Goal: Task Accomplishment & Management: Manage account settings

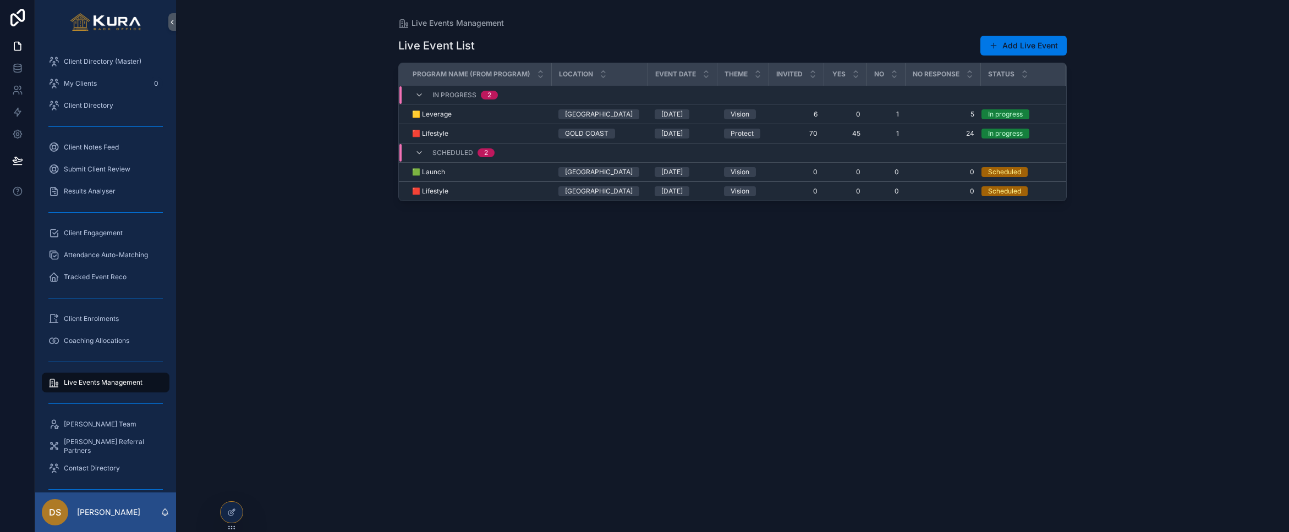
click at [465, 292] on div "Live Event List Add Live Event Program Name (from Program) Location Event Date …" at bounding box center [732, 274] width 668 height 491
click at [276, 131] on div "Live Events Management Live Event List Add Live Event Program Name (from Progra…" at bounding box center [732, 266] width 1113 height 532
click at [305, 177] on div "Live Events Management Live Event List Add Live Event Program Name (from Progra…" at bounding box center [732, 266] width 1113 height 532
click at [427, 136] on span "🟥 Lifestyle" at bounding box center [430, 133] width 36 height 9
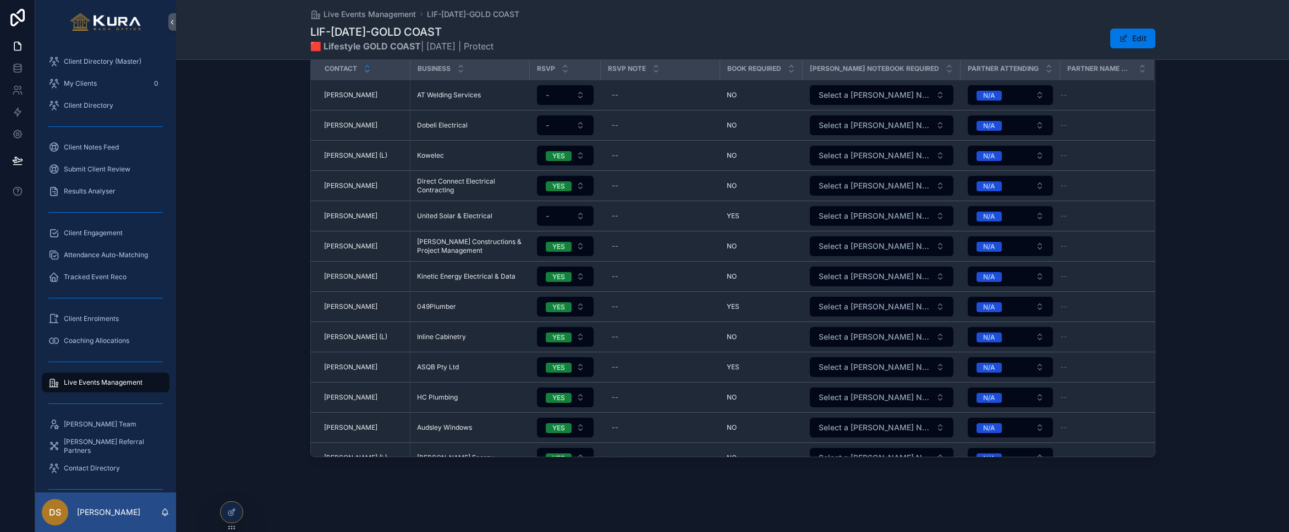
click at [241, 137] on div "Attendee Listing Contact Business RSVP RSVP Note Book Required [PERSON_NAME] No…" at bounding box center [732, 240] width 1113 height 443
click at [215, 220] on div "Attendee Listing Contact Business RSVP RSVP Note Book Required [PERSON_NAME] No…" at bounding box center [732, 240] width 1113 height 443
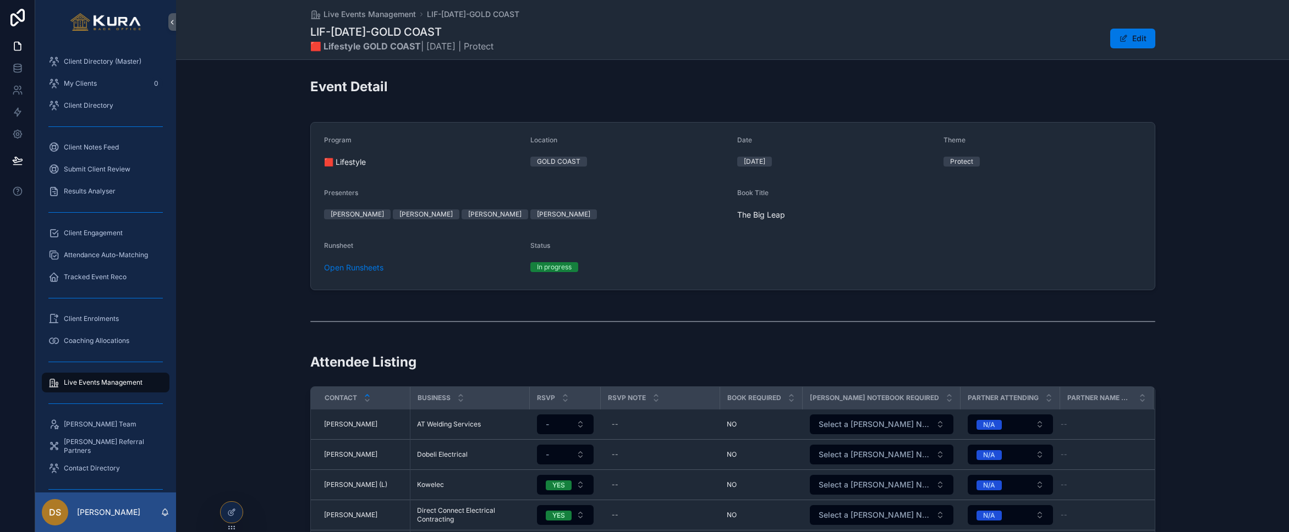
click at [255, 200] on div "Program 🟥 Lifestyle Location GOLD COAST Date [DATE] Theme Protect Presenters [P…" at bounding box center [732, 206] width 1113 height 177
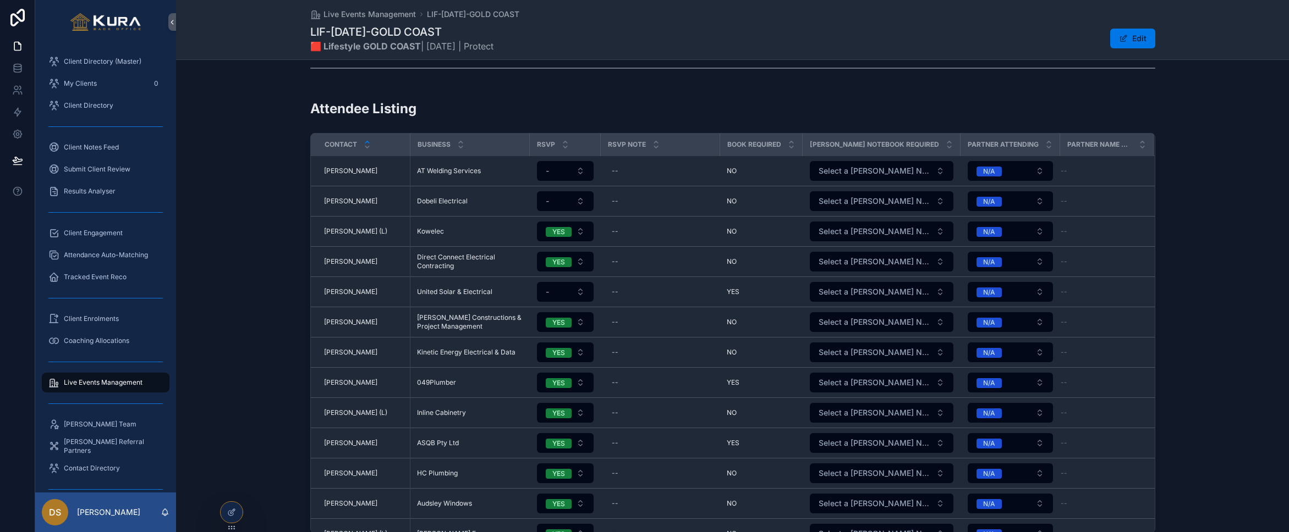
scroll to position [256, 0]
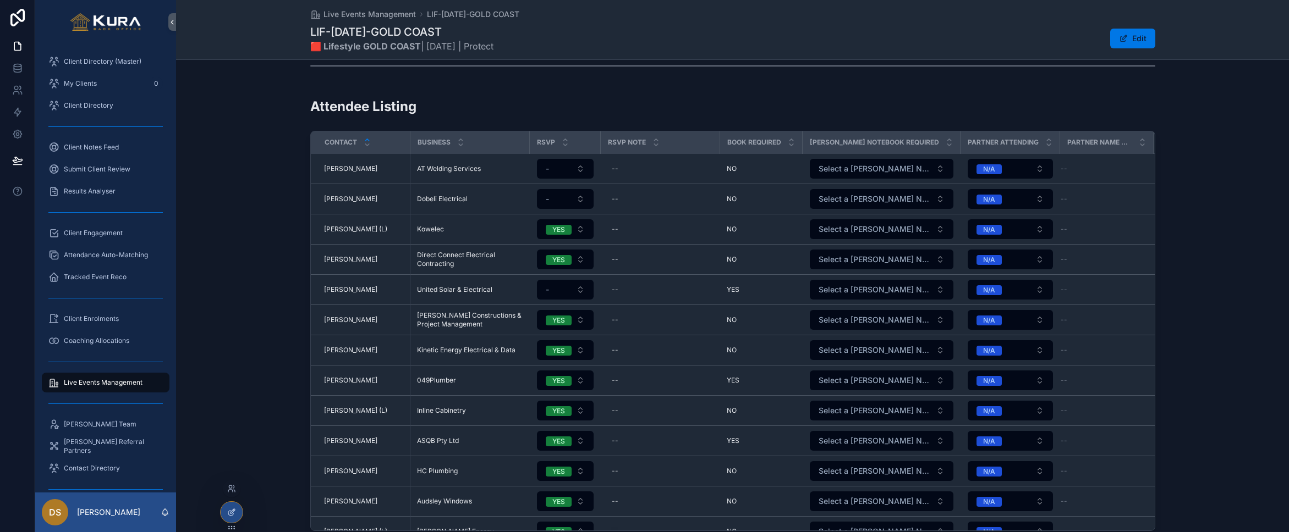
click at [230, 514] on icon at bounding box center [231, 512] width 9 height 9
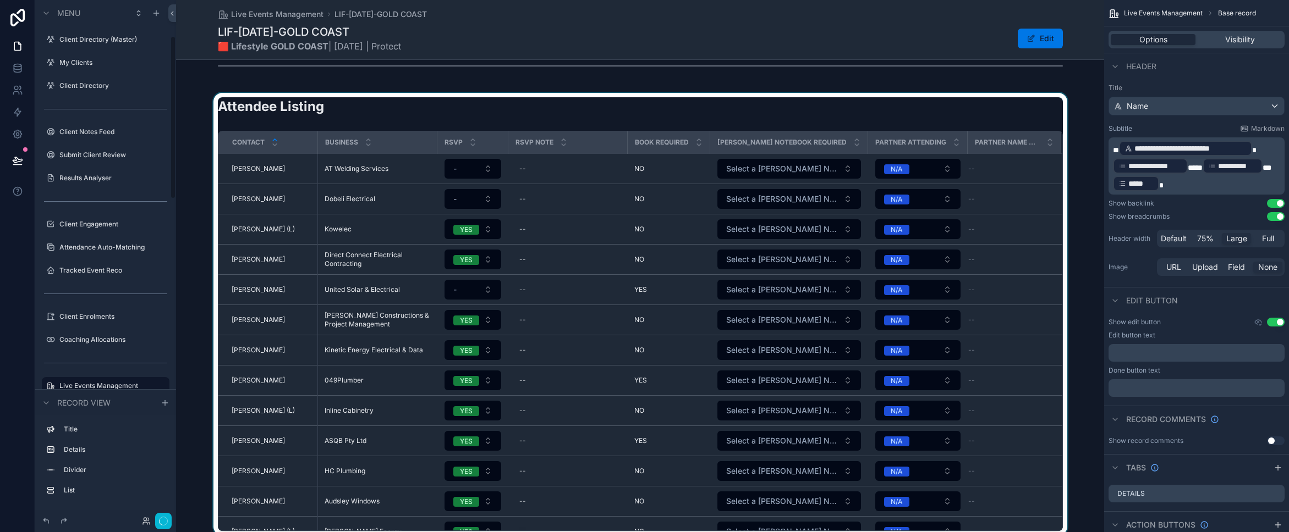
scroll to position [114, 0]
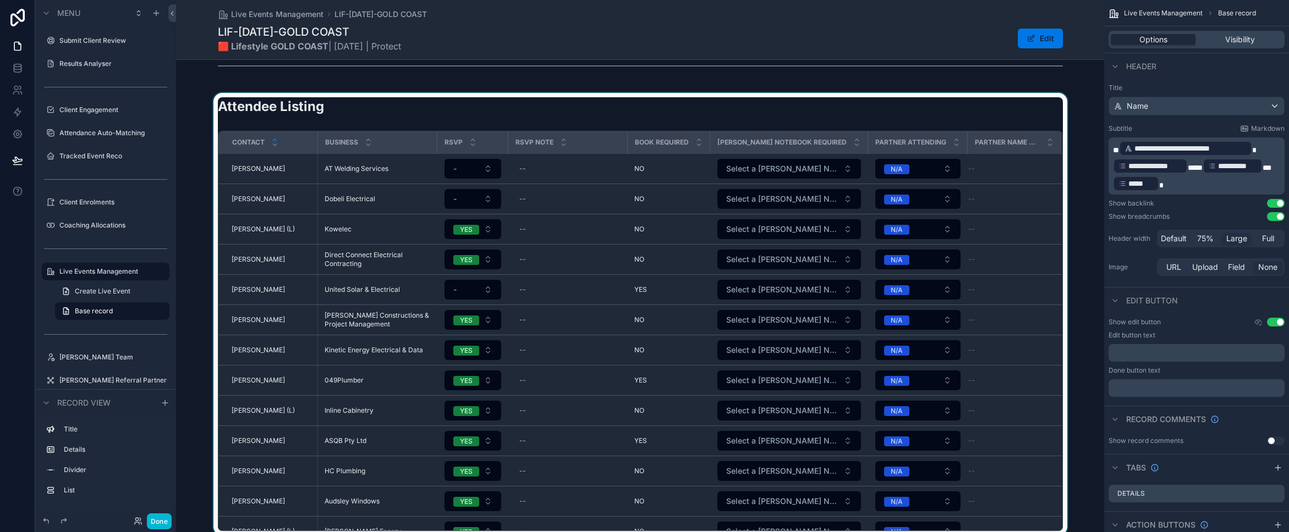
click at [513, 102] on div "scrollable content" at bounding box center [640, 314] width 928 height 443
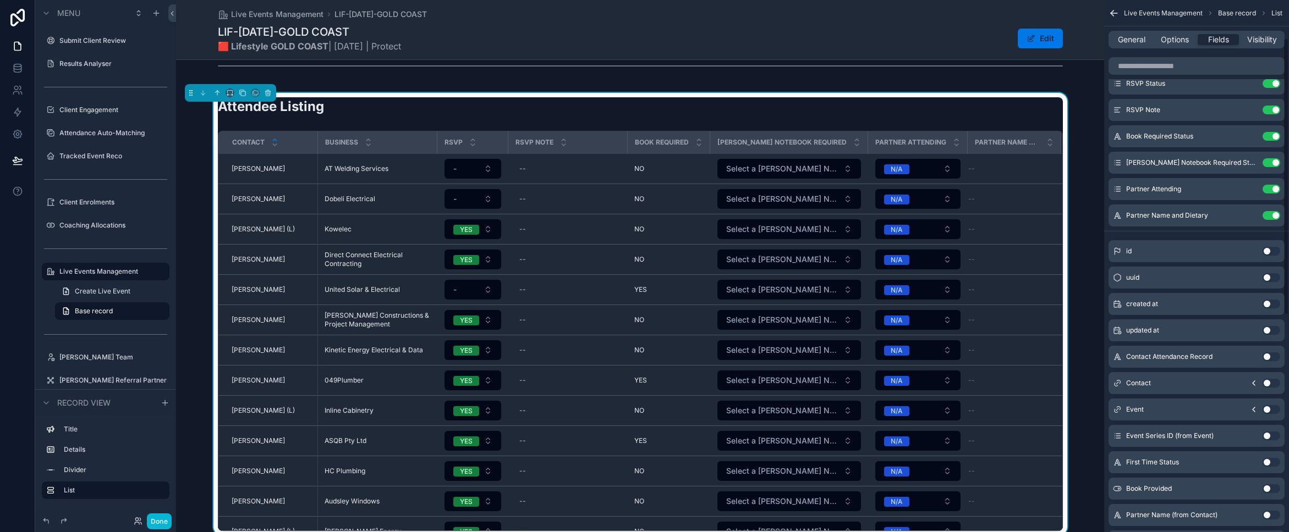
scroll to position [0, 0]
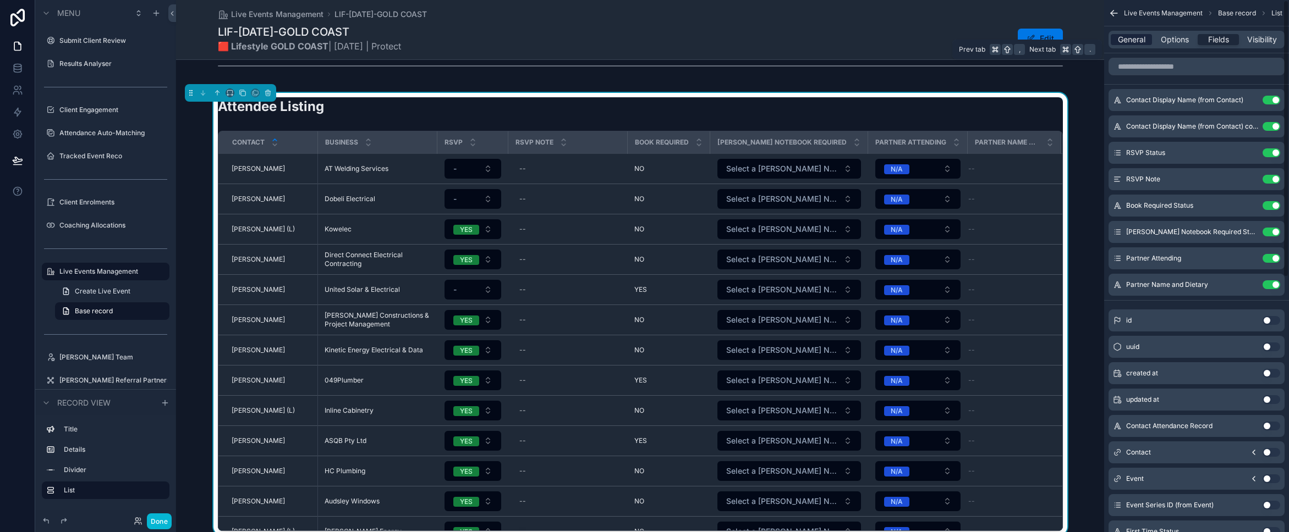
click at [1129, 37] on span "General" at bounding box center [1132, 39] width 28 height 11
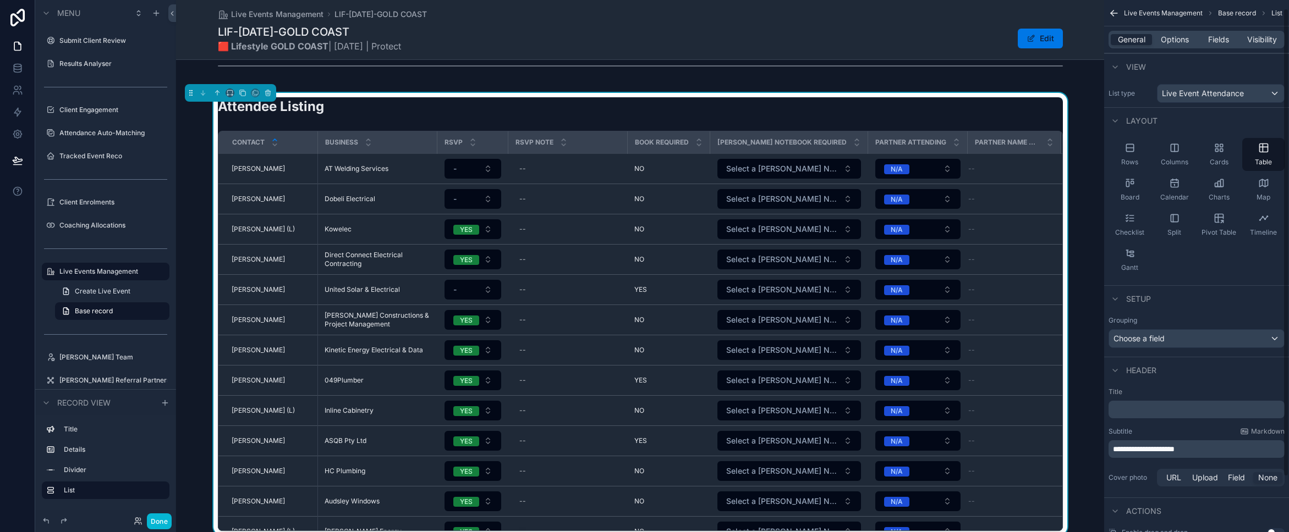
scroll to position [72, 0]
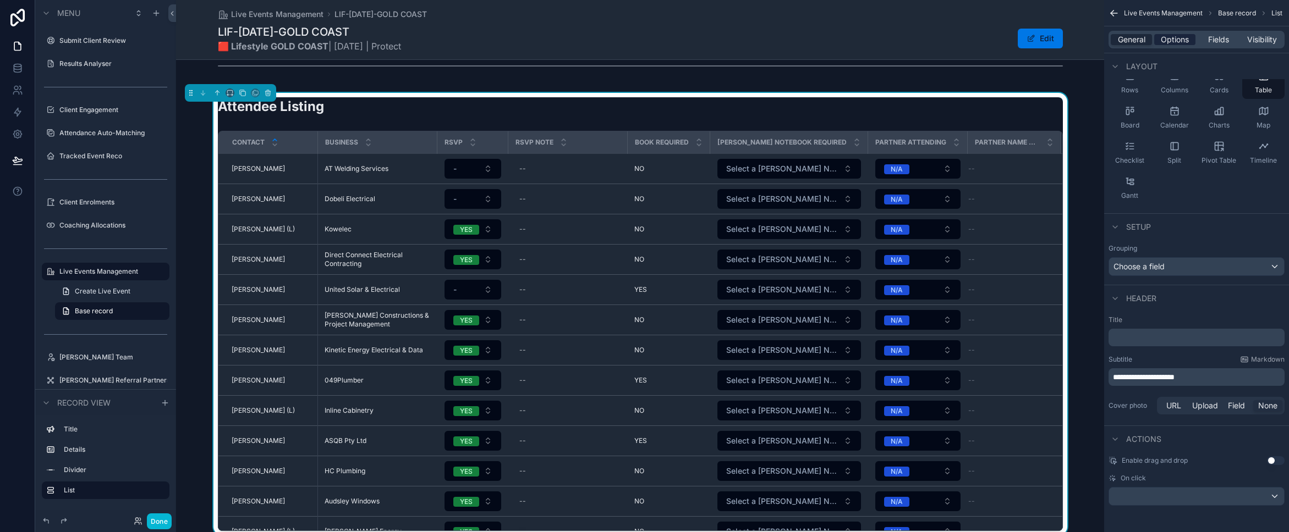
click at [1169, 41] on span "Options" at bounding box center [1175, 39] width 28 height 11
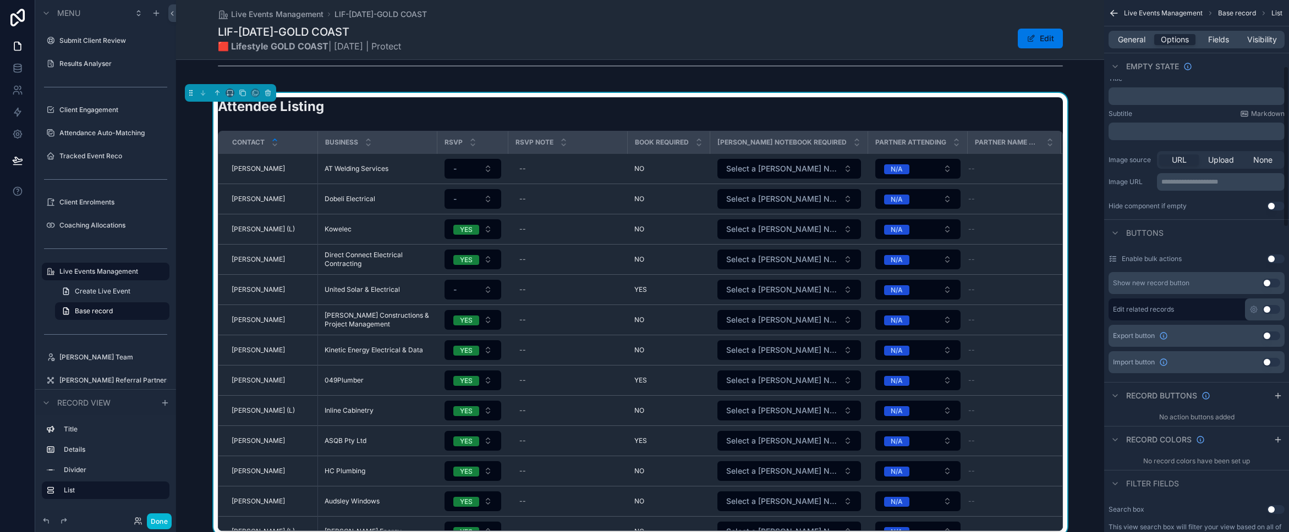
scroll to position [219, 0]
click at [1272, 262] on button "Use setting" at bounding box center [1276, 258] width 18 height 9
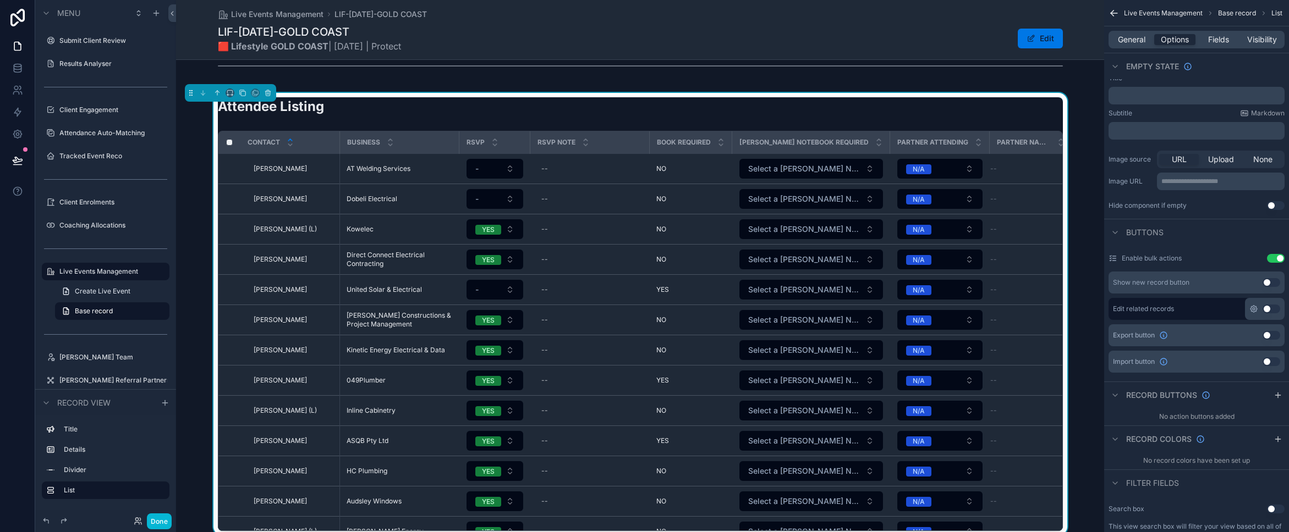
click at [1255, 310] on icon "scrollable content" at bounding box center [1253, 309] width 7 height 7
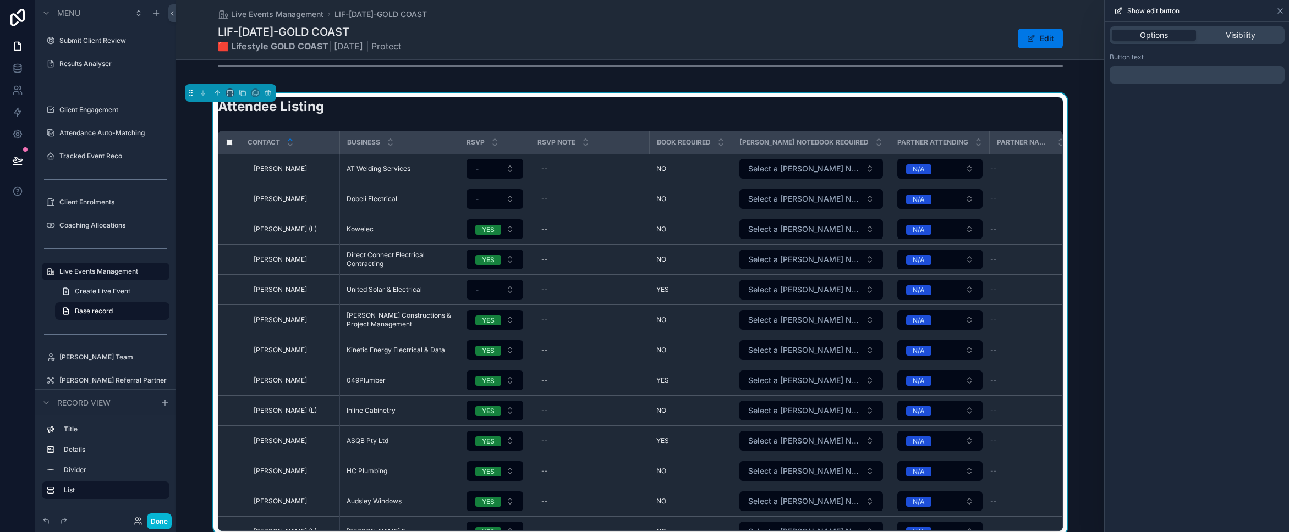
click at [1276, 8] on icon at bounding box center [1280, 11] width 9 height 9
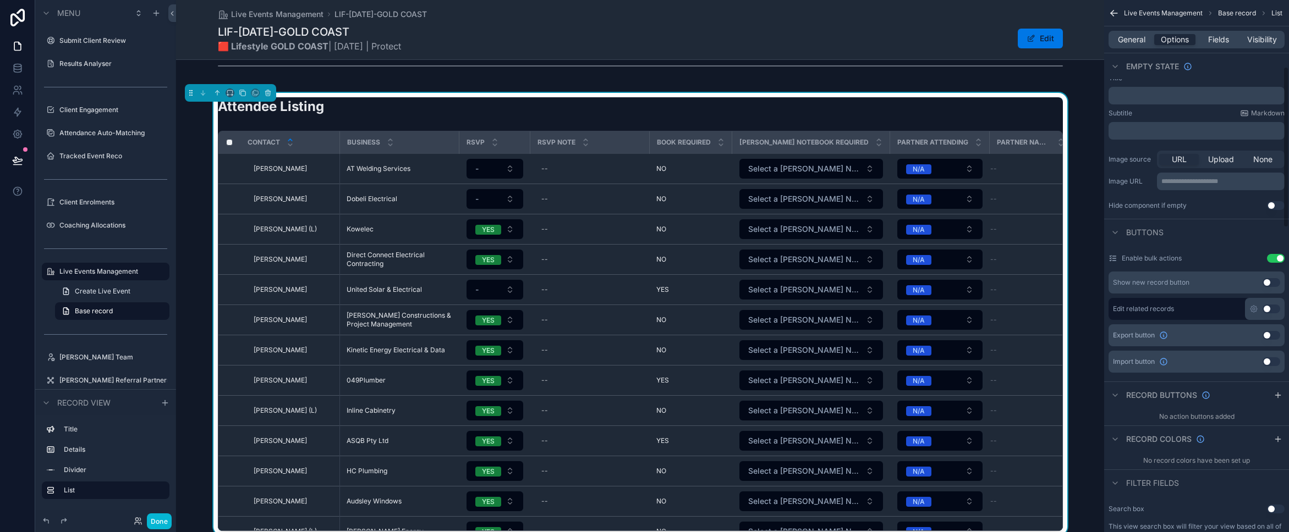
click at [1268, 308] on button "Use setting" at bounding box center [1271, 309] width 18 height 9
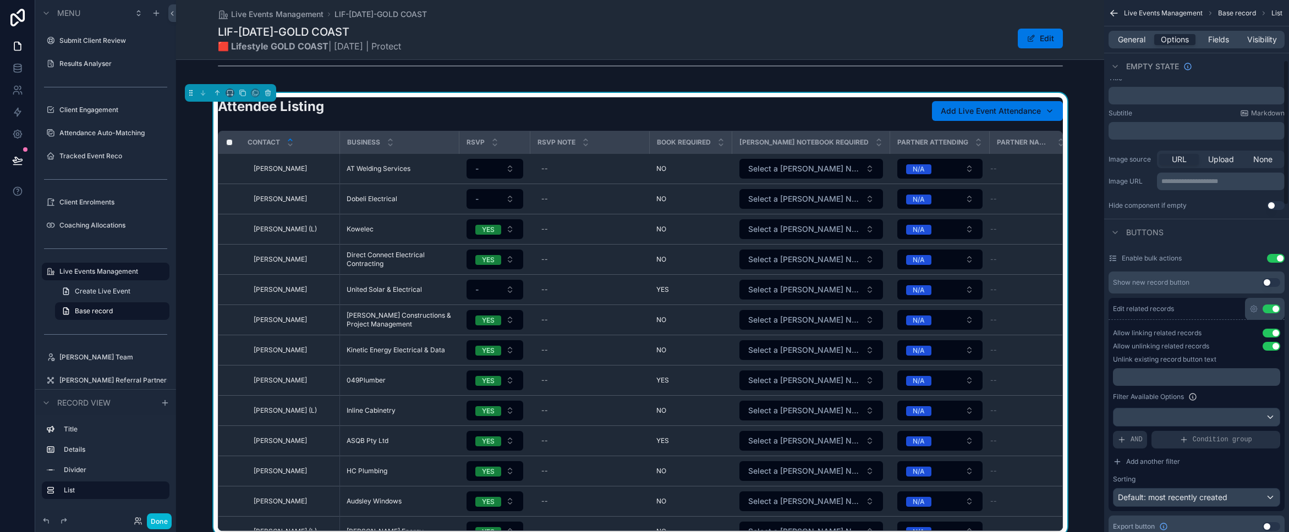
click at [1275, 311] on button "Use setting" at bounding box center [1271, 309] width 18 height 9
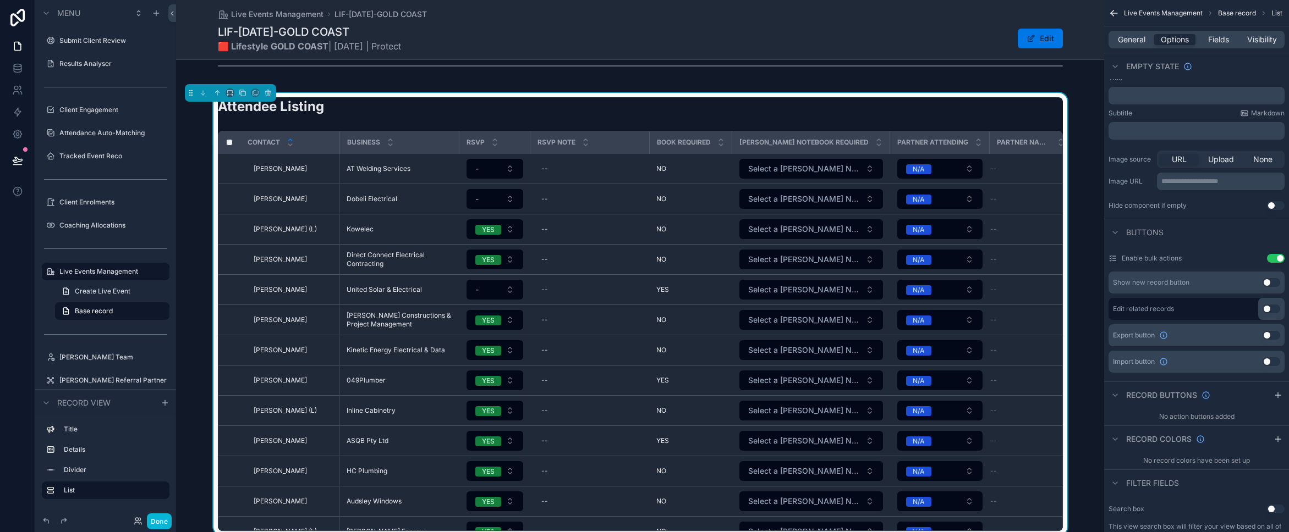
click at [1268, 332] on button "Use setting" at bounding box center [1271, 335] width 18 height 9
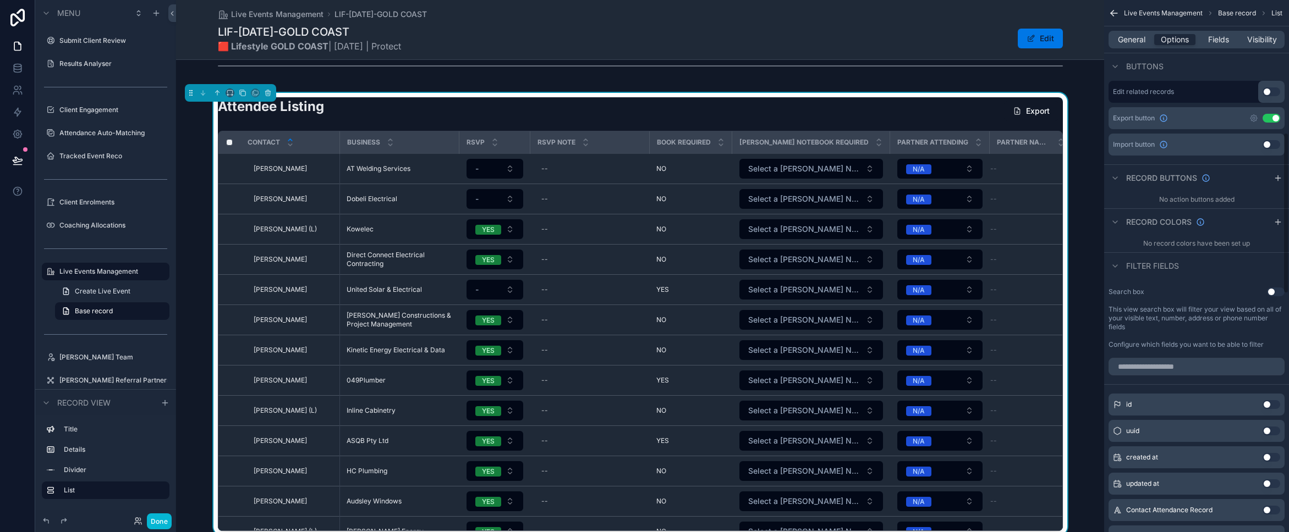
scroll to position [0, 0]
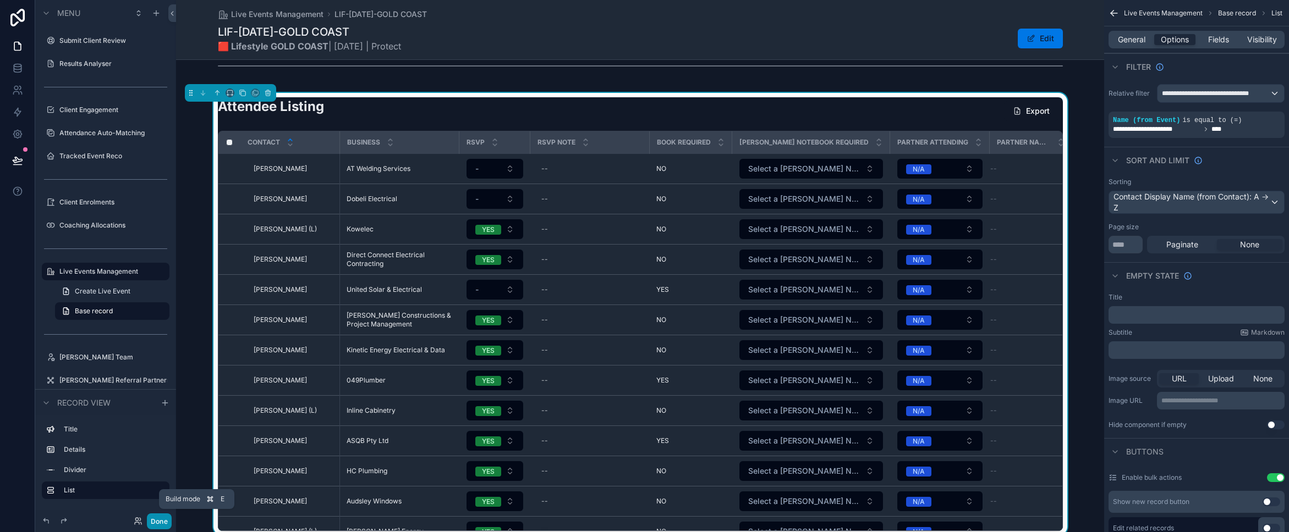
click at [160, 521] on button "Done" at bounding box center [159, 522] width 25 height 16
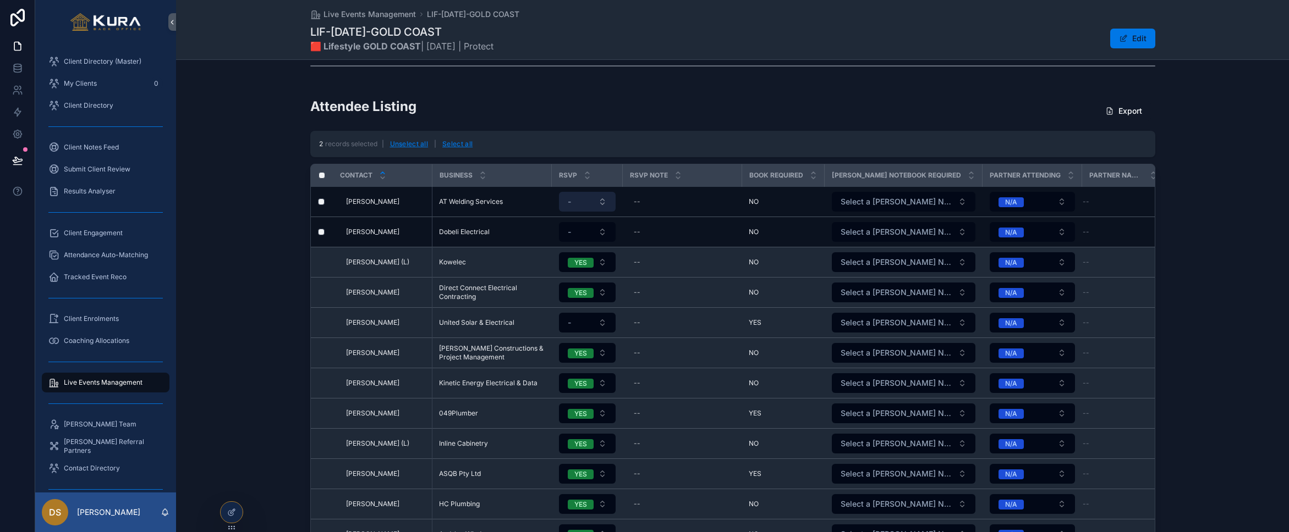
click at [604, 203] on button "-" at bounding box center [587, 202] width 57 height 20
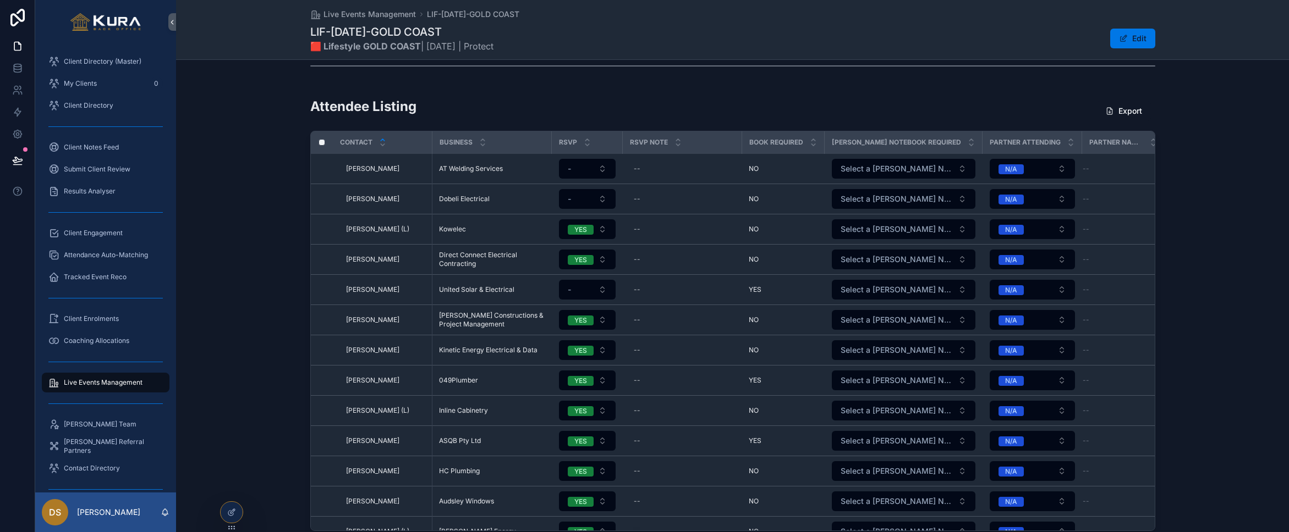
click at [260, 223] on div "Attendee Listing Export Contact Business RSVP RSVP Note Book Required [PERSON_N…" at bounding box center [732, 314] width 1113 height 443
click at [614, 85] on div "Event Detail Program 🟥 Lifestyle Location GOLD COAST Date [DATE] Theme Protect …" at bounding box center [732, 176] width 1113 height 718
click at [1133, 114] on button "Export" at bounding box center [1123, 111] width 54 height 20
click at [249, 187] on div "Attendee Listing Export Contact Business RSVP RSVP Note Book Required [PERSON_N…" at bounding box center [732, 314] width 1113 height 443
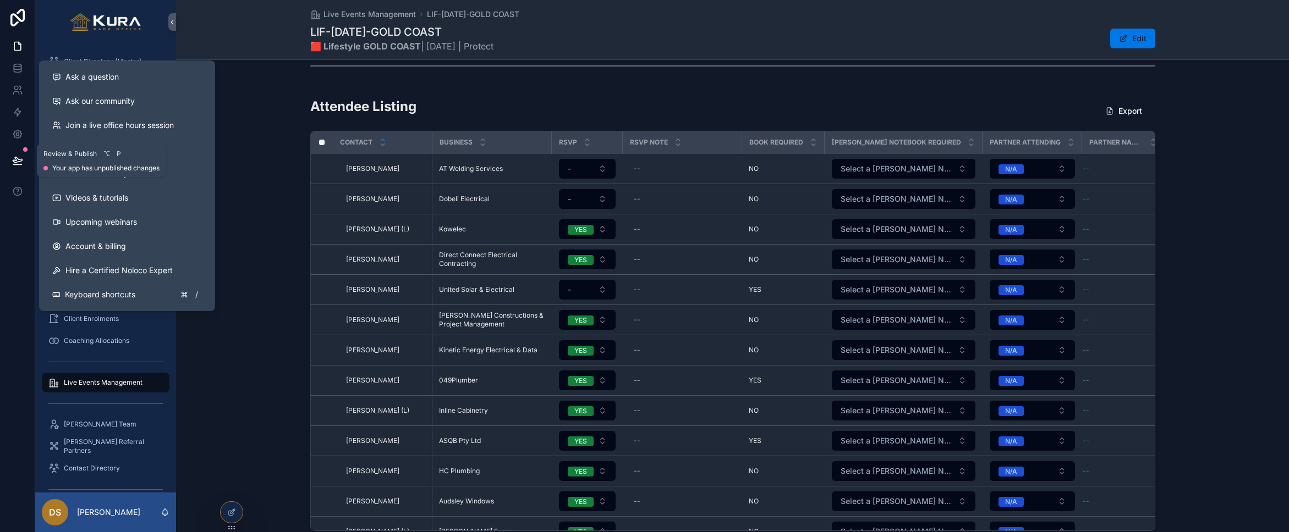
click at [18, 161] on icon at bounding box center [17, 160] width 9 height 6
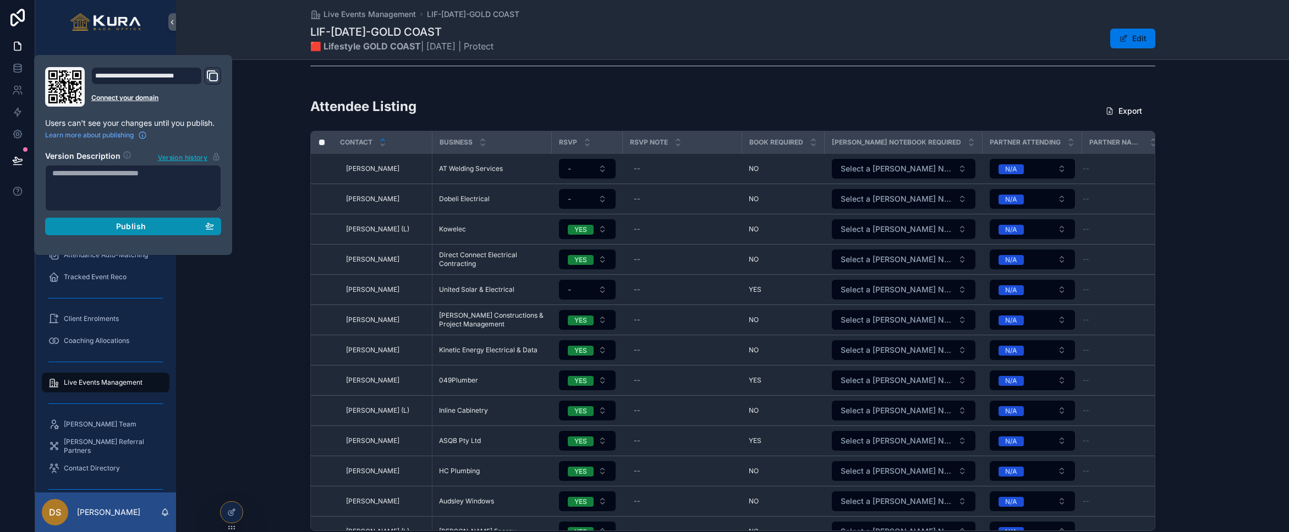
click at [109, 227] on div "Publish" at bounding box center [133, 227] width 162 height 10
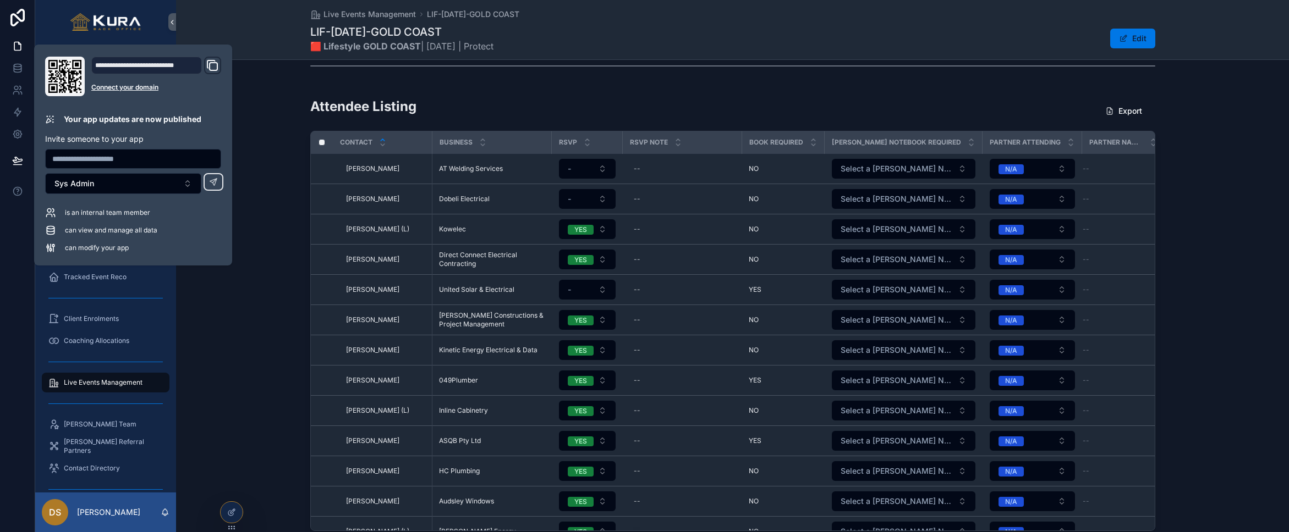
click at [56, 21] on link "scrollable content" at bounding box center [106, 22] width 128 height 18
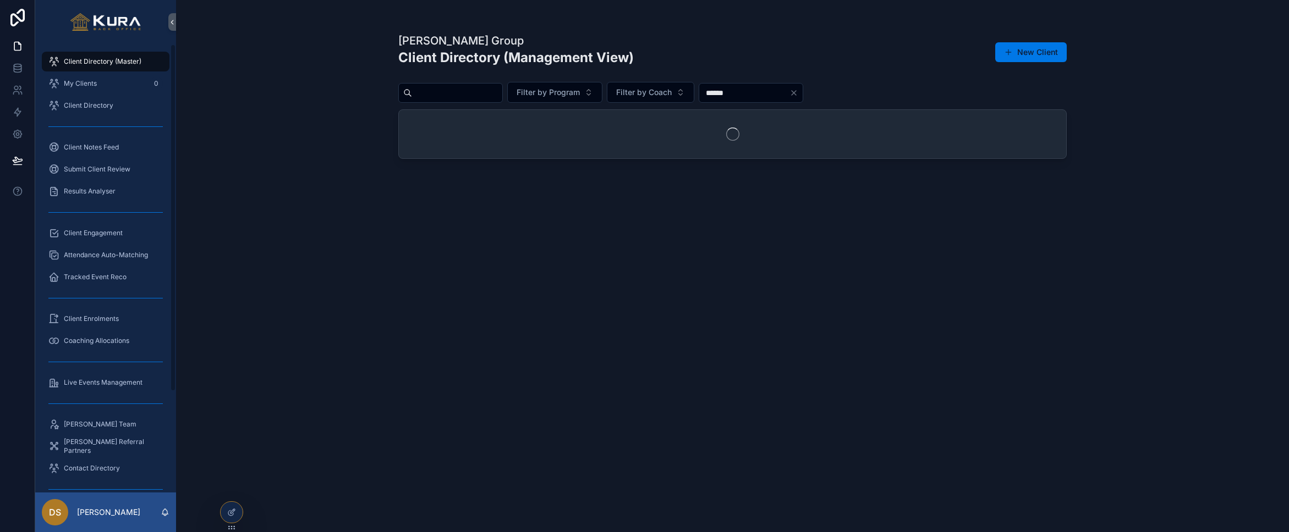
click at [87, 59] on span "Client Directory (Master)" at bounding box center [103, 61] width 78 height 9
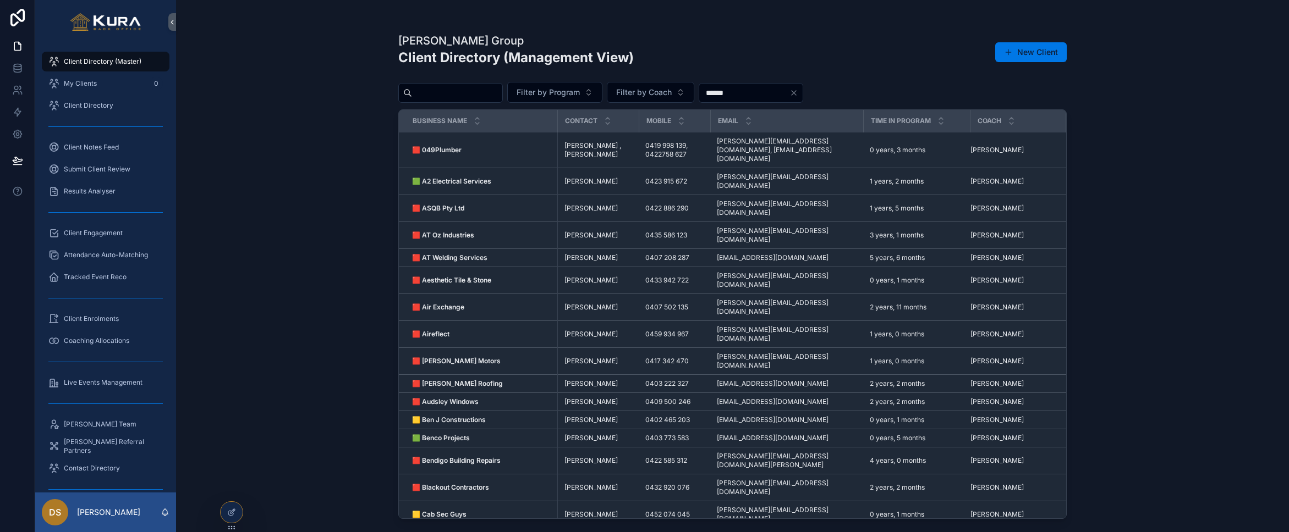
click at [431, 96] on input "scrollable content" at bounding box center [457, 92] width 90 height 15
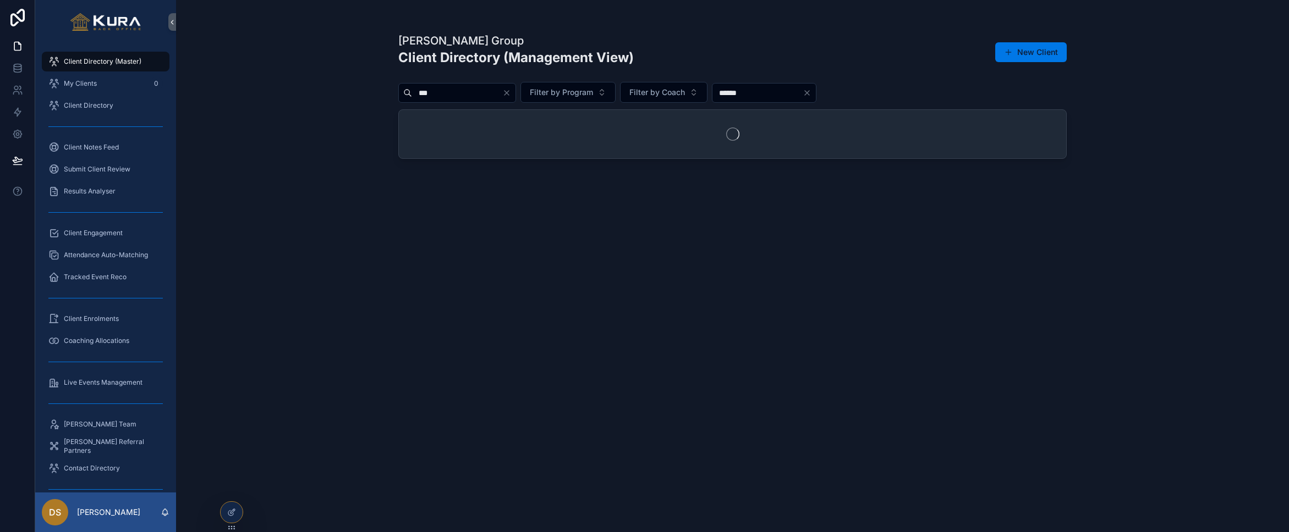
type input "***"
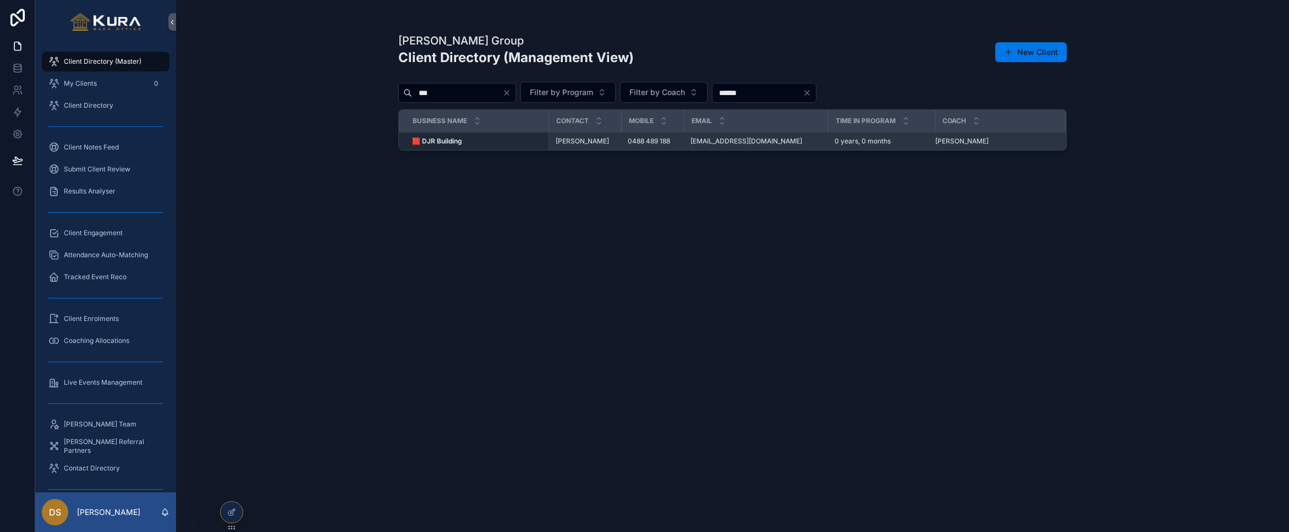
click at [499, 145] on div "🟥 DJR Building 🟥 DJR Building" at bounding box center [477, 141] width 130 height 9
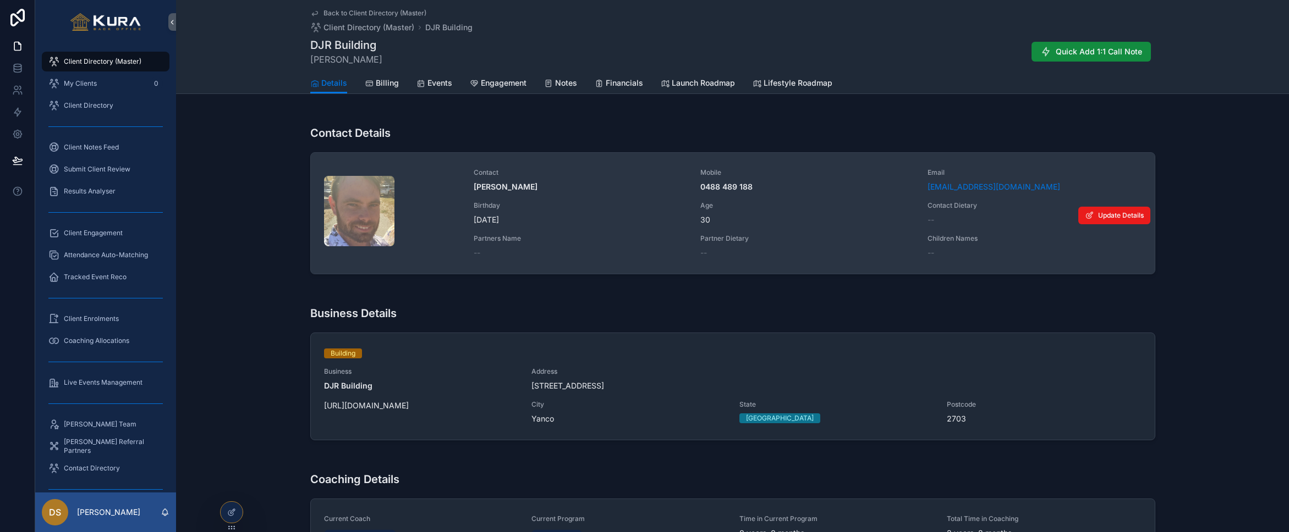
click at [608, 189] on span "[PERSON_NAME]" at bounding box center [581, 187] width 214 height 11
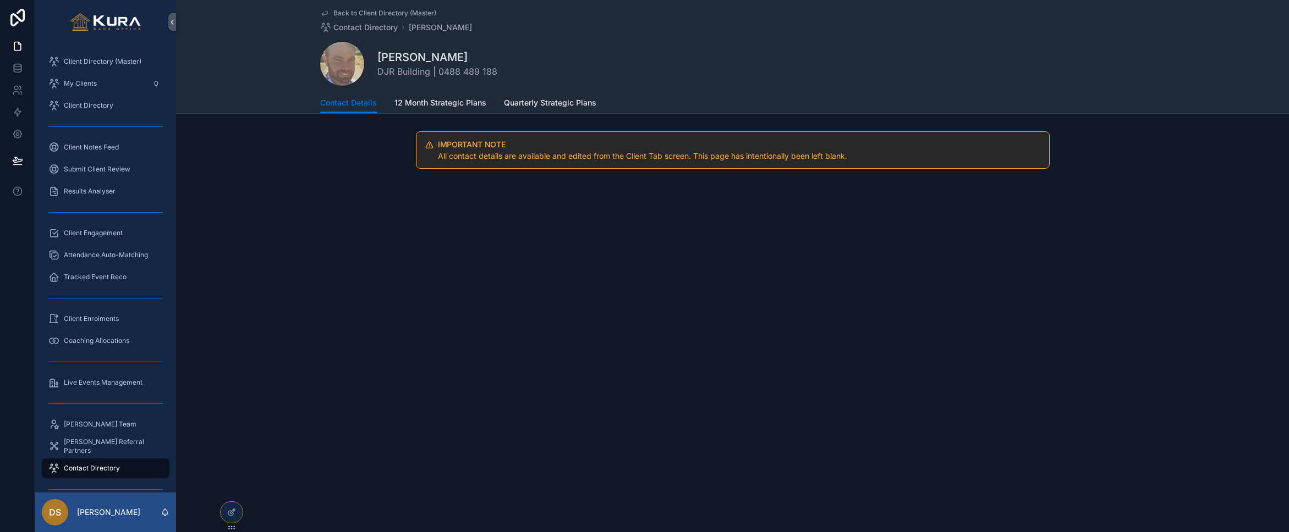
click at [349, 14] on span "Back to Client Directory (Master)" at bounding box center [384, 13] width 103 height 9
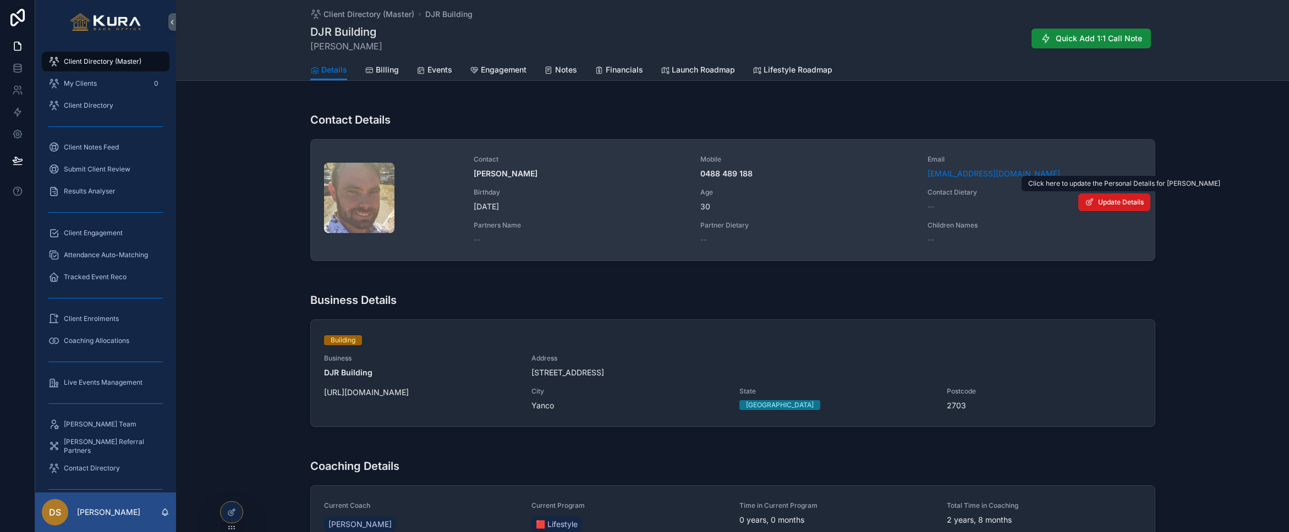
click at [1117, 209] on button "Update Details" at bounding box center [1114, 203] width 72 height 18
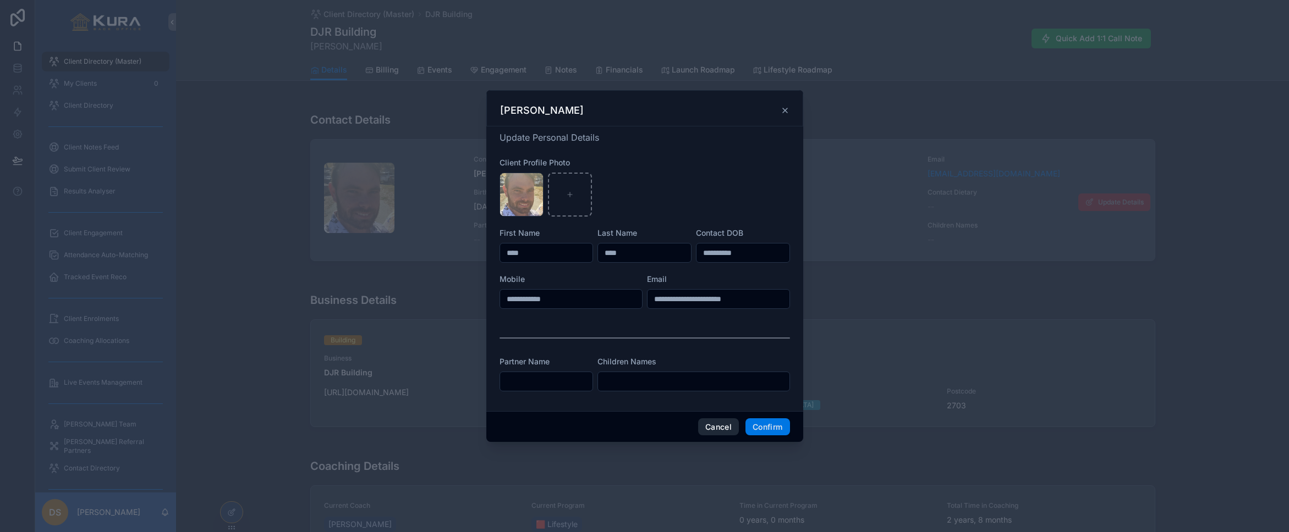
click at [716, 426] on button "Cancel" at bounding box center [718, 428] width 41 height 18
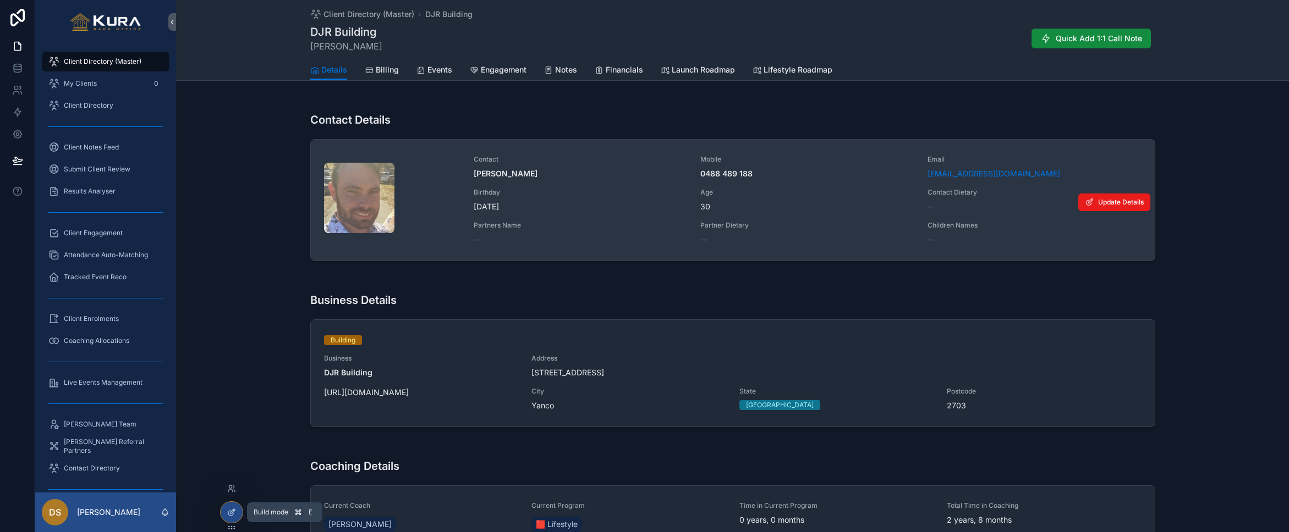
click at [229, 512] on icon at bounding box center [230, 513] width 5 height 5
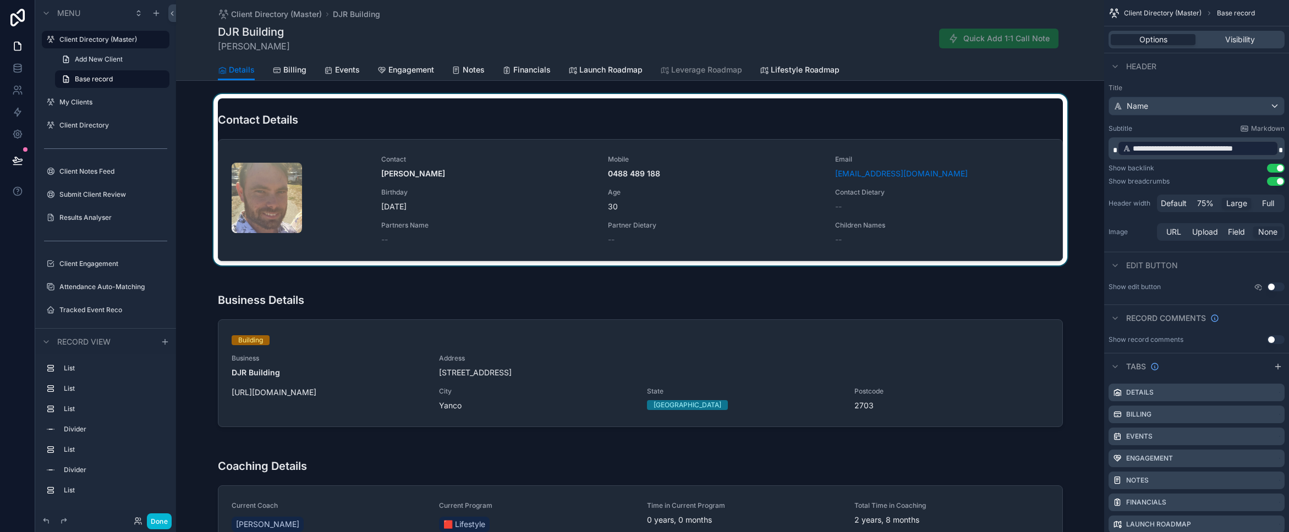
click at [539, 114] on div "scrollable content" at bounding box center [640, 180] width 928 height 172
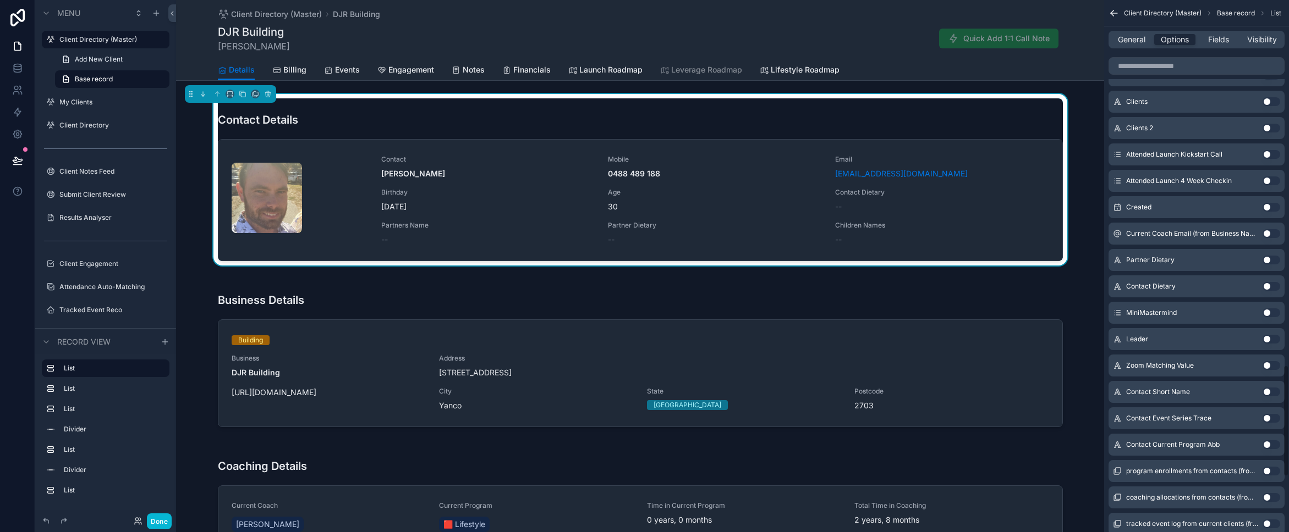
scroll to position [1733, 0]
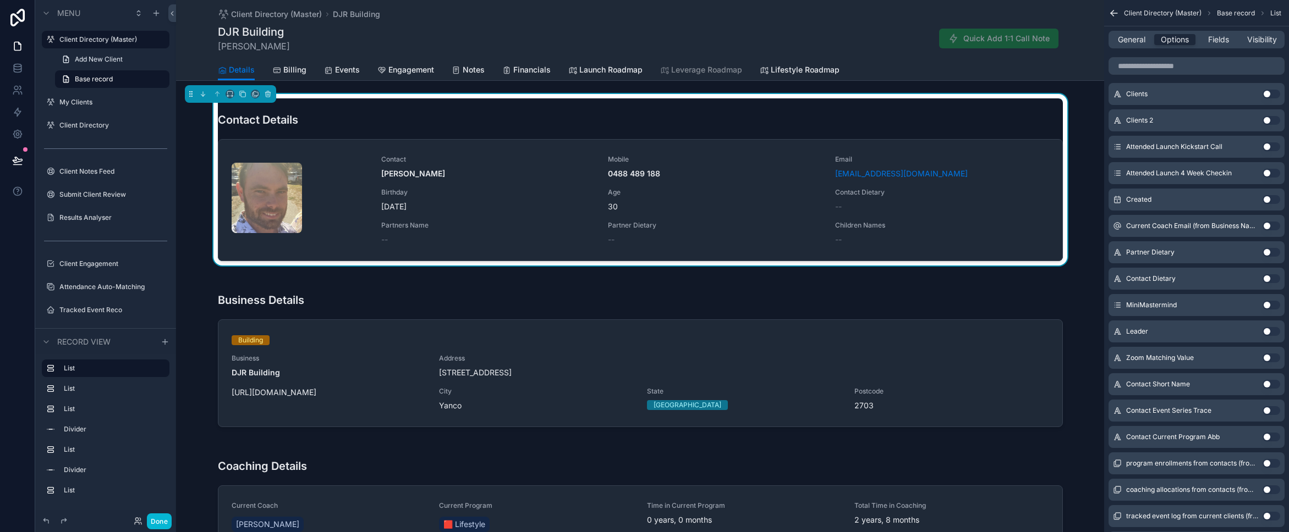
click at [1267, 279] on button "Use setting" at bounding box center [1271, 278] width 18 height 9
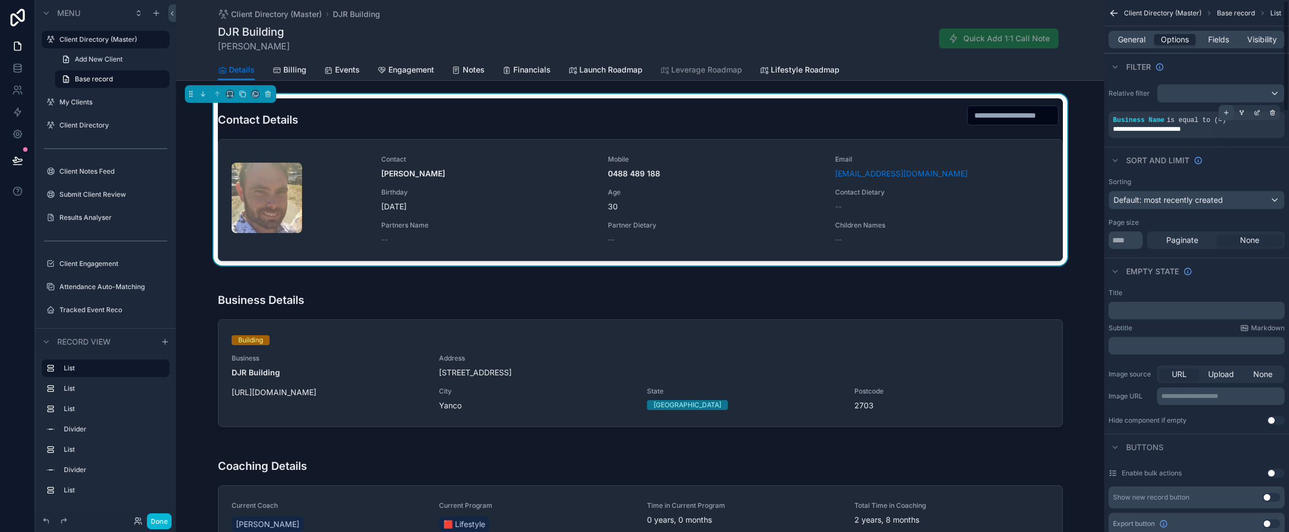
scroll to position [1, 0]
click at [160, 521] on button "Done" at bounding box center [159, 522] width 25 height 16
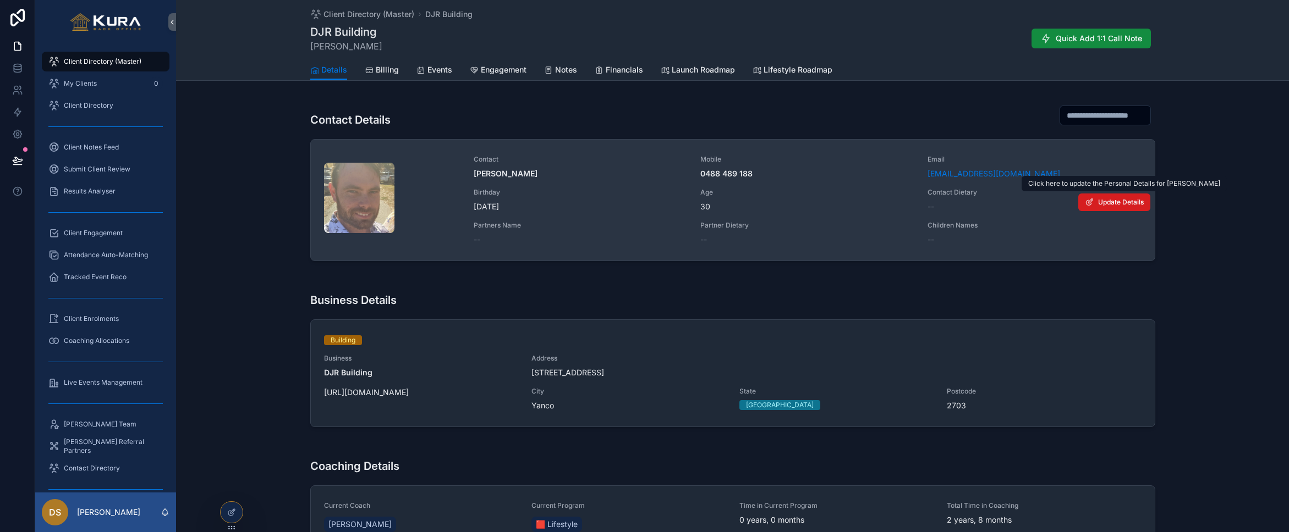
click at [1108, 202] on span "Update Details" at bounding box center [1121, 202] width 46 height 9
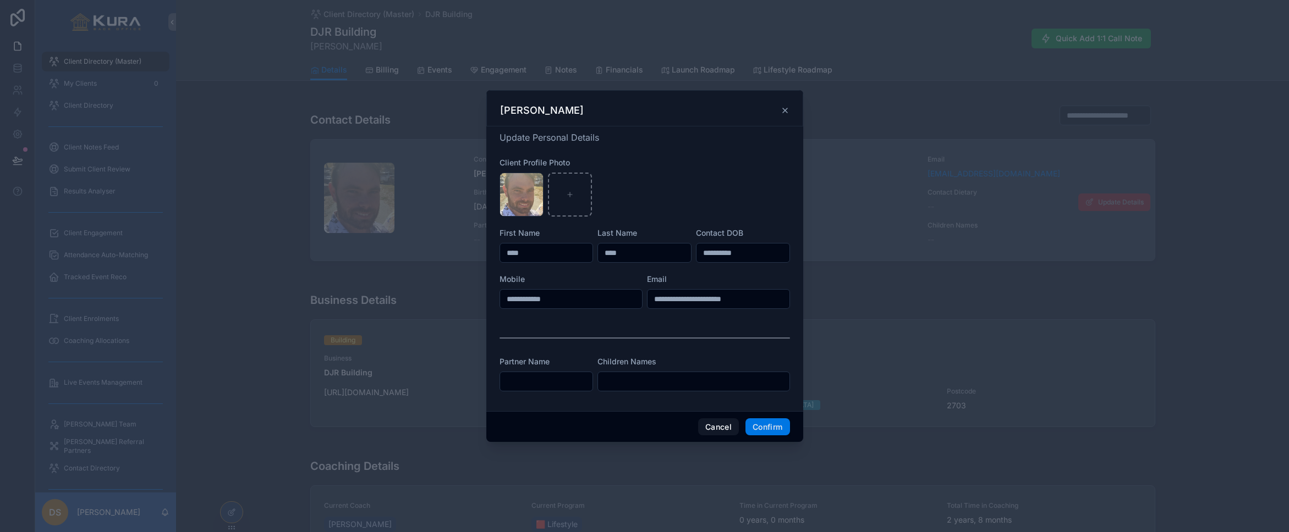
click at [787, 110] on icon at bounding box center [785, 110] width 9 height 9
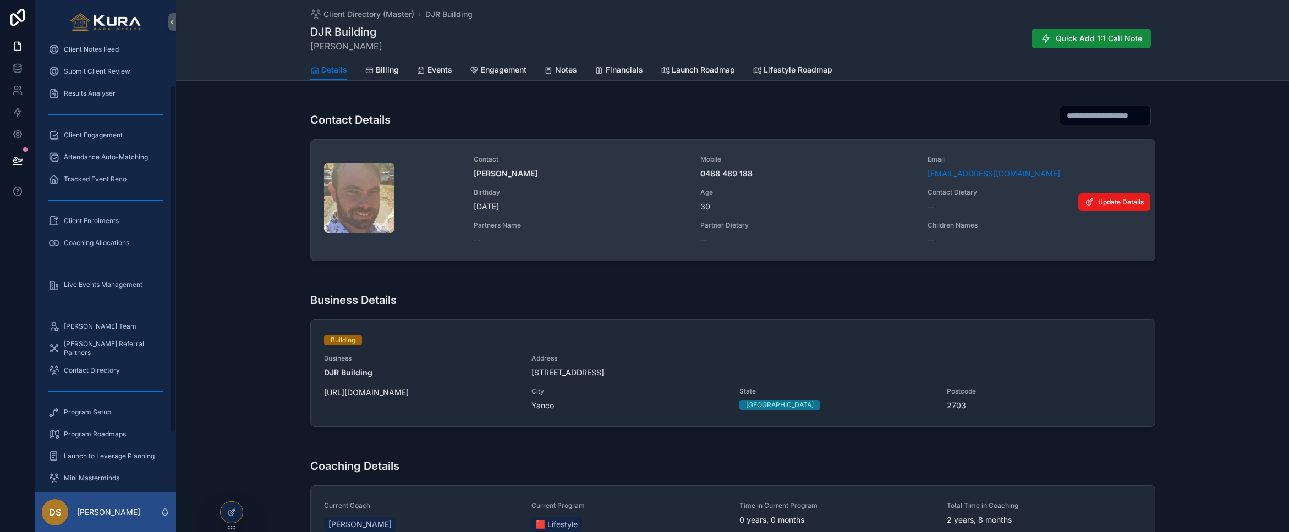
scroll to position [130, 0]
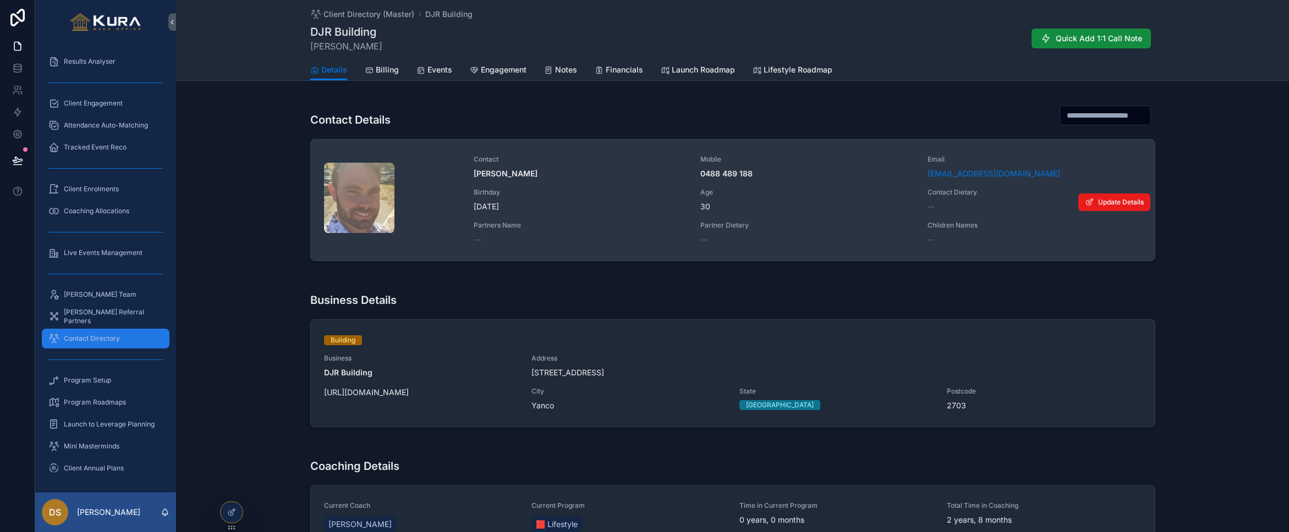
click at [77, 338] on span "Contact Directory" at bounding box center [92, 338] width 56 height 9
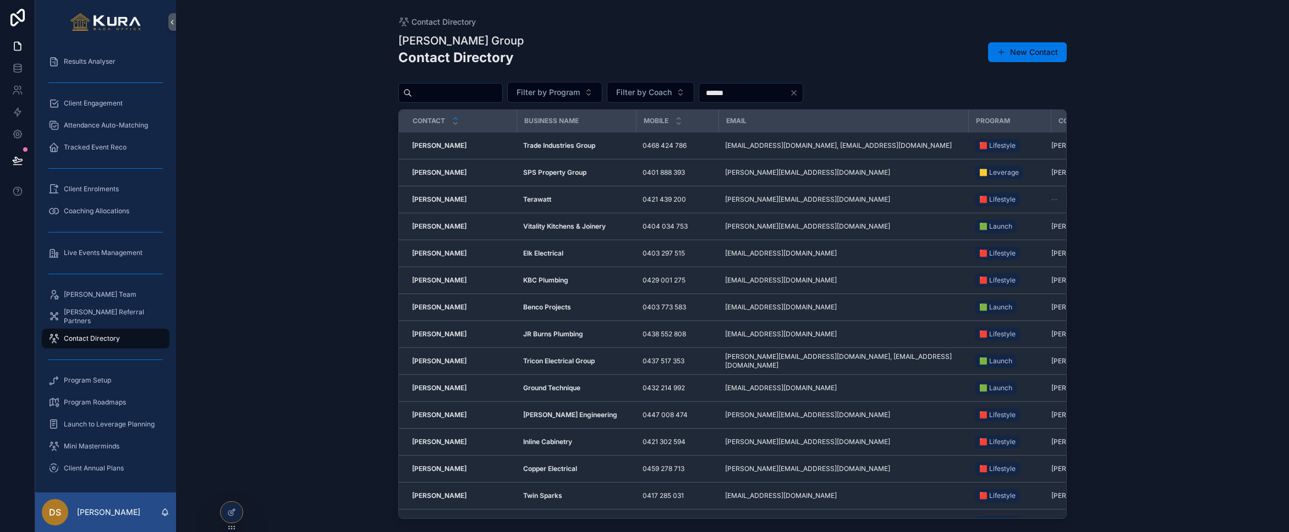
click at [443, 94] on input "scrollable content" at bounding box center [457, 92] width 90 height 15
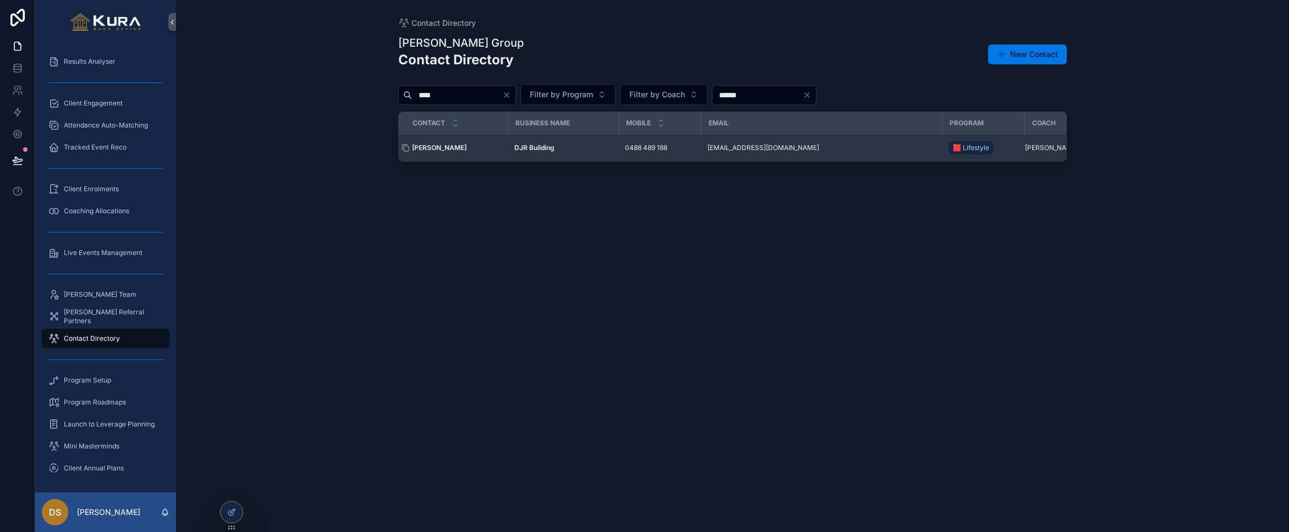
type input "****"
click at [492, 151] on div "[PERSON_NAME] [PERSON_NAME]" at bounding box center [456, 148] width 89 height 9
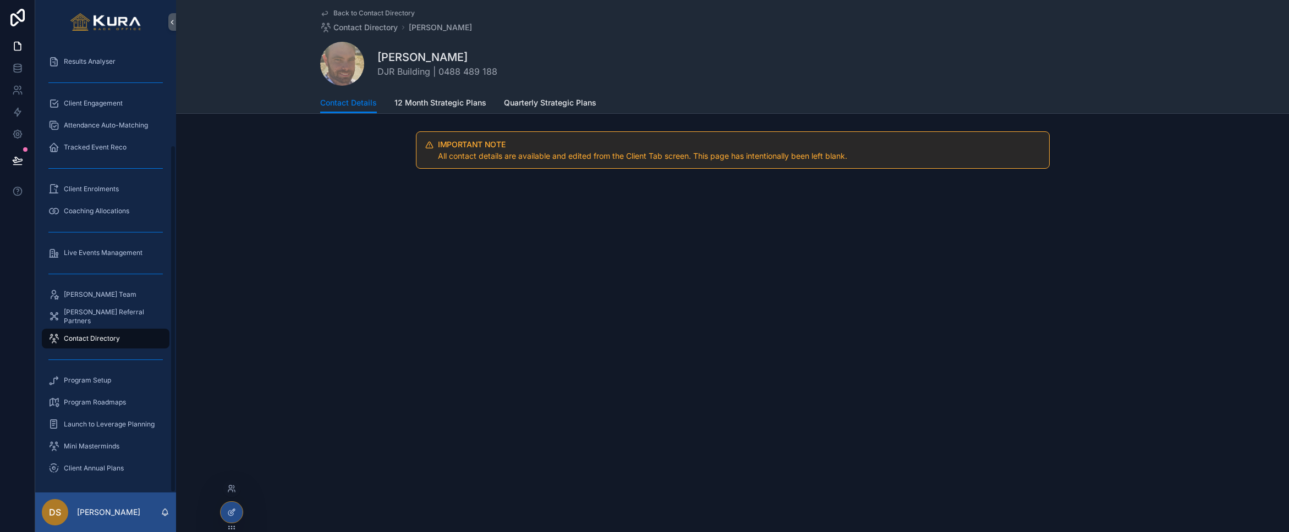
click at [235, 507] on div at bounding box center [232, 512] width 22 height 21
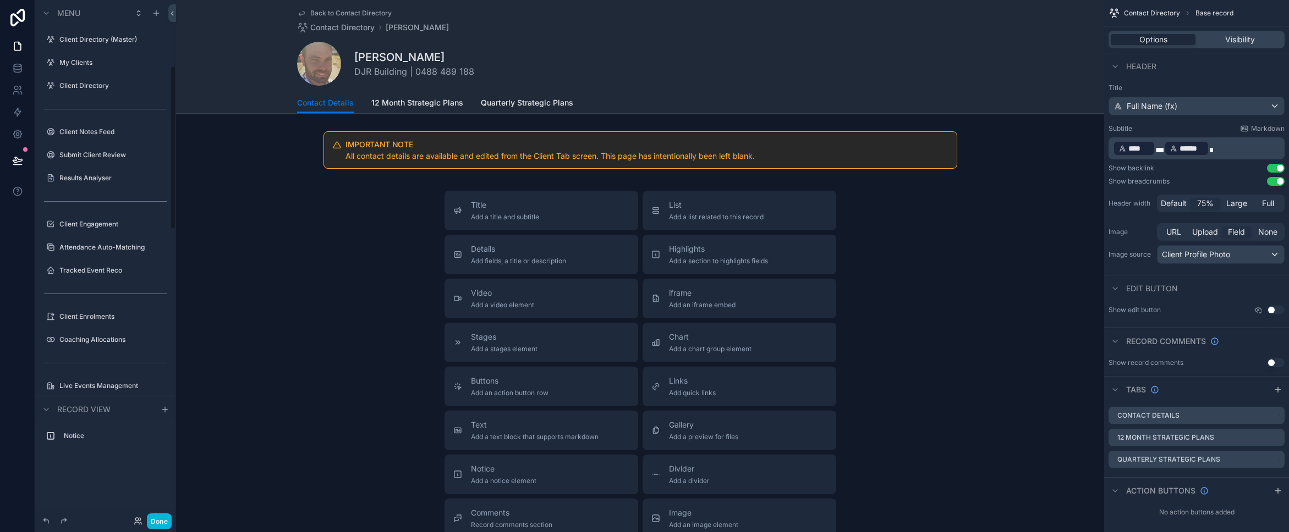
scroll to position [207, 0]
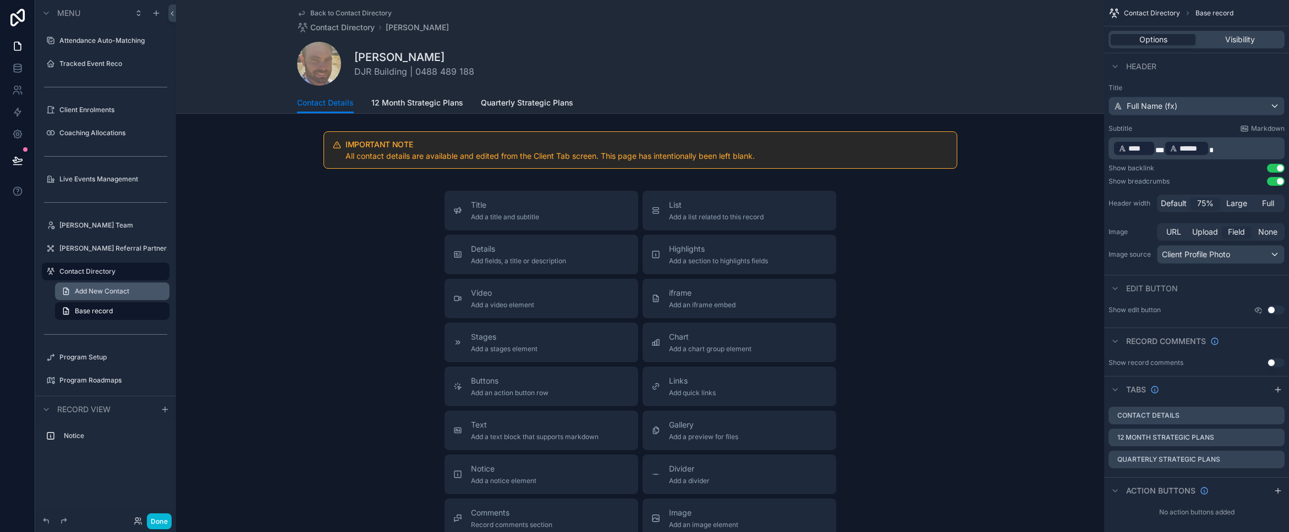
click at [89, 296] on link "Add New Contact" at bounding box center [112, 292] width 114 height 18
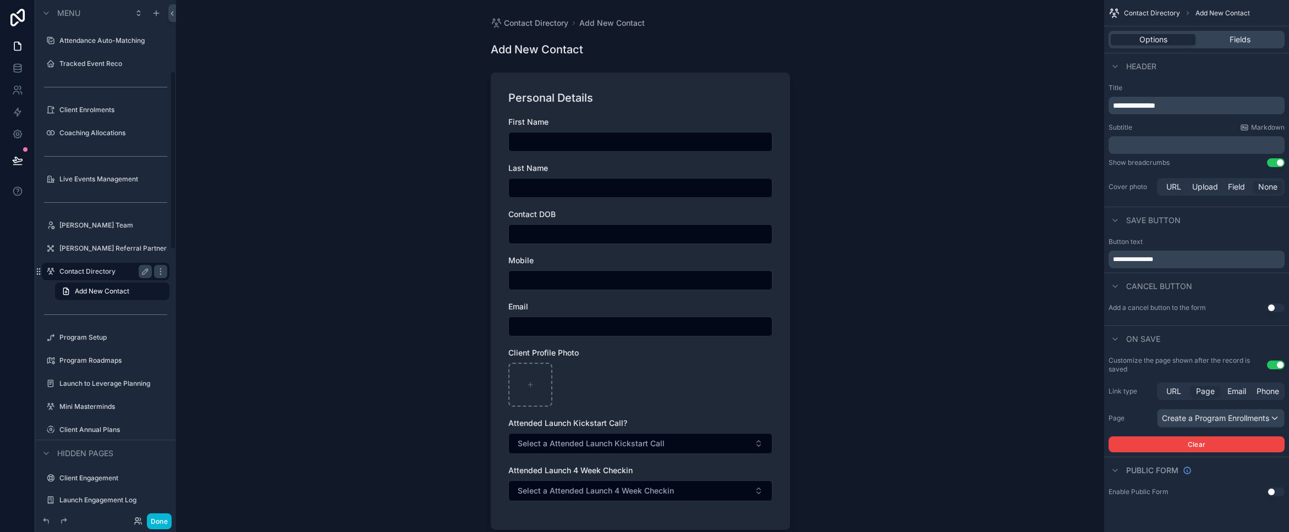
click at [92, 269] on label "Contact Directory" at bounding box center [103, 271] width 88 height 9
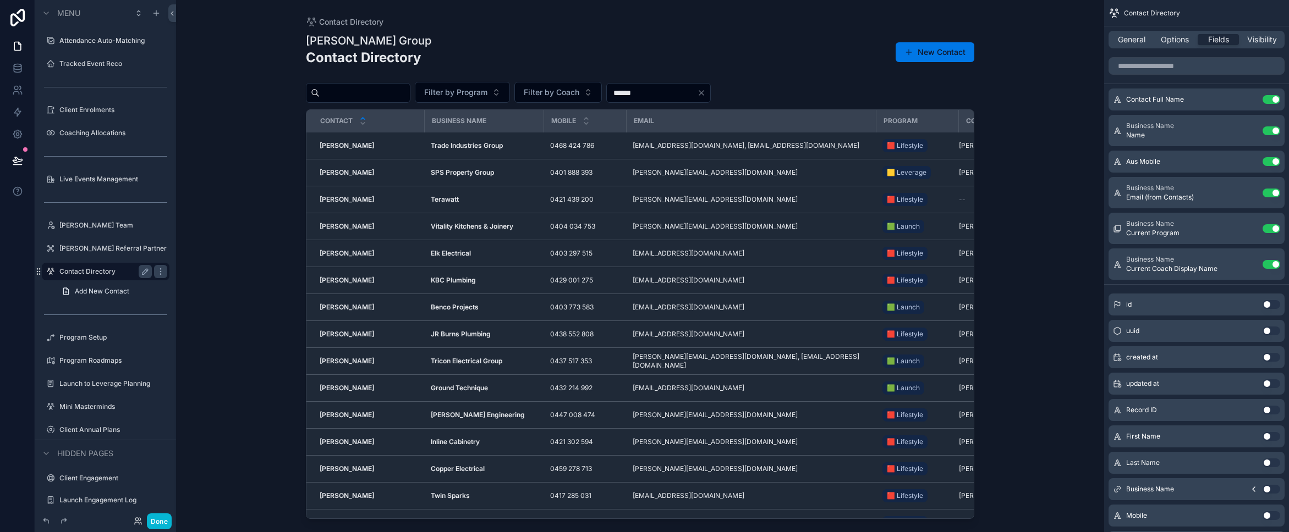
click at [344, 243] on div "scrollable content" at bounding box center [640, 259] width 704 height 519
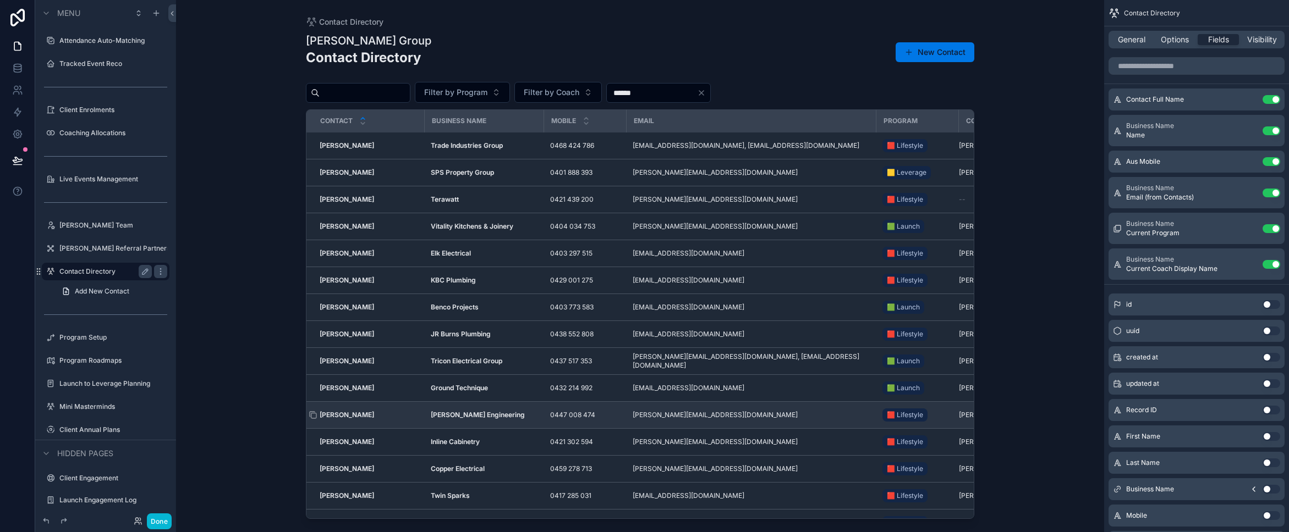
click at [345, 417] on strong "[PERSON_NAME]" at bounding box center [347, 415] width 54 height 8
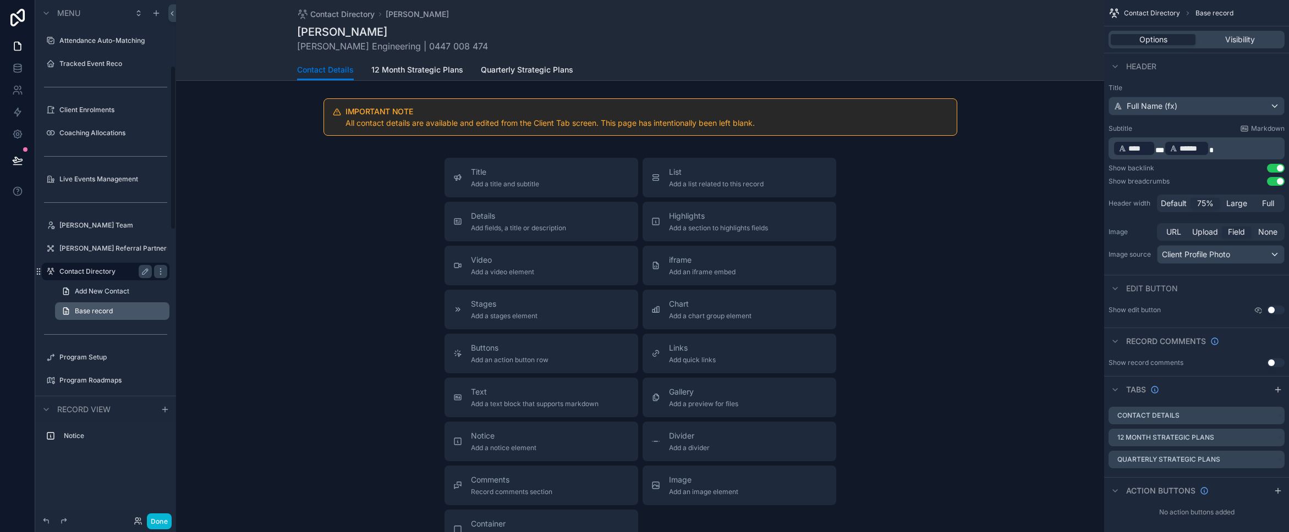
click at [94, 316] on link "Base record" at bounding box center [112, 312] width 114 height 18
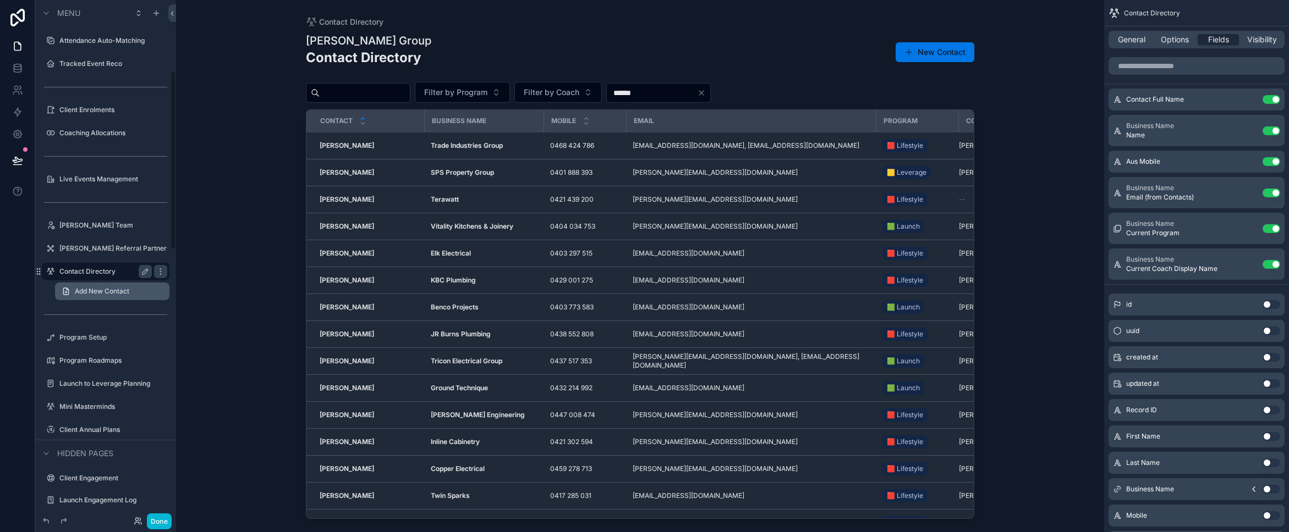
click at [92, 290] on span "Add New Contact" at bounding box center [102, 291] width 54 height 9
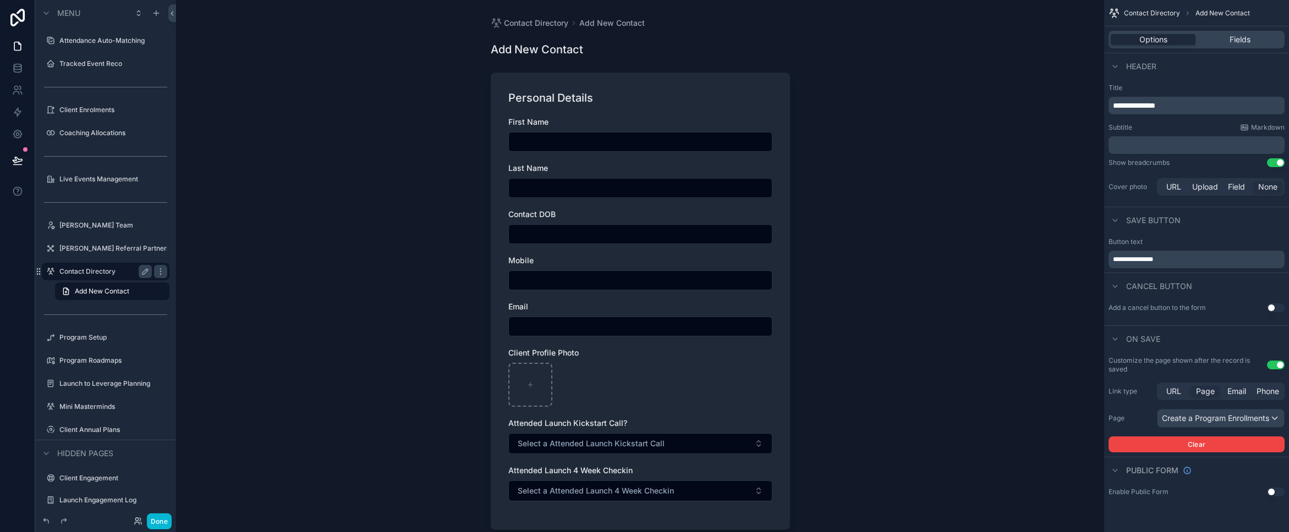
click at [92, 277] on div "Contact Directory" at bounding box center [105, 271] width 92 height 13
click at [91, 273] on label "Contact Directory" at bounding box center [103, 271] width 88 height 9
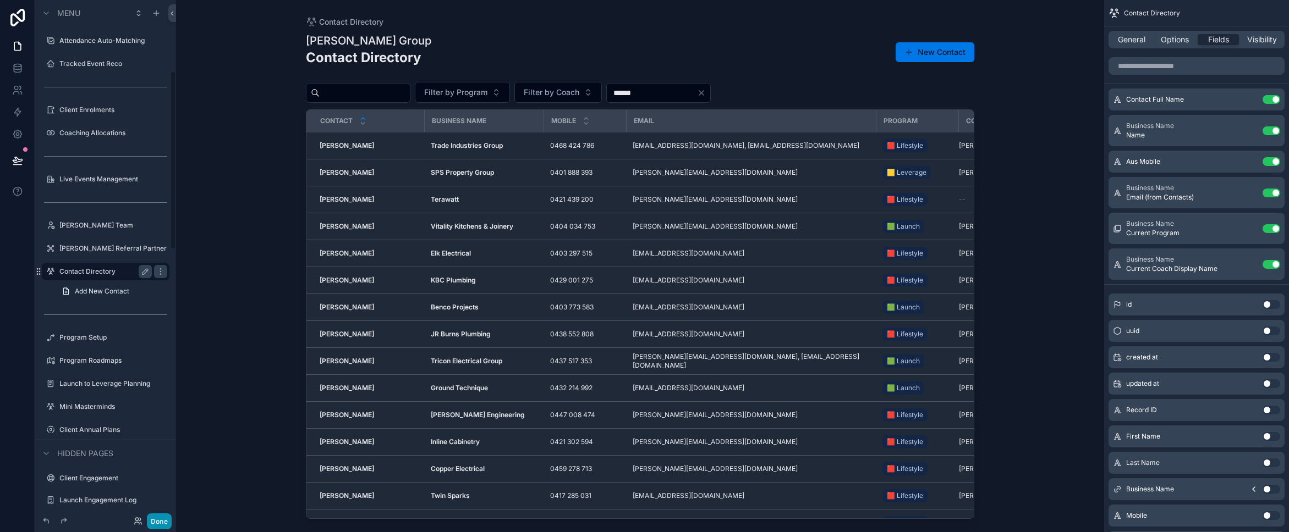
click at [163, 520] on button "Done" at bounding box center [159, 522] width 25 height 16
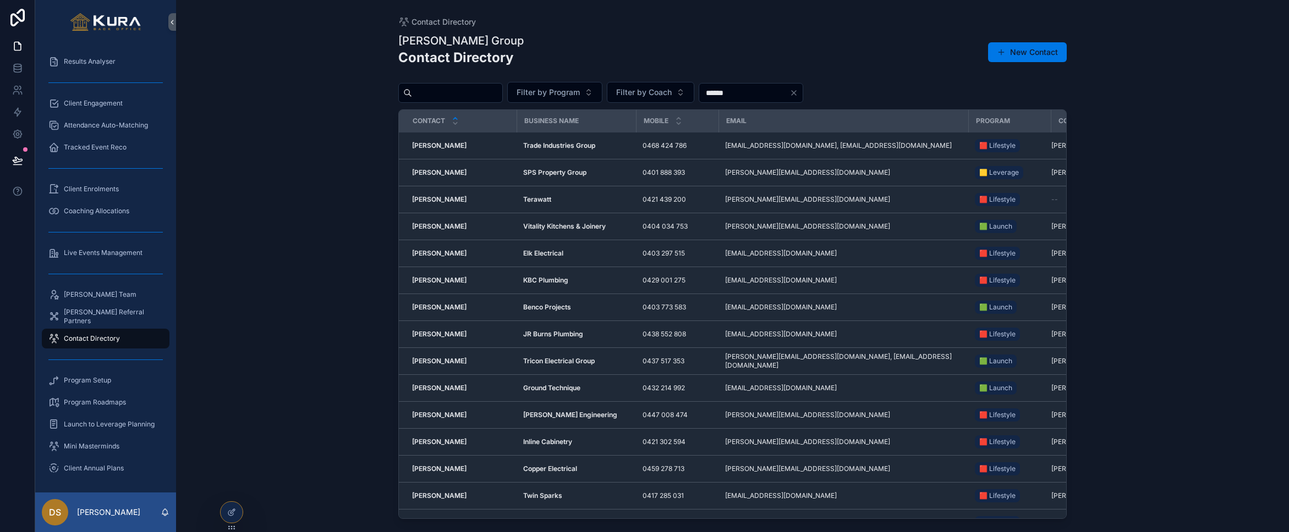
click at [440, 94] on input "scrollable content" at bounding box center [457, 92] width 90 height 15
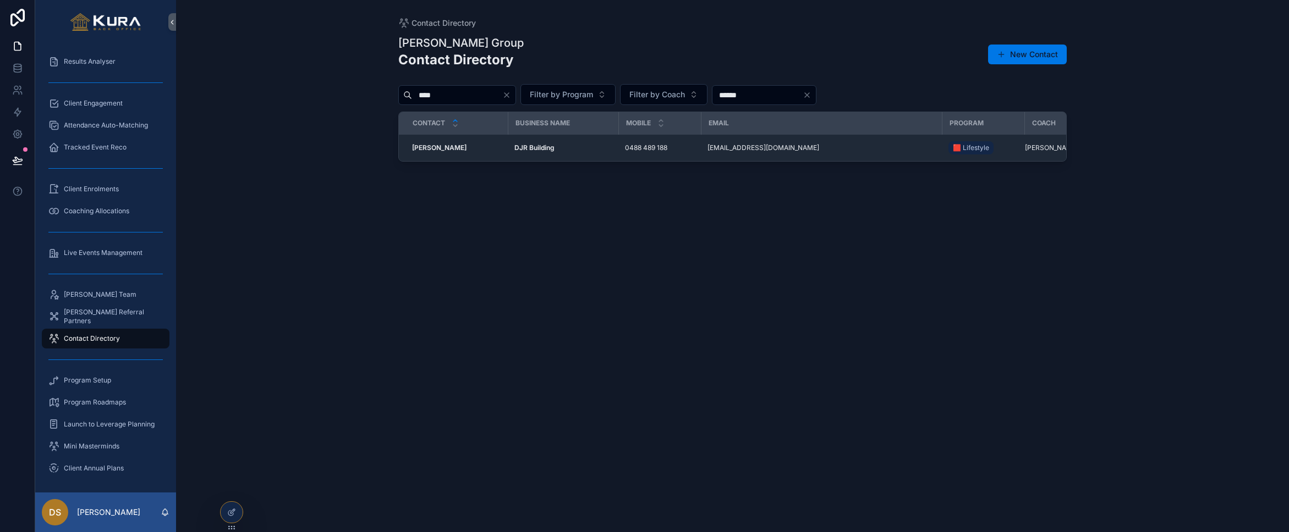
type input "****"
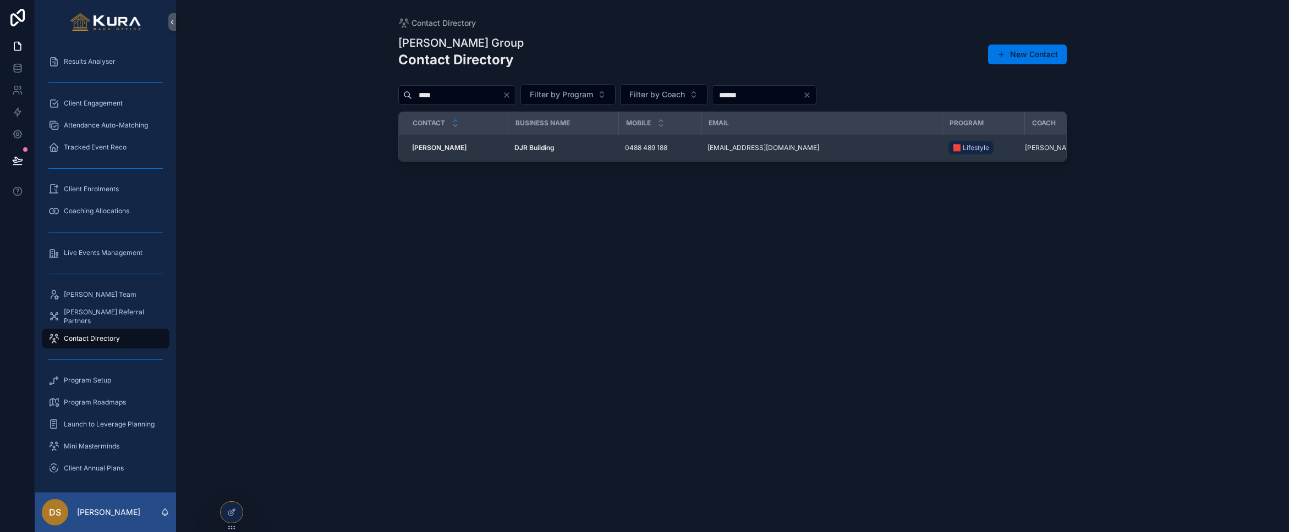
click at [593, 155] on td "[GEOGRAPHIC_DATA]" at bounding box center [563, 148] width 111 height 27
click at [903, 151] on div "[EMAIL_ADDRESS][DOMAIN_NAME] [EMAIL_ADDRESS][DOMAIN_NAME]" at bounding box center [821, 148] width 228 height 9
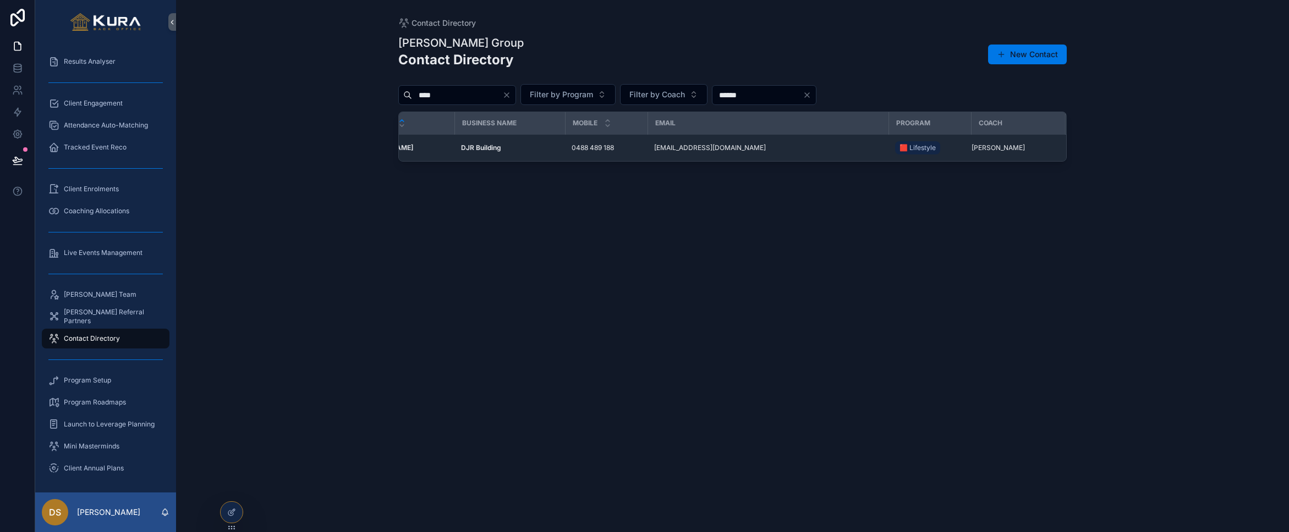
click at [511, 96] on icon "Clear" at bounding box center [506, 95] width 9 height 9
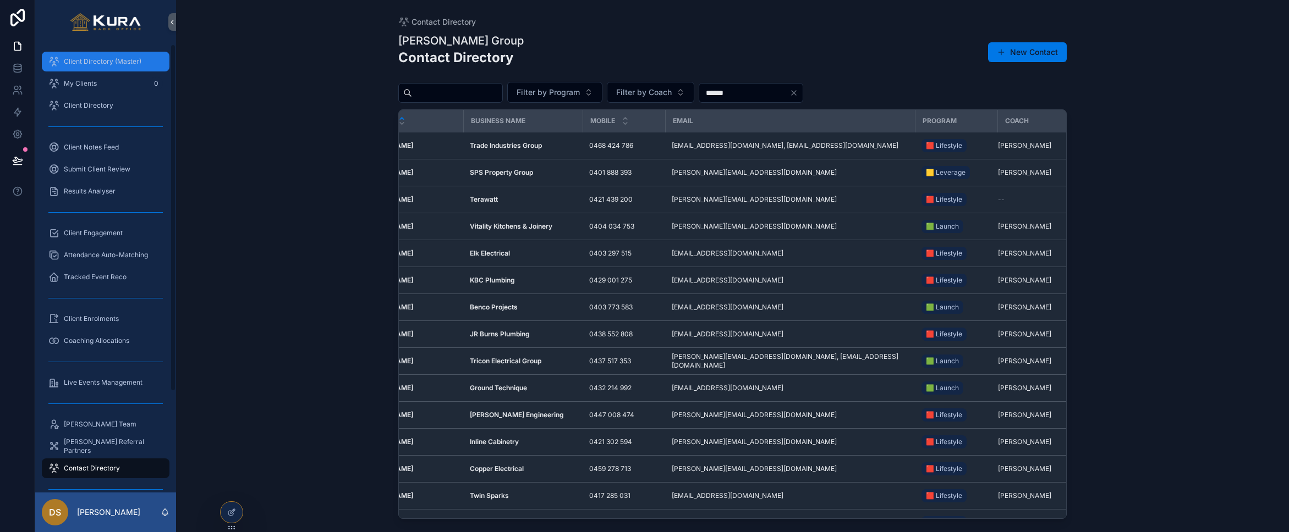
click at [76, 58] on span "Client Directory (Master)" at bounding box center [103, 61] width 78 height 9
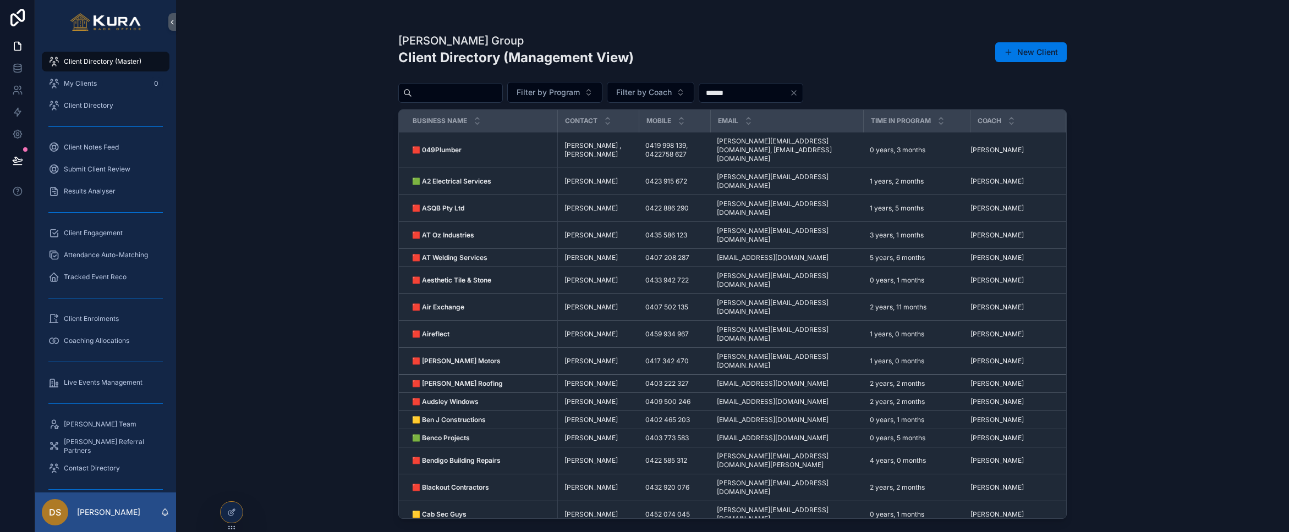
click at [448, 89] on input "scrollable content" at bounding box center [457, 92] width 90 height 15
type input "****"
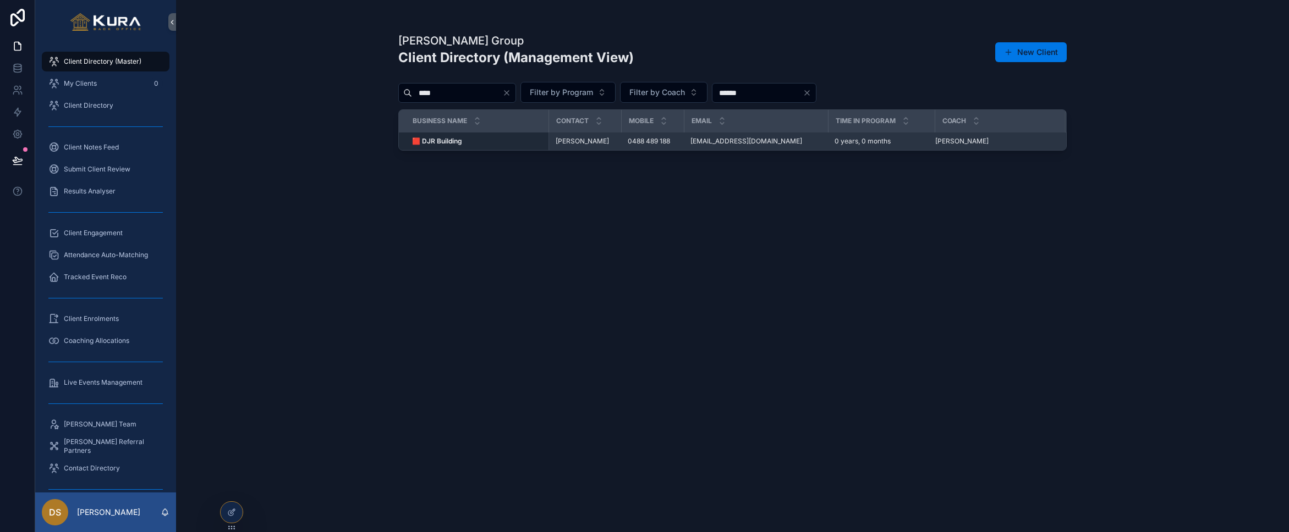
click at [1022, 141] on div "[PERSON_NAME] [PERSON_NAME]" at bounding box center [993, 141] width 117 height 9
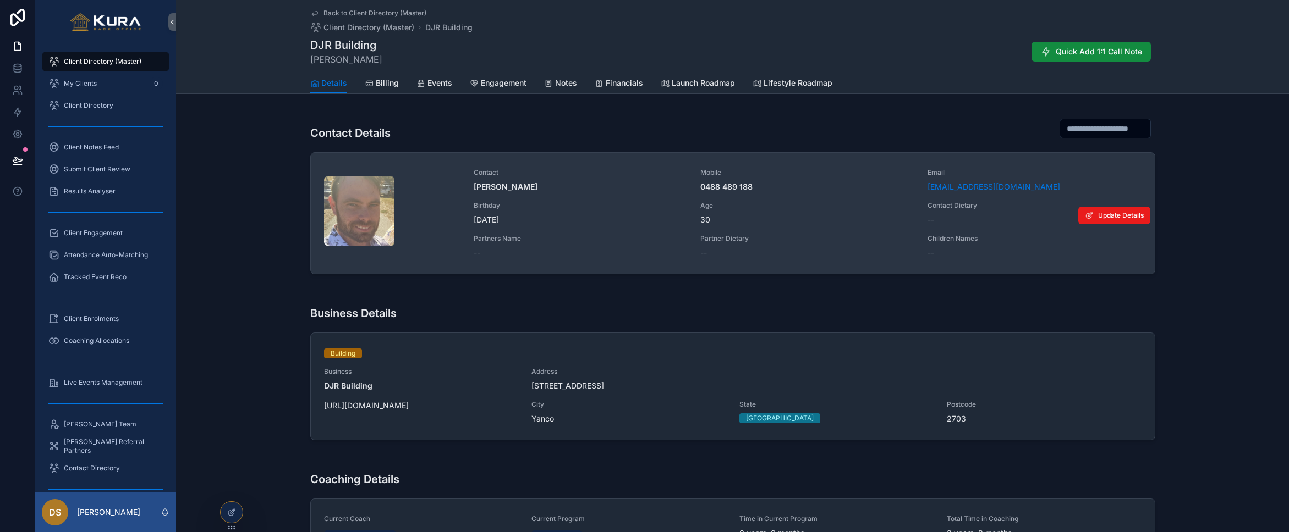
drag, startPoint x: 1114, startPoint y: 216, endPoint x: 1087, endPoint y: 256, distance: 47.9
click at [1087, 256] on link "Contact [PERSON_NAME] Mobile [PHONE_NUMBER] Email [EMAIL_ADDRESS][DOMAIN_NAME] …" at bounding box center [733, 213] width 844 height 121
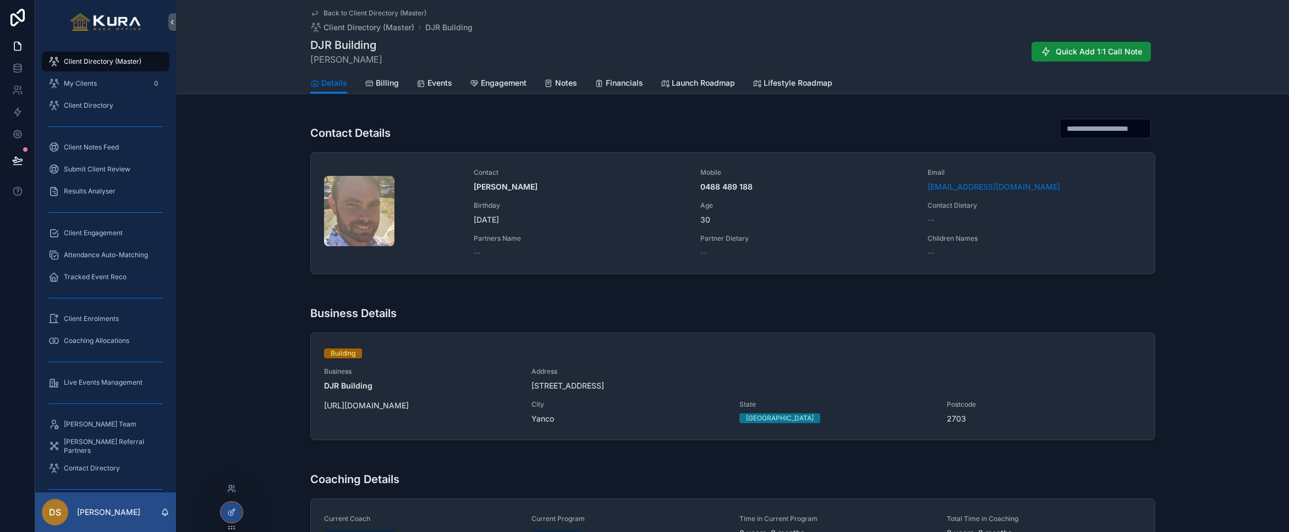
click at [230, 512] on icon at bounding box center [231, 512] width 9 height 9
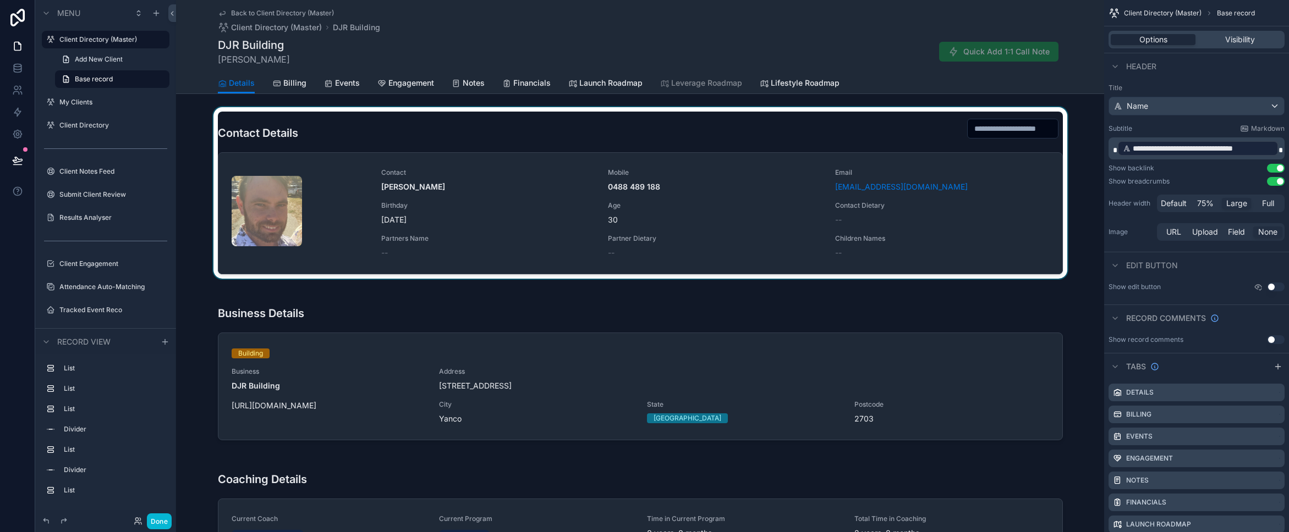
click at [1052, 154] on div "scrollable content" at bounding box center [640, 193] width 928 height 172
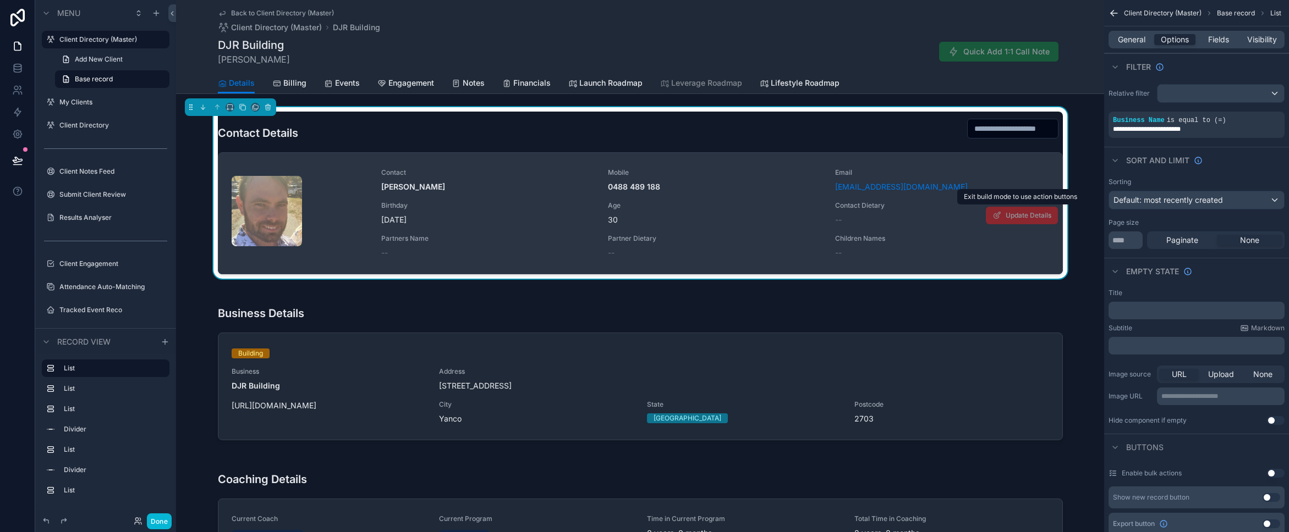
click at [1045, 222] on span "Update Details" at bounding box center [1022, 216] width 72 height 18
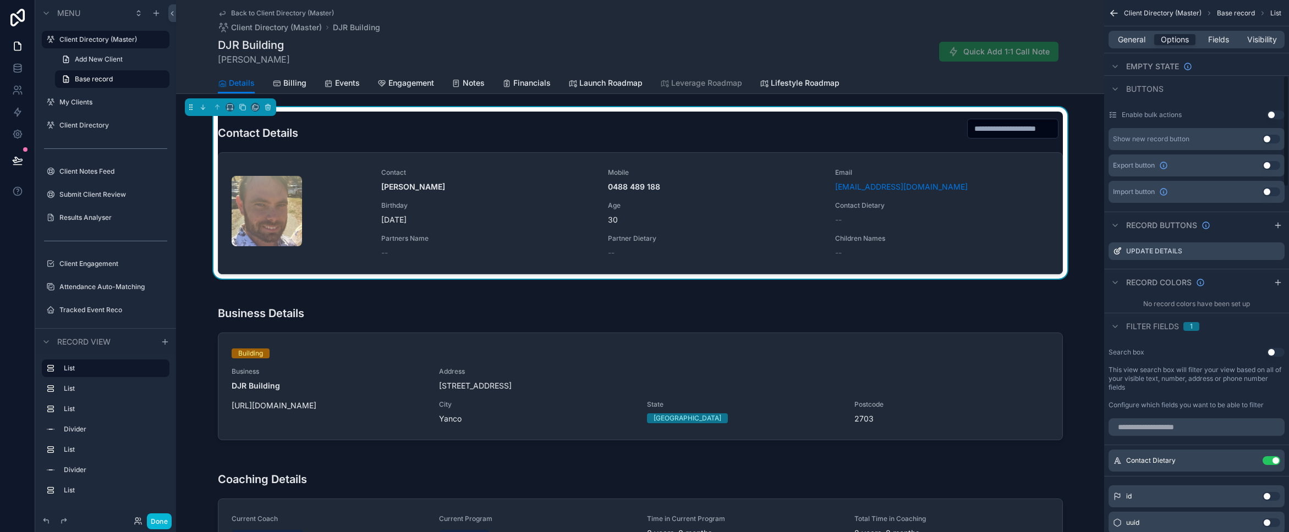
scroll to position [361, 0]
click at [1273, 250] on icon "scrollable content" at bounding box center [1275, 249] width 9 height 9
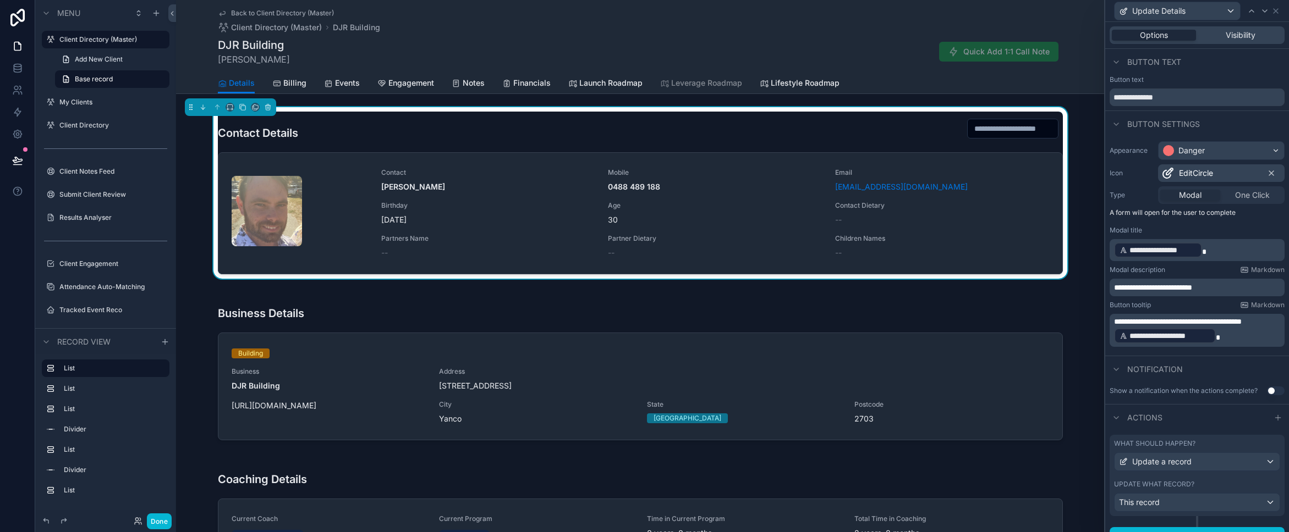
scroll to position [17, 0]
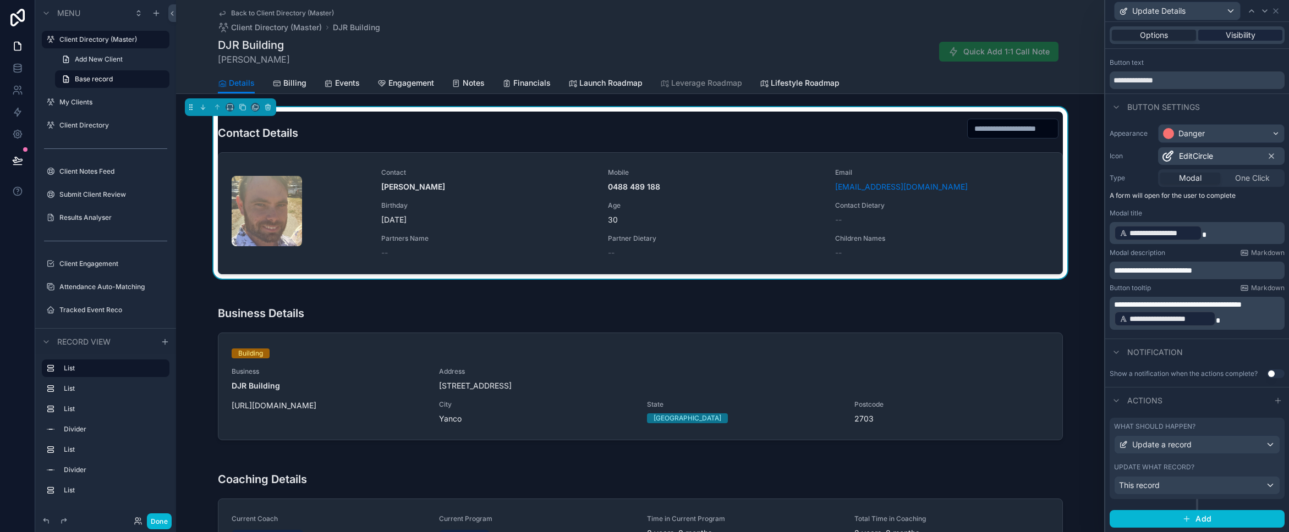
click at [1242, 34] on span "Visibility" at bounding box center [1241, 35] width 30 height 11
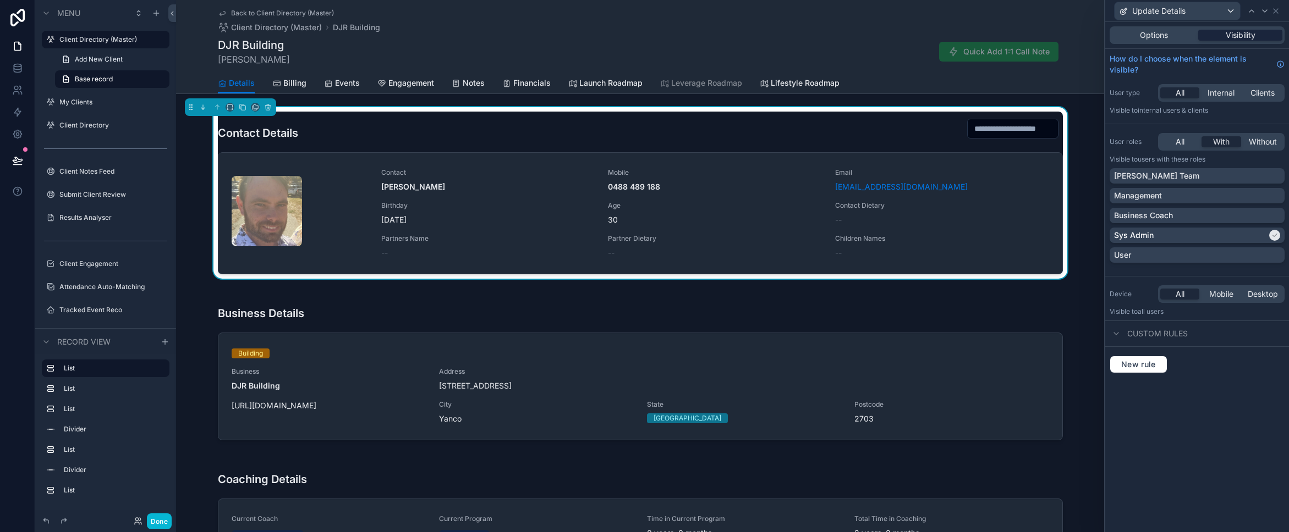
scroll to position [0, 0]
click at [1159, 35] on span "Options" at bounding box center [1154, 35] width 28 height 11
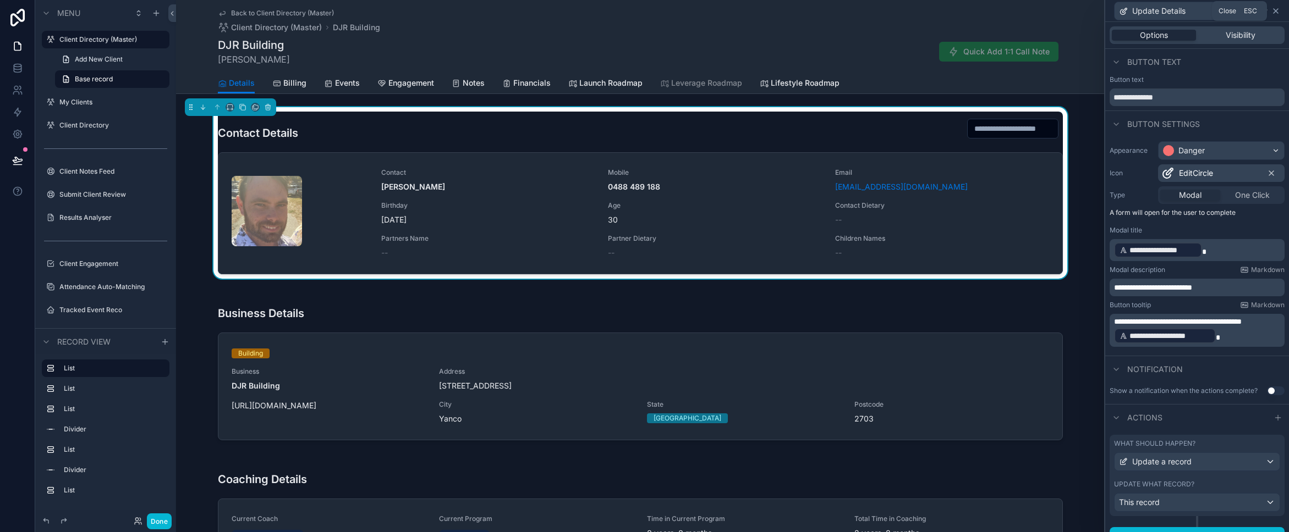
click at [1277, 9] on icon at bounding box center [1275, 11] width 4 height 4
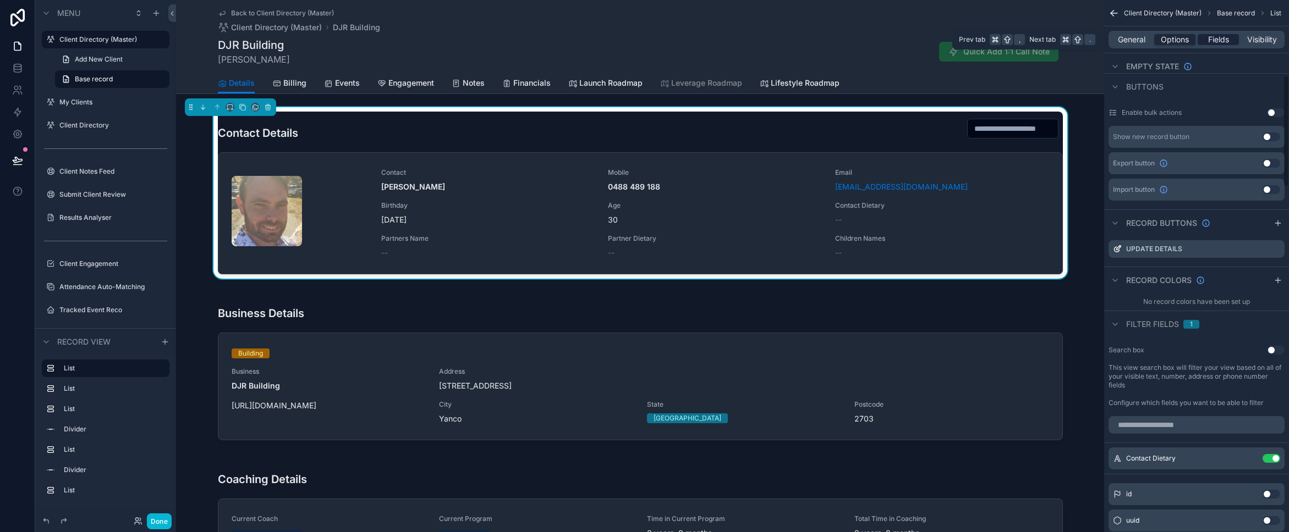
click at [1214, 44] on span "Fields" at bounding box center [1218, 39] width 21 height 11
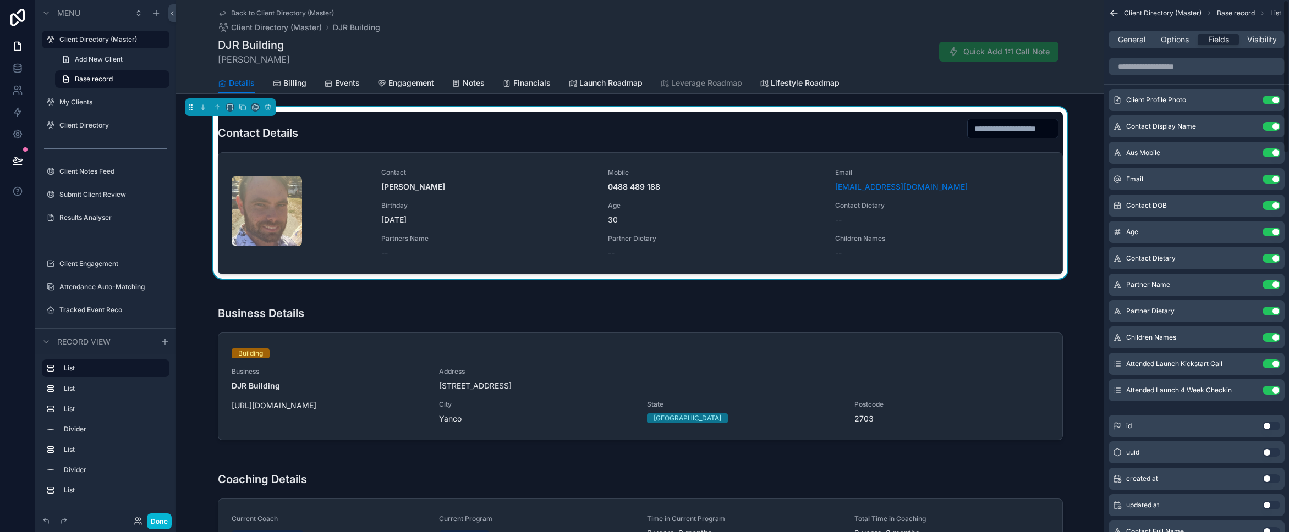
click at [1111, 15] on icon "scrollable content" at bounding box center [1113, 13] width 11 height 11
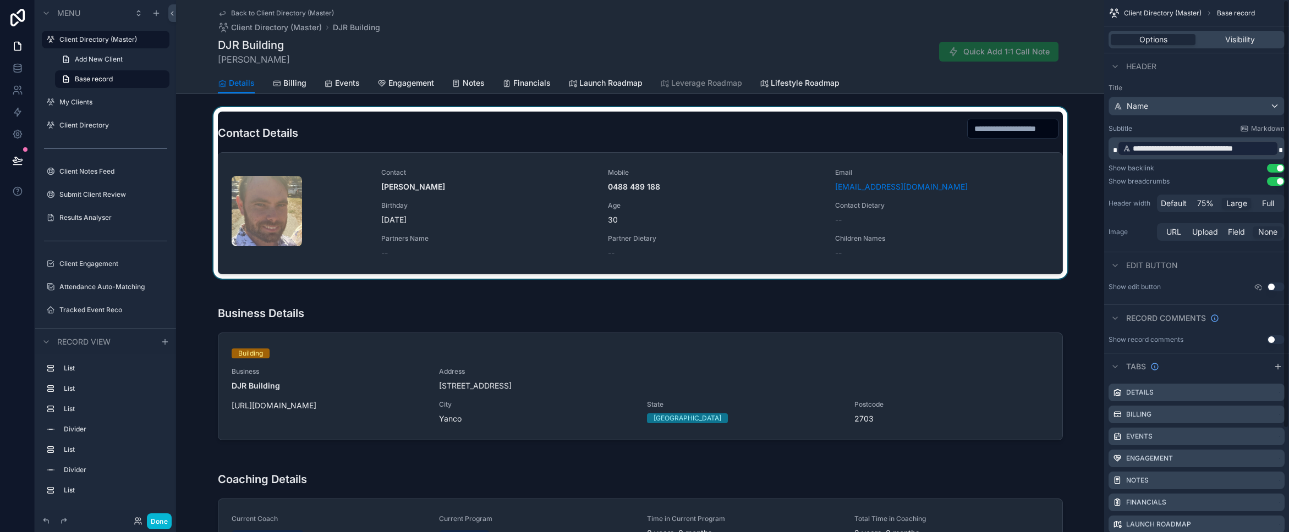
click at [493, 139] on div "scrollable content" at bounding box center [640, 193] width 928 height 172
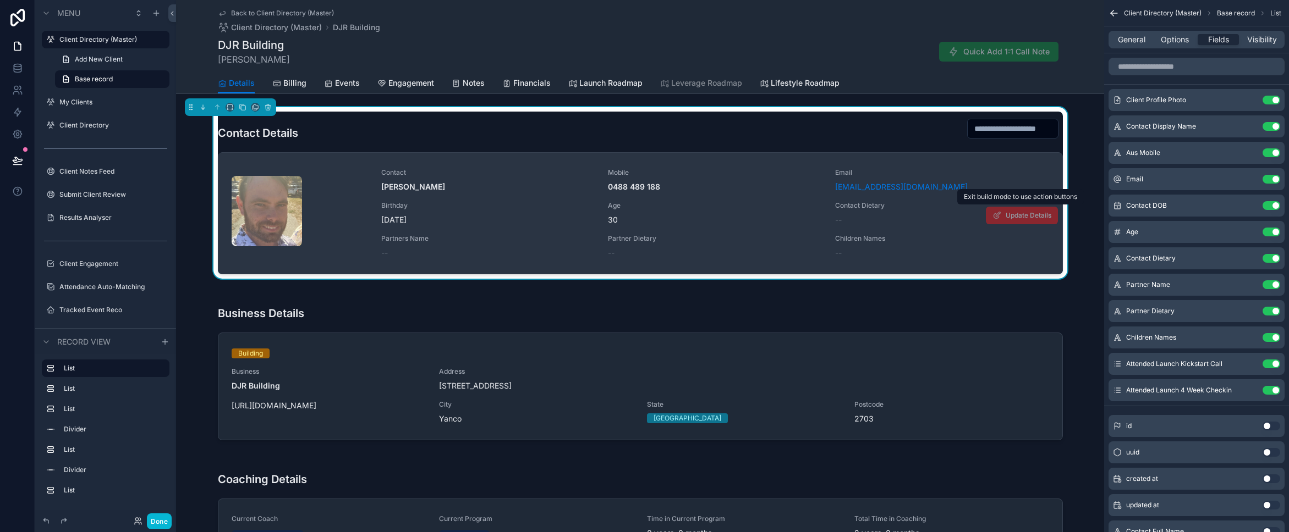
click at [1042, 226] on div "Contact [PERSON_NAME] Mobile [PHONE_NUMBER] Email [EMAIL_ADDRESS][DOMAIN_NAME] …" at bounding box center [715, 213] width 668 height 90
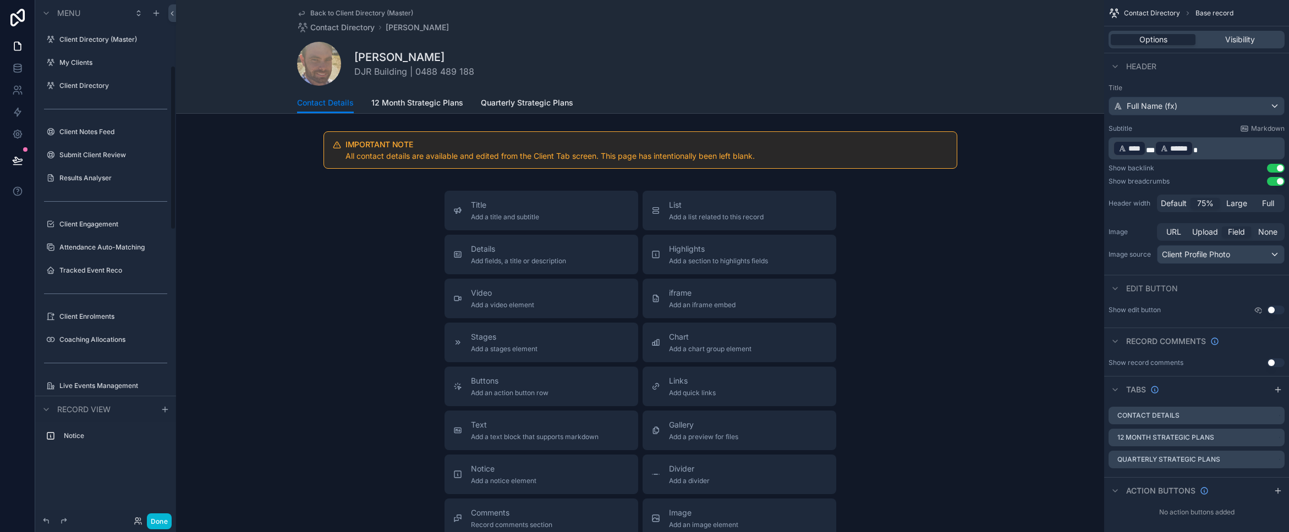
scroll to position [207, 0]
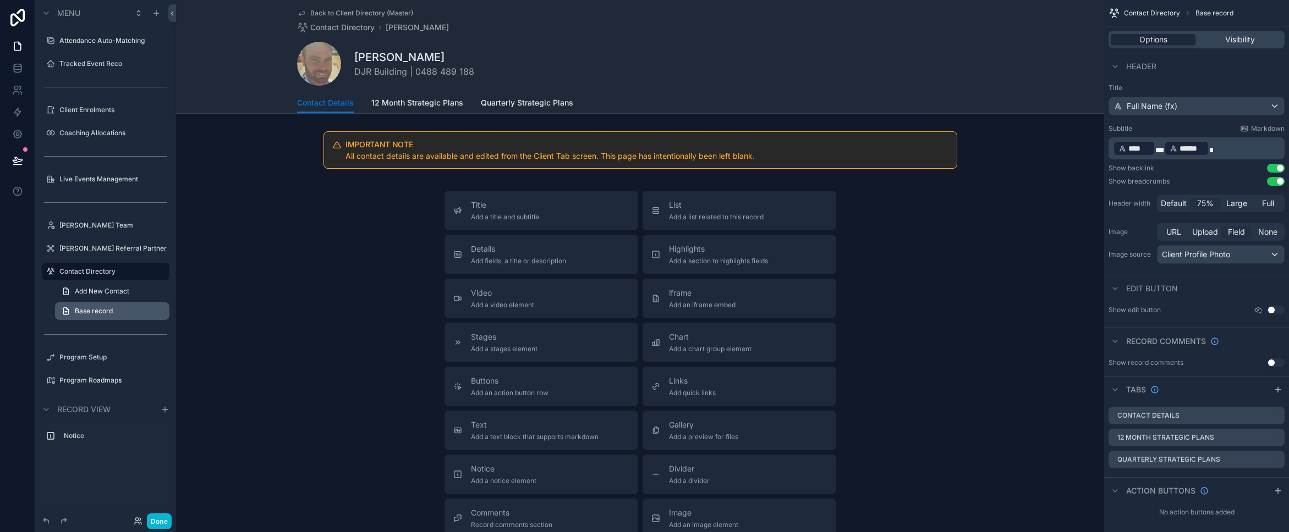
click at [99, 312] on span "Base record" at bounding box center [94, 311] width 38 height 9
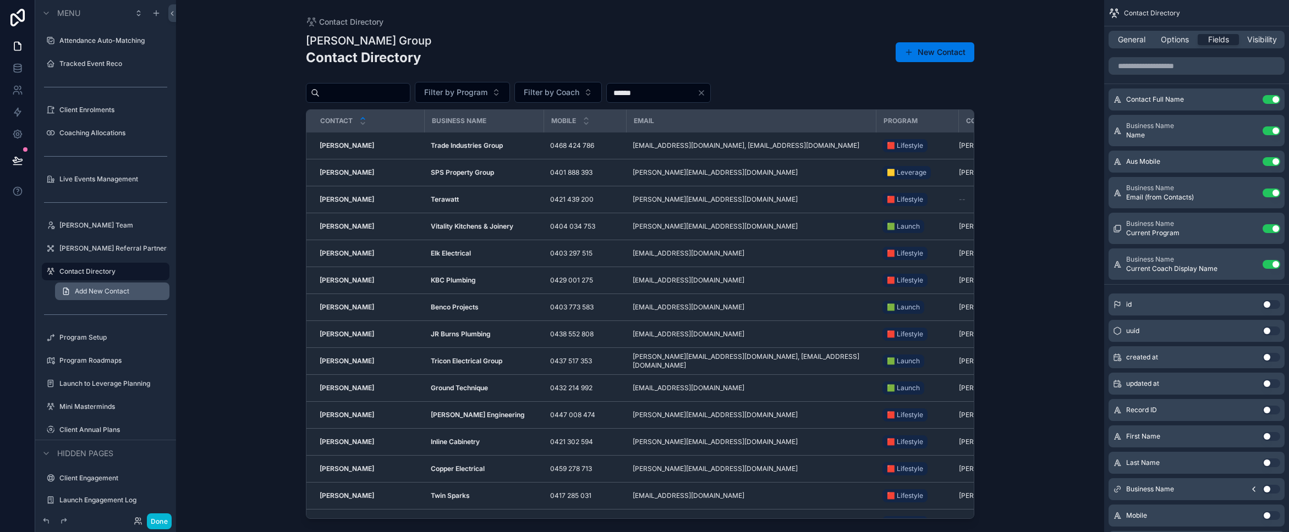
click at [99, 298] on link "Add New Contact" at bounding box center [112, 292] width 114 height 18
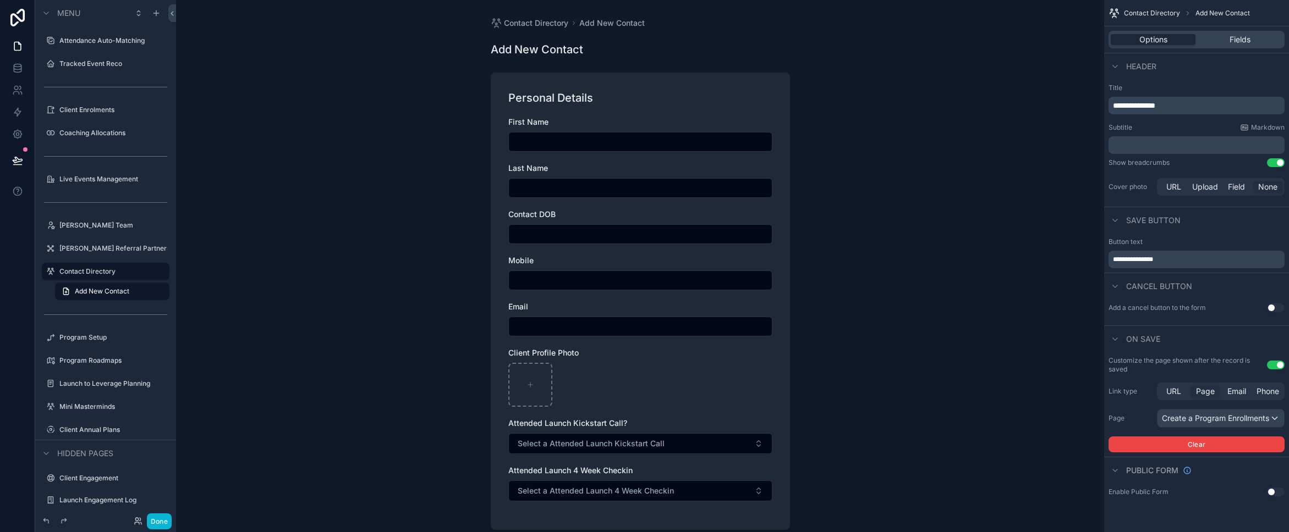
click at [725, 377] on div "scrollable content" at bounding box center [640, 385] width 264 height 44
click at [1243, 42] on span "Fields" at bounding box center [1239, 39] width 21 height 11
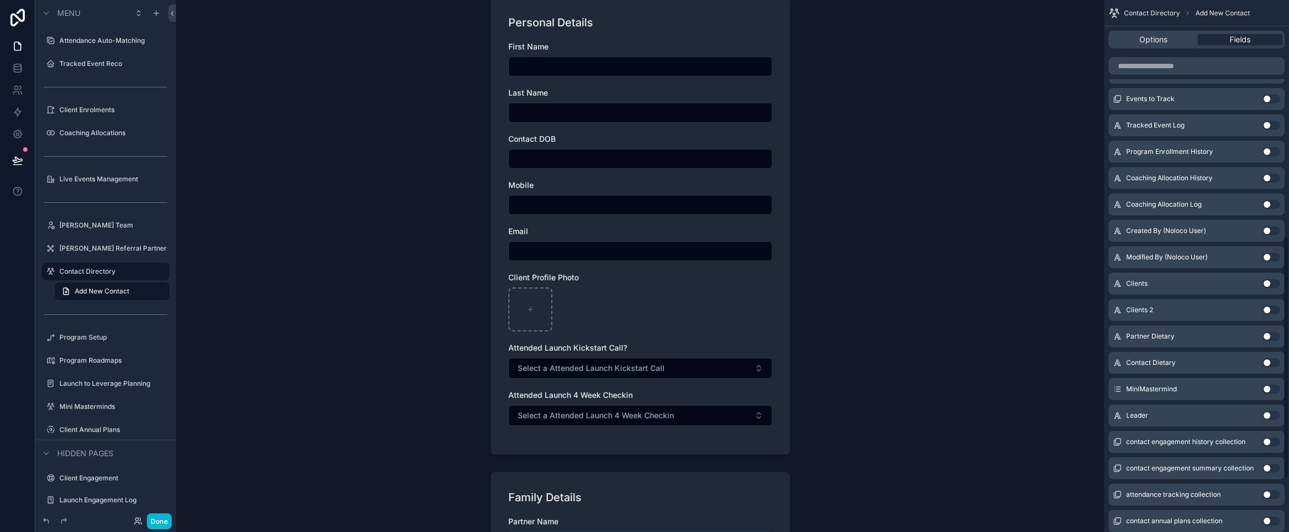
scroll to position [523, 0]
click at [1270, 359] on button "Use setting" at bounding box center [1271, 358] width 18 height 9
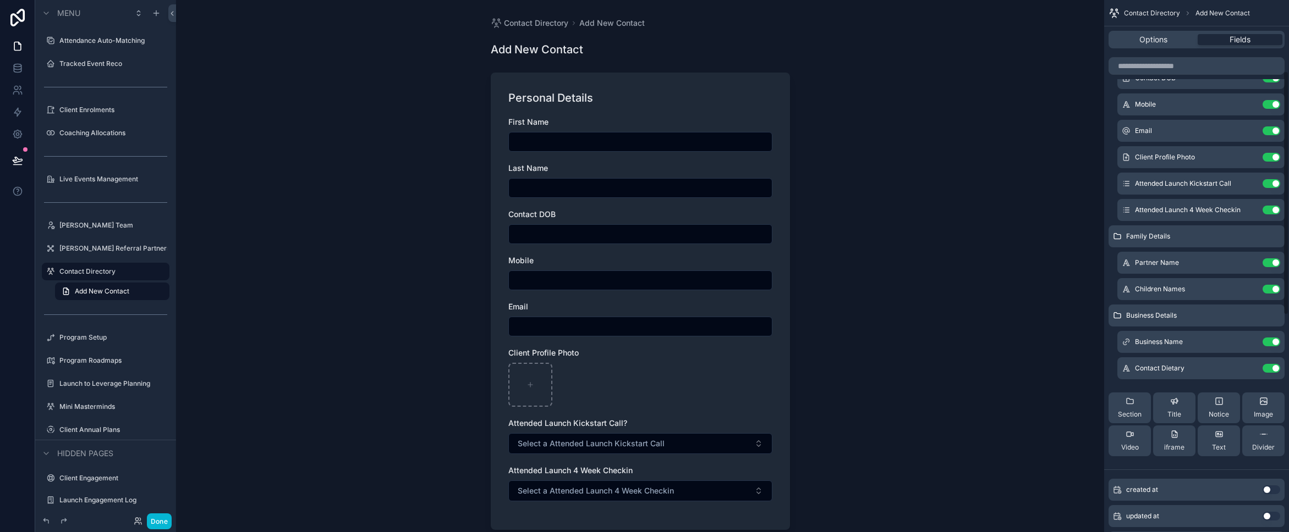
scroll to position [0, 0]
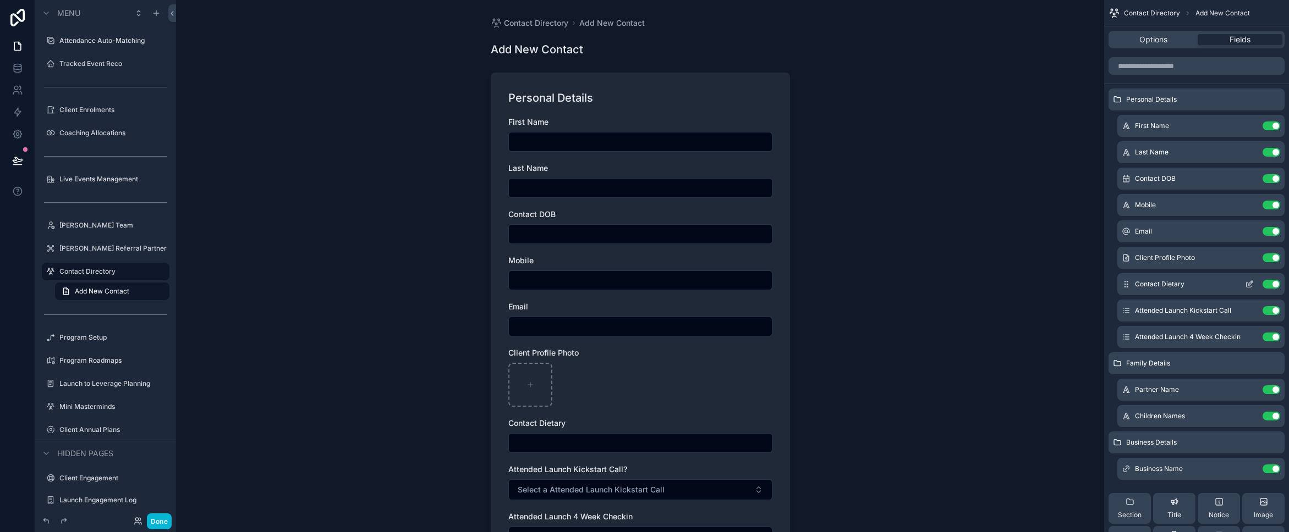
click at [1249, 283] on icon "scrollable content" at bounding box center [1250, 283] width 4 height 4
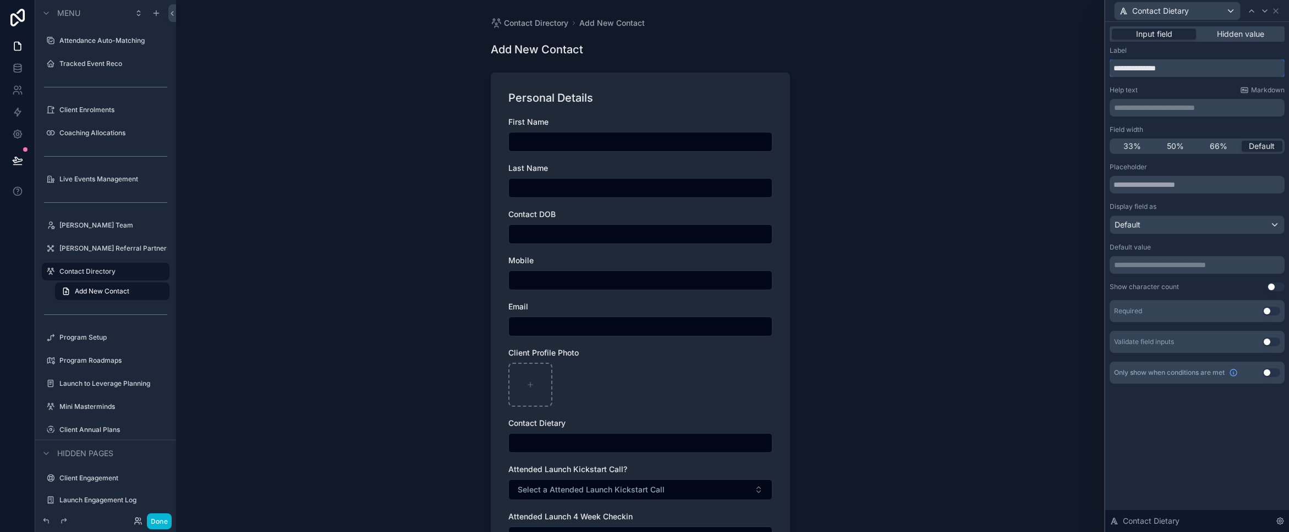
drag, startPoint x: 1144, startPoint y: 67, endPoint x: 1063, endPoint y: 66, distance: 81.4
click at [1062, 66] on div "**********" at bounding box center [644, 266] width 1289 height 532
click at [1140, 72] on input "*******" at bounding box center [1197, 68] width 175 height 18
click at [1116, 69] on input "*******" at bounding box center [1197, 68] width 175 height 18
click at [1113, 69] on input "*******" at bounding box center [1197, 68] width 175 height 18
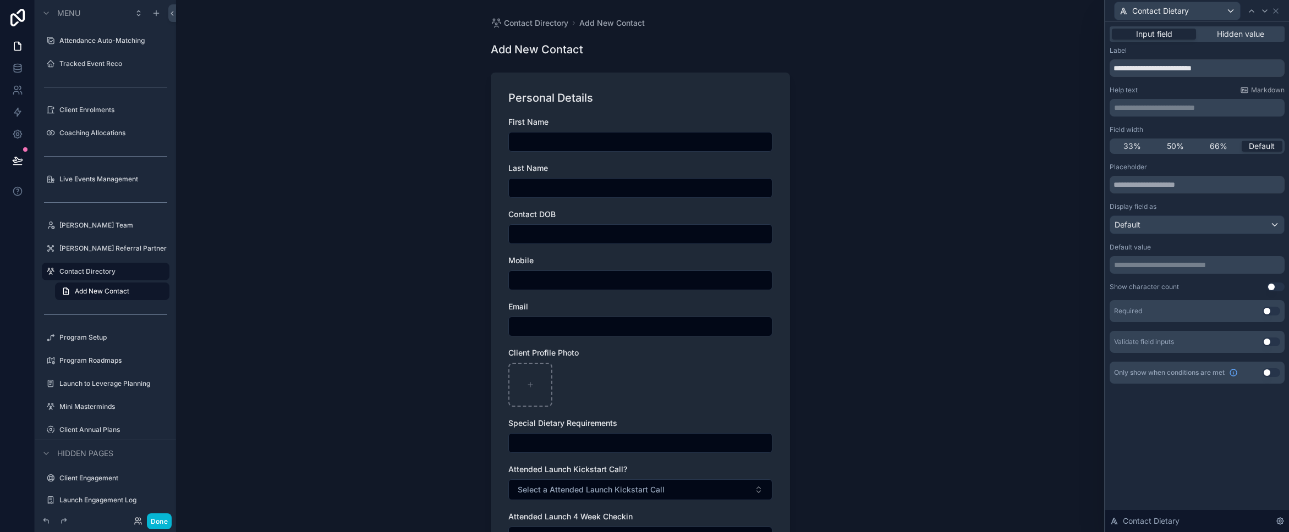
click at [980, 409] on div "Contact Directory Add New Contact Add New Contact Personal Details First Name L…" at bounding box center [640, 266] width 928 height 532
click at [859, 409] on div "Contact Directory Add New Contact Add New Contact Personal Details First Name L…" at bounding box center [640, 266] width 928 height 532
drag, startPoint x: 1144, startPoint y: 68, endPoint x: 1047, endPoint y: 68, distance: 96.3
click at [1047, 68] on div "**********" at bounding box center [644, 266] width 1289 height 532
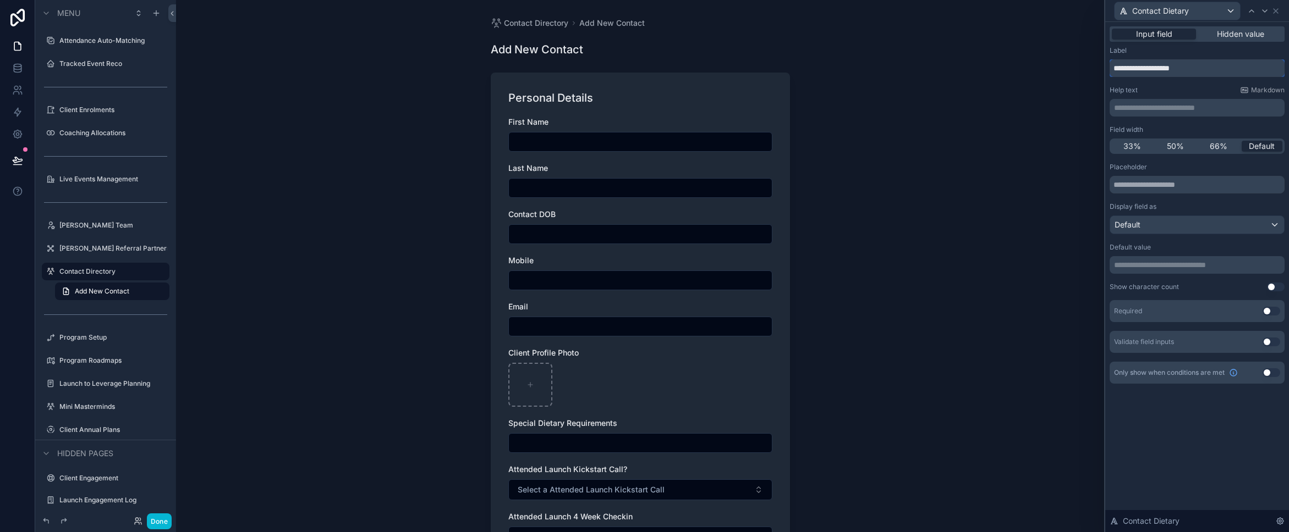
type input "**********"
click at [968, 197] on div "Contact Directory Add New Contact Add New Contact Personal Details First Name L…" at bounding box center [640, 266] width 928 height 532
click at [958, 255] on div "Contact Directory Add New Contact Add New Contact Personal Details First Name L…" at bounding box center [640, 266] width 928 height 532
click at [153, 518] on button "Done" at bounding box center [159, 522] width 25 height 16
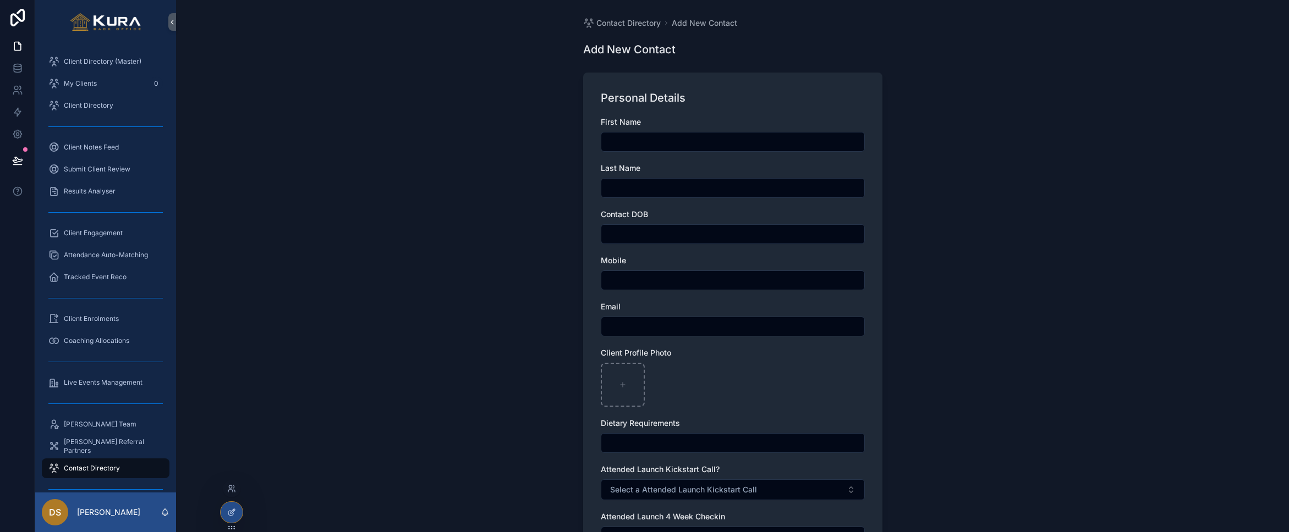
click at [229, 508] on div at bounding box center [232, 512] width 22 height 21
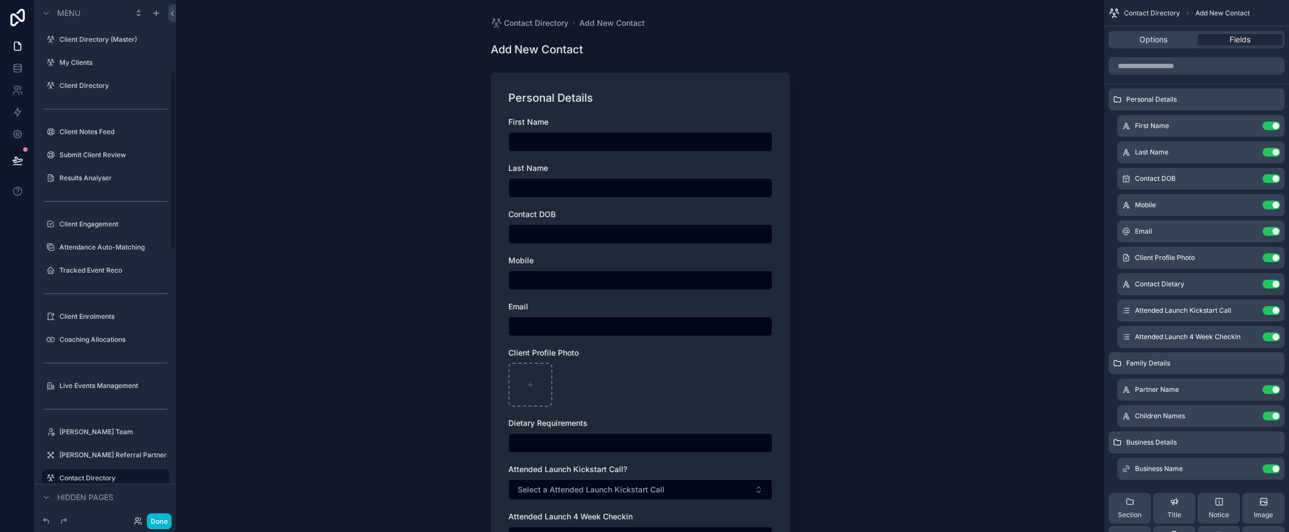
scroll to position [207, 0]
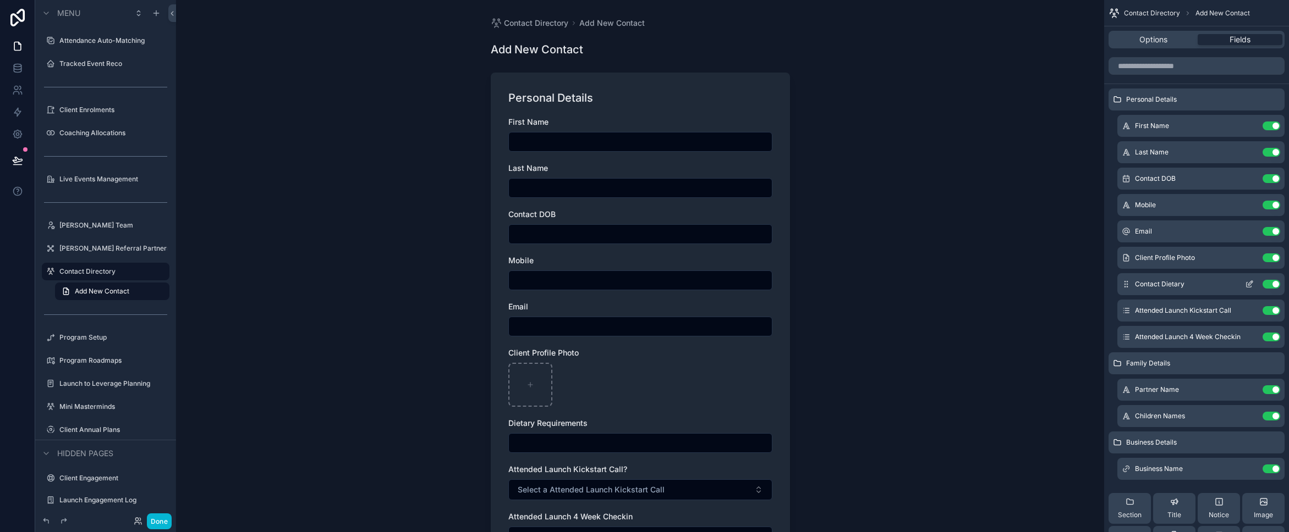
click at [1251, 282] on icon "scrollable content" at bounding box center [1249, 284] width 9 height 9
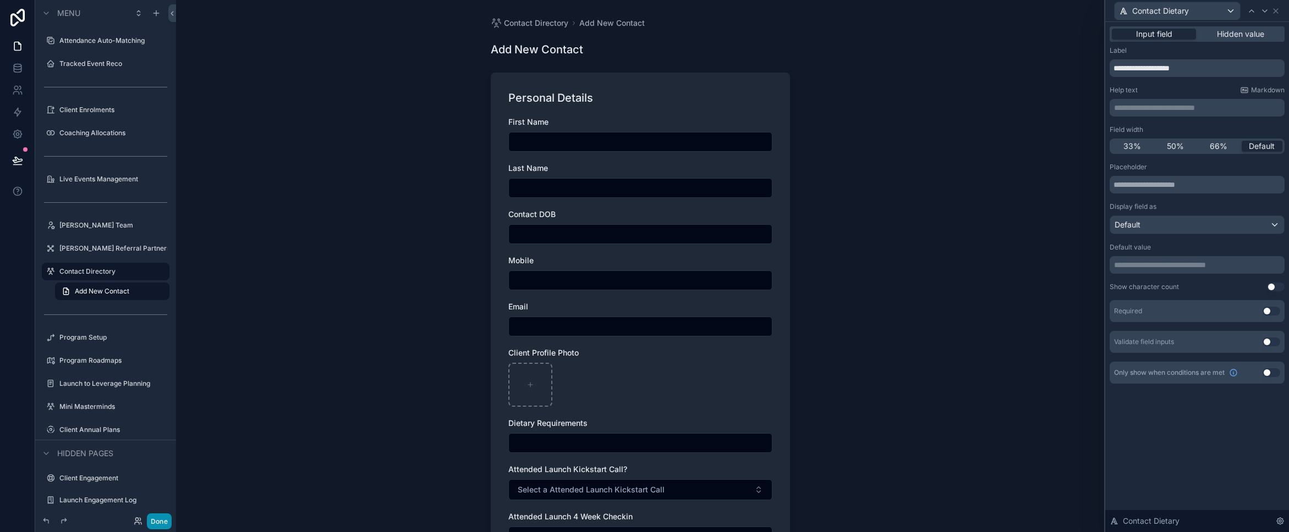
click at [167, 519] on button "Done" at bounding box center [159, 522] width 25 height 16
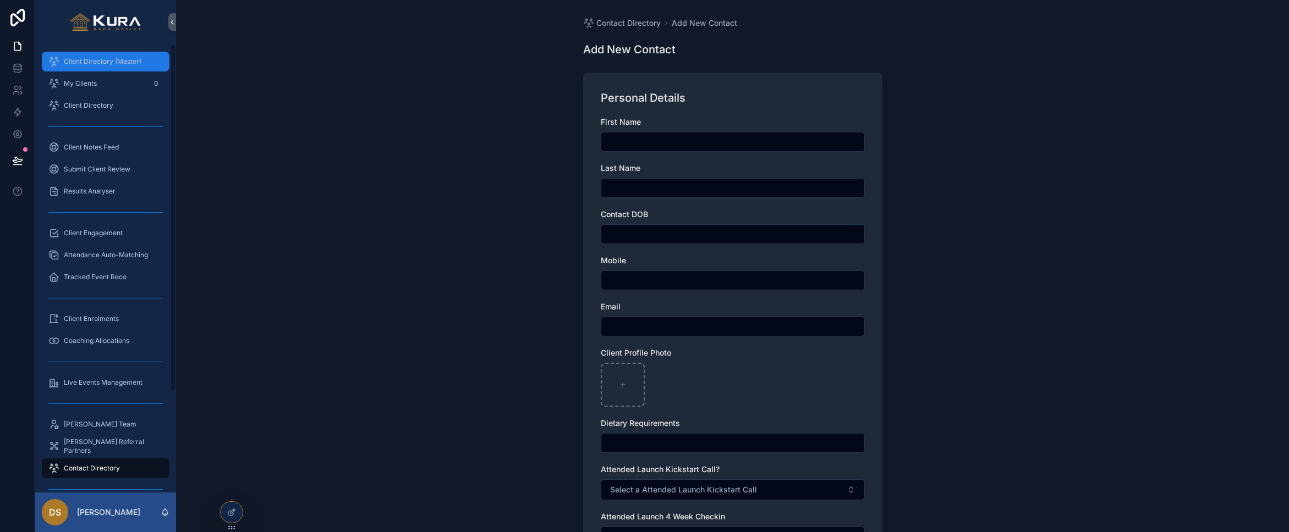
click at [95, 61] on span "Client Directory (Master)" at bounding box center [103, 61] width 78 height 9
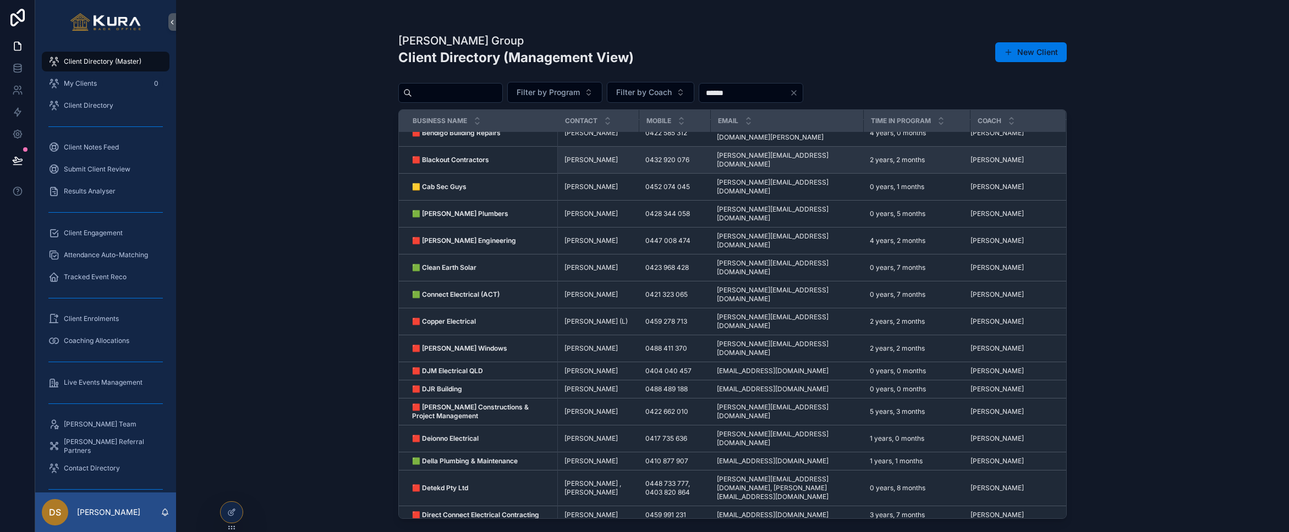
scroll to position [292, 0]
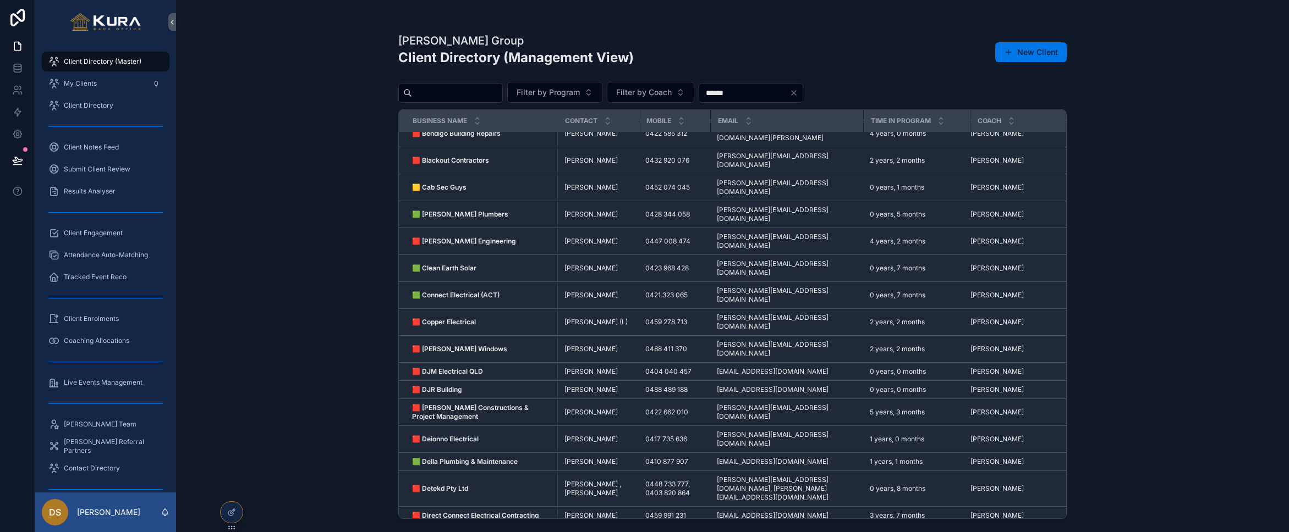
click at [458, 532] on strong "🟥 Dobeli Electrical" at bounding box center [442, 538] width 61 height 8
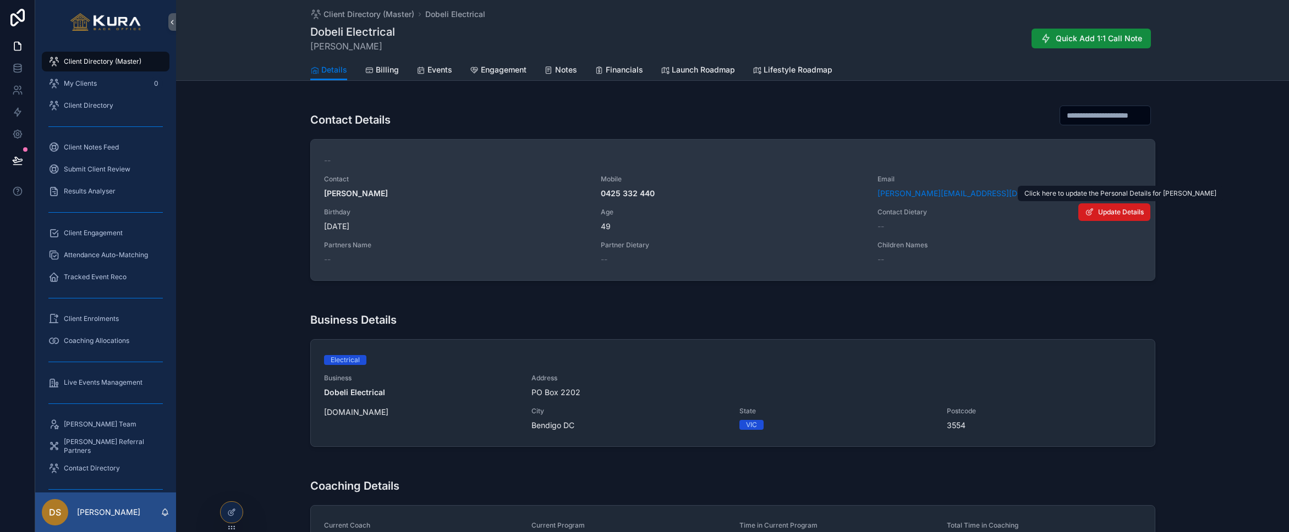
click at [1095, 216] on button "Update Details" at bounding box center [1114, 213] width 72 height 18
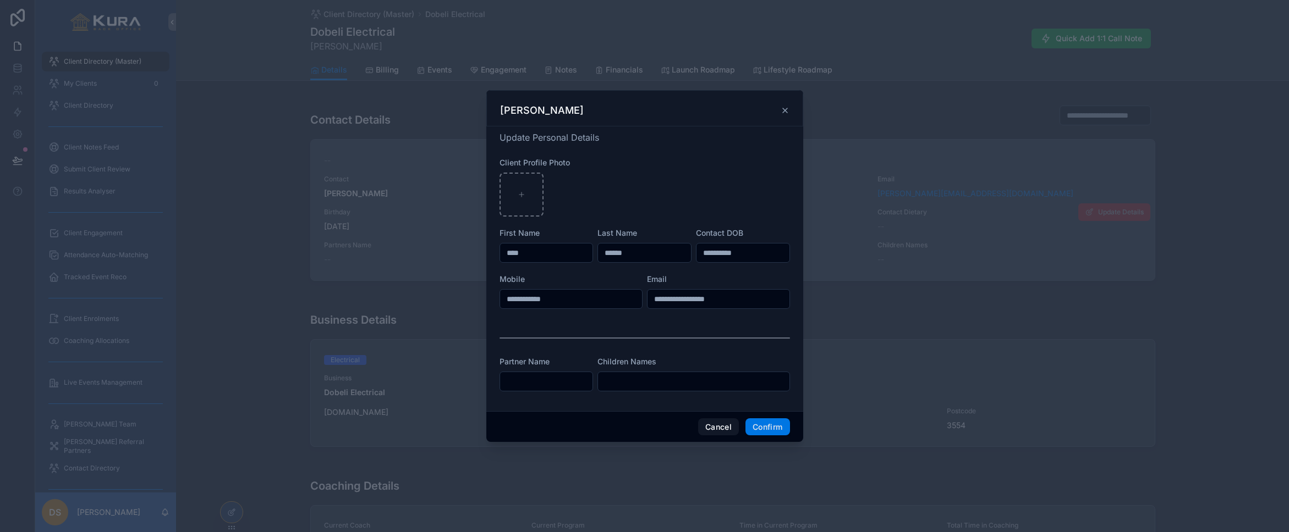
click at [652, 140] on h4 "Update Personal Details" at bounding box center [644, 137] width 290 height 13
click at [784, 112] on icon at bounding box center [785, 110] width 9 height 9
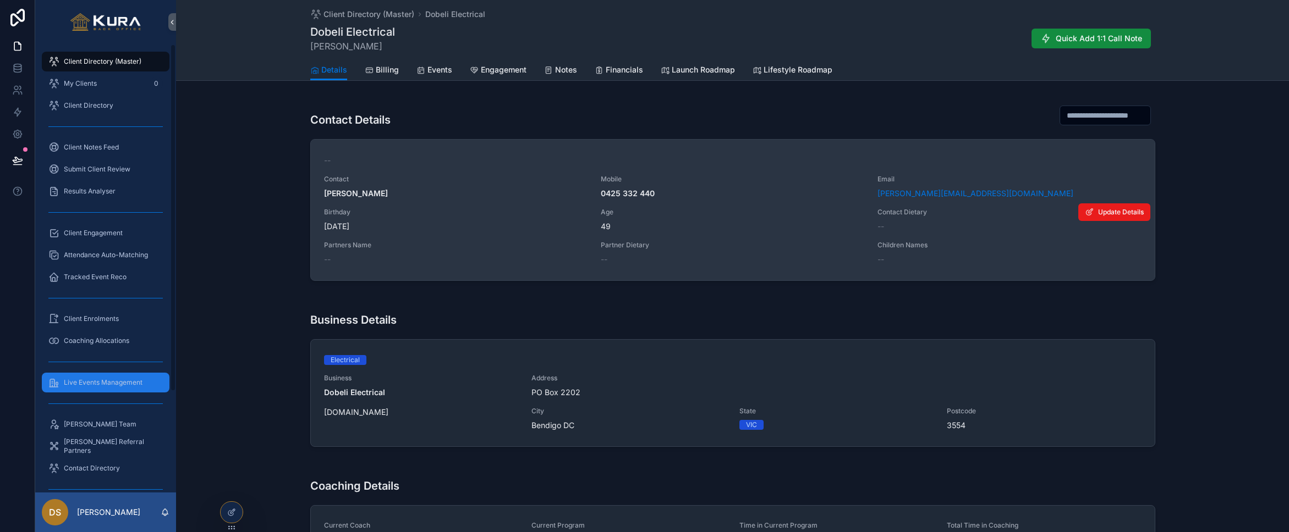
scroll to position [130, 0]
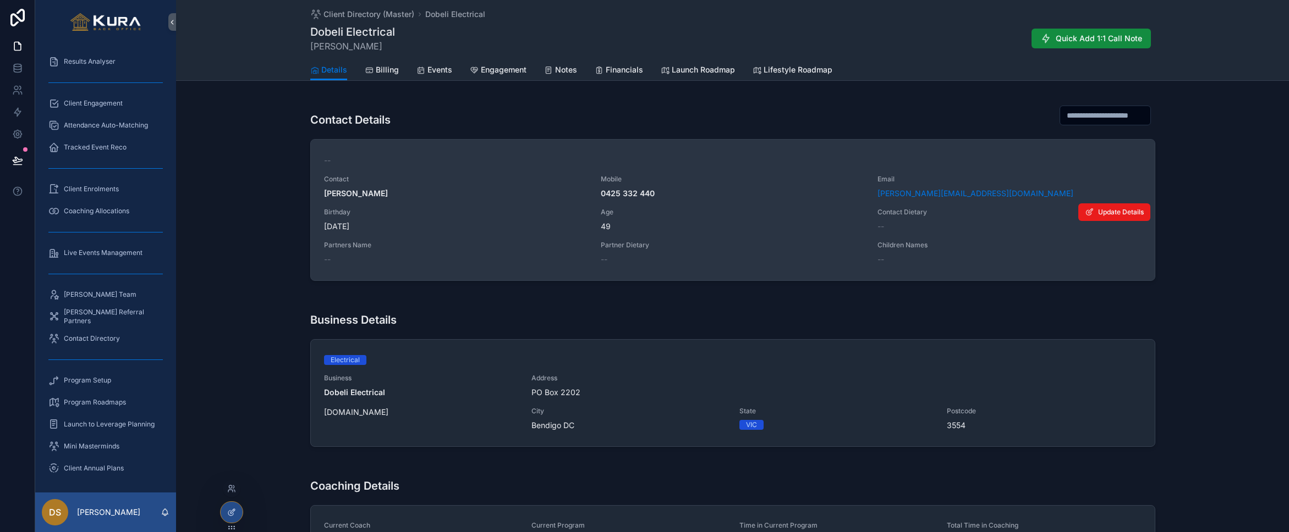
click at [229, 514] on icon at bounding box center [231, 512] width 9 height 9
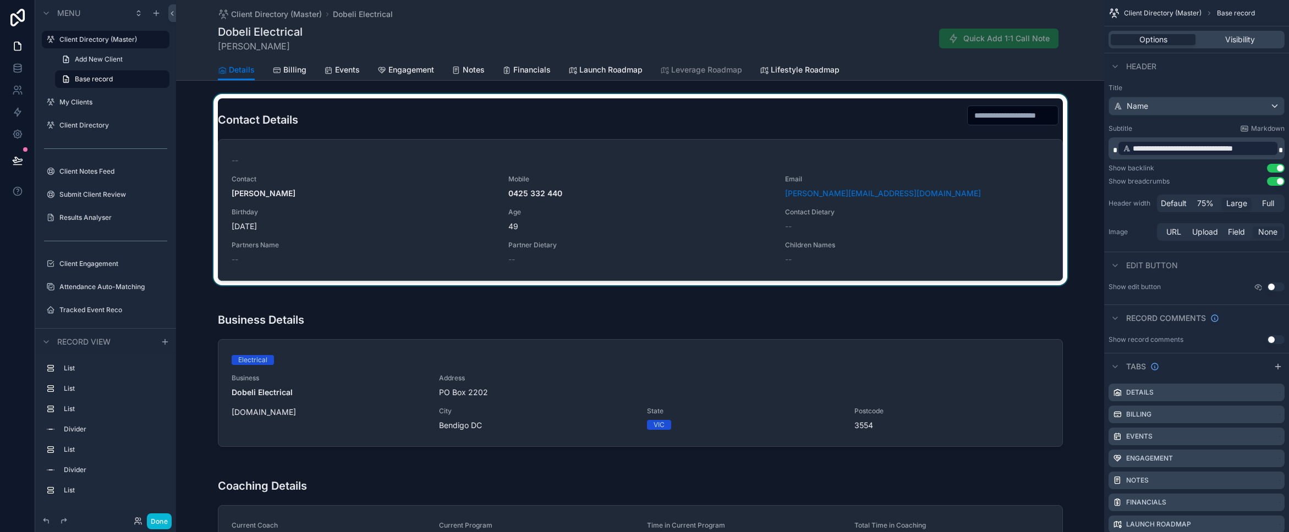
click at [436, 187] on div "scrollable content" at bounding box center [640, 189] width 928 height 191
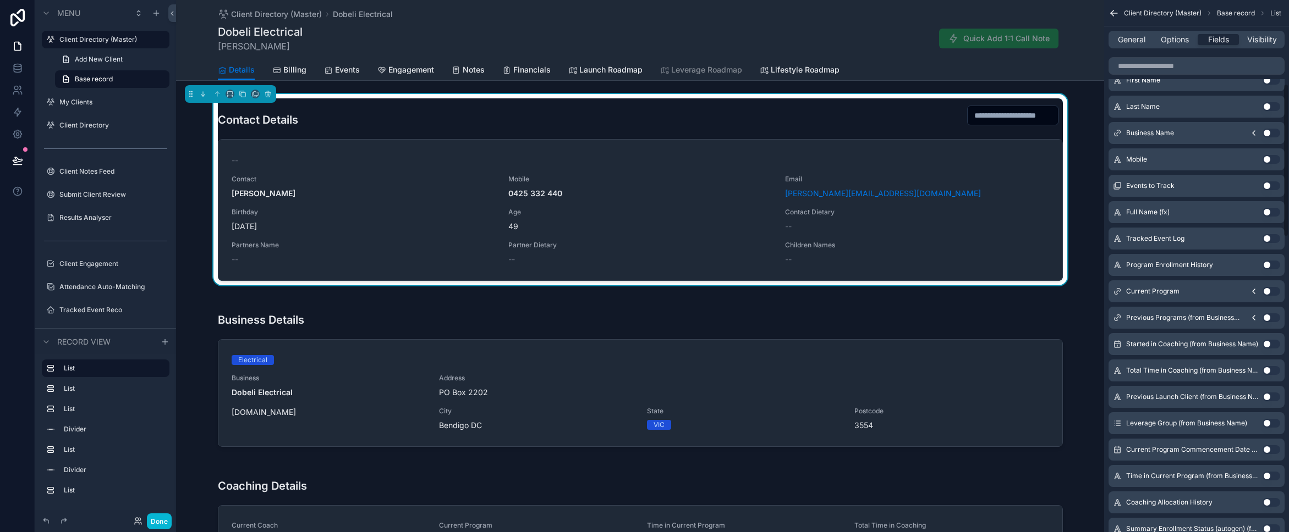
scroll to position [0, 0]
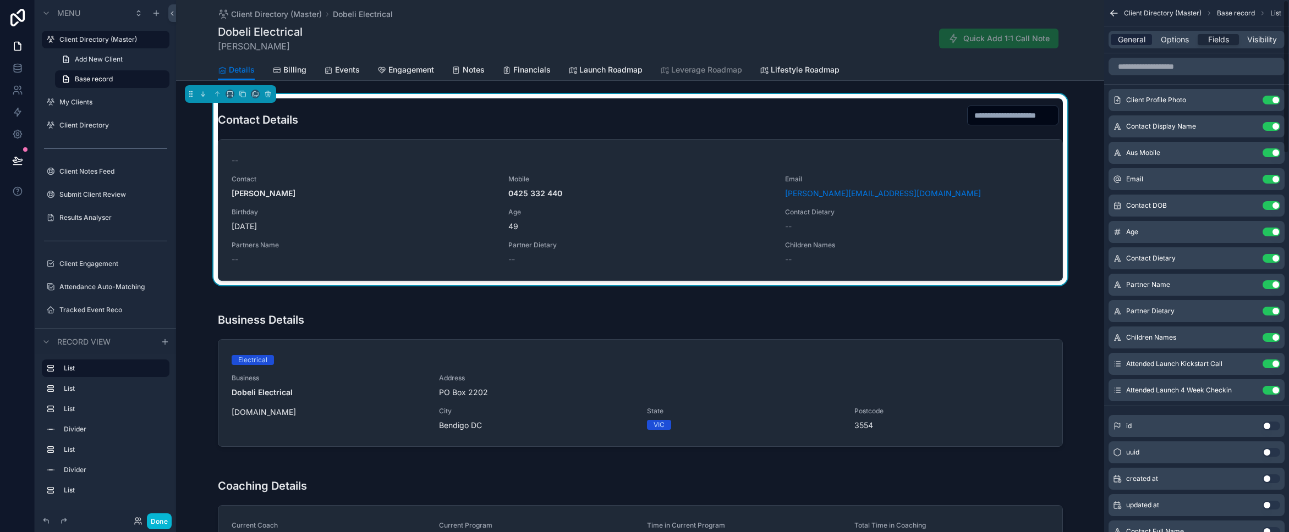
click at [1137, 41] on span "General" at bounding box center [1132, 39] width 28 height 11
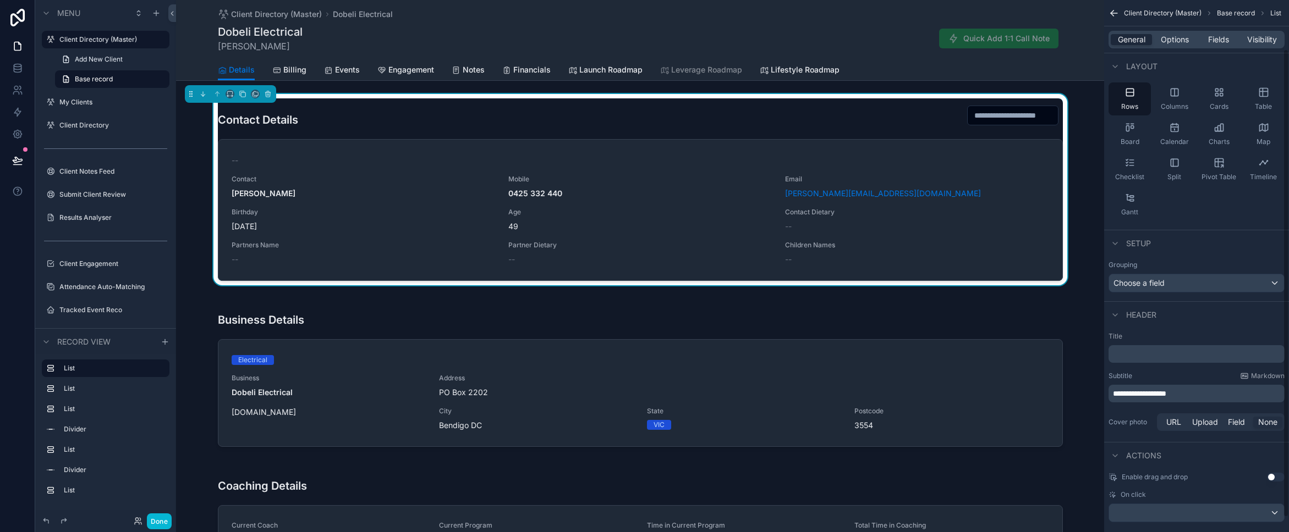
scroll to position [72, 0]
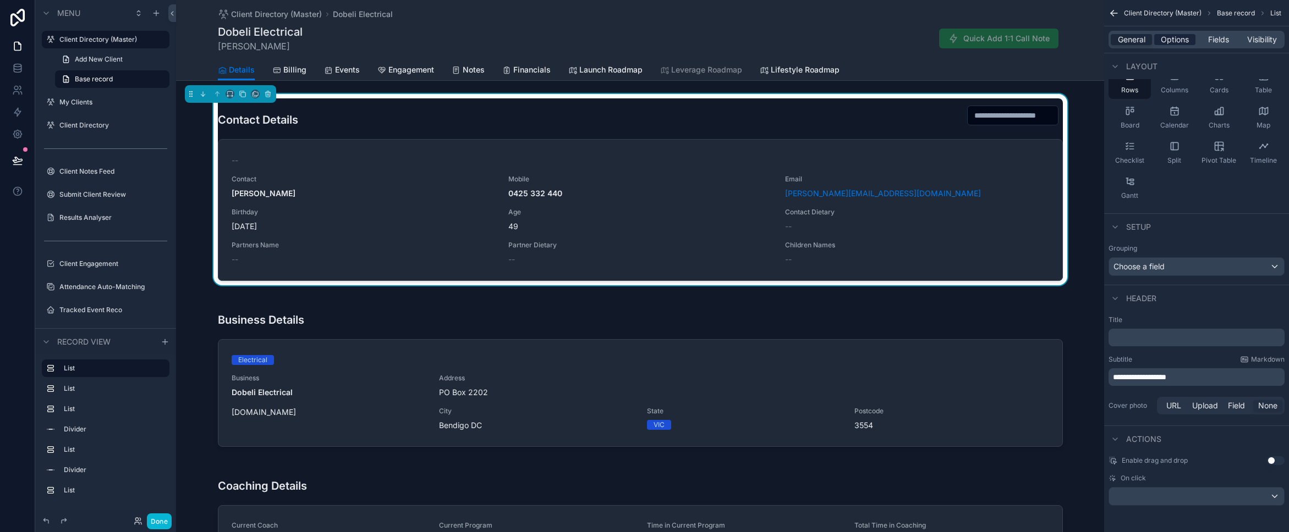
click at [1168, 39] on span "Options" at bounding box center [1175, 39] width 28 height 11
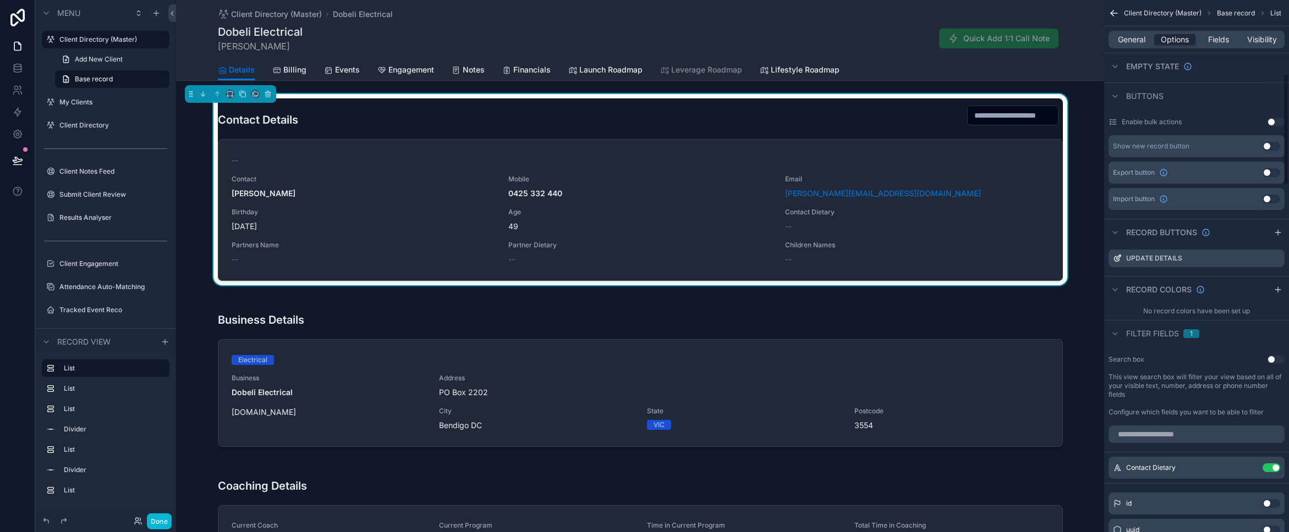
scroll to position [353, 0]
click at [1275, 256] on icon "scrollable content" at bounding box center [1277, 256] width 4 height 4
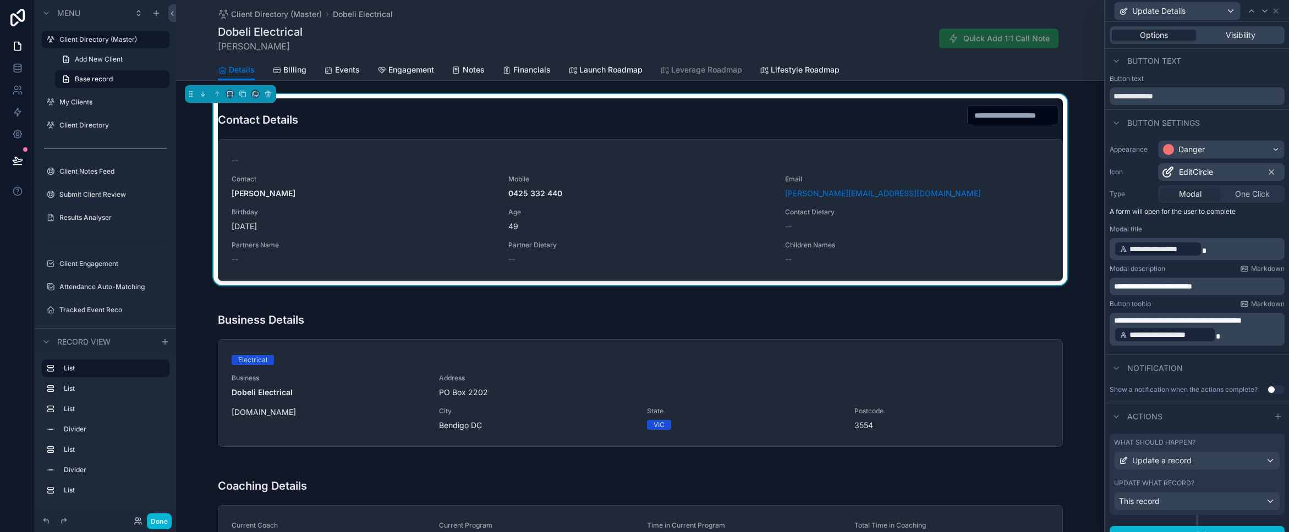
scroll to position [0, 0]
click at [1199, 195] on span "Modal" at bounding box center [1190, 195] width 23 height 11
click at [1173, 101] on input "**********" at bounding box center [1197, 98] width 175 height 18
click at [1223, 31] on div "Visibility" at bounding box center [1240, 35] width 84 height 11
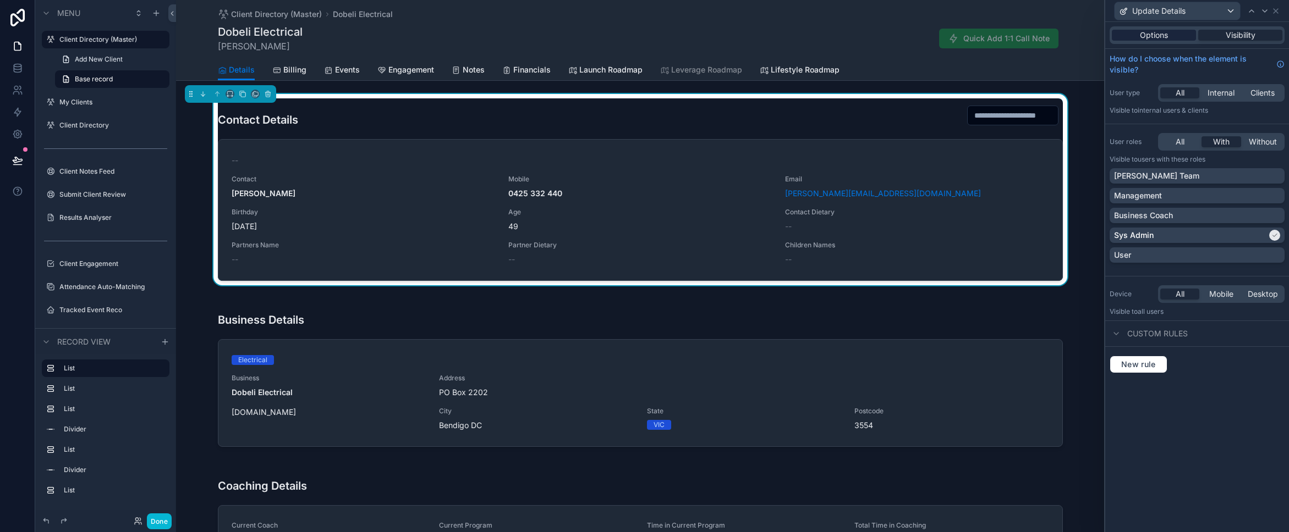
click at [1161, 34] on span "Options" at bounding box center [1154, 35] width 28 height 11
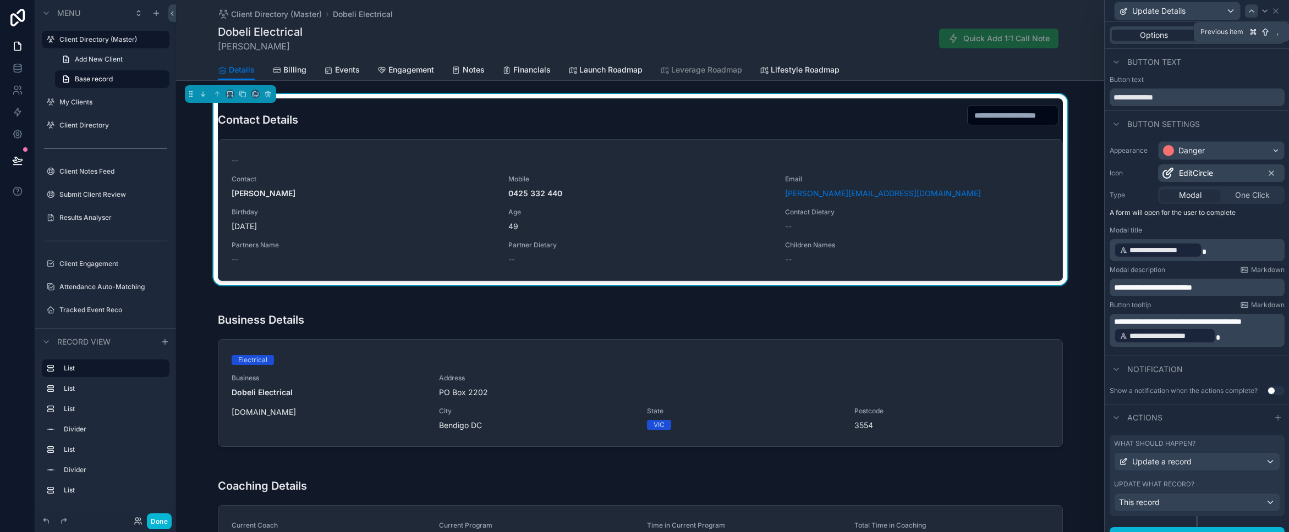
click at [1253, 10] on icon at bounding box center [1251, 11] width 4 height 2
click at [1267, 10] on icon at bounding box center [1264, 11] width 9 height 9
click at [1278, 11] on icon at bounding box center [1275, 11] width 9 height 9
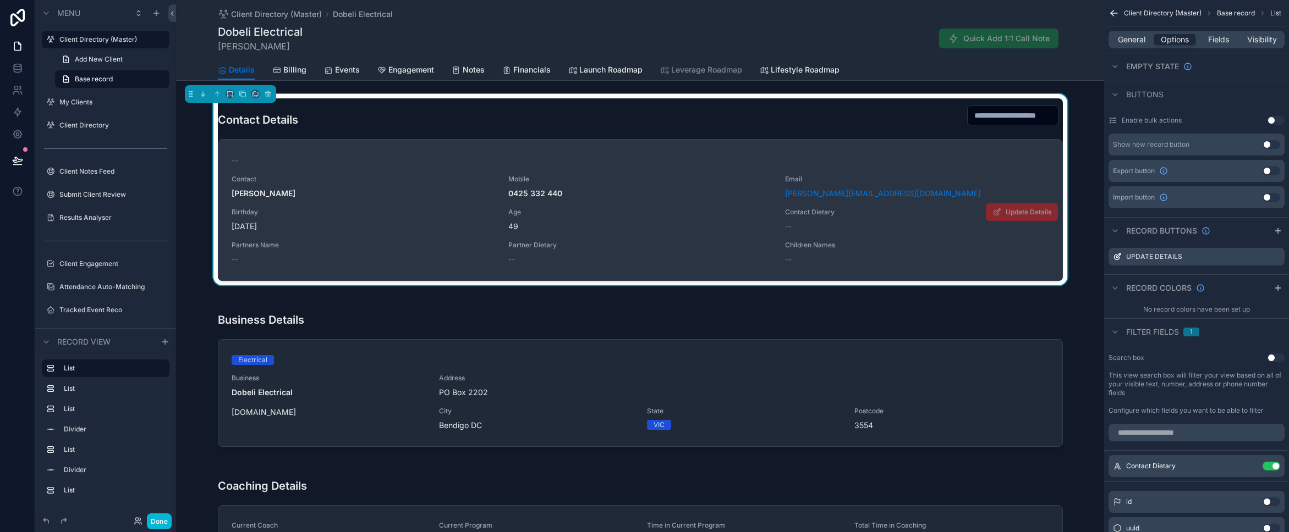
click at [956, 171] on div "-- Contact [PERSON_NAME] Mobile [PHONE_NUMBER] Email [PERSON_NAME][EMAIL_ADDRES…" at bounding box center [640, 210] width 817 height 110
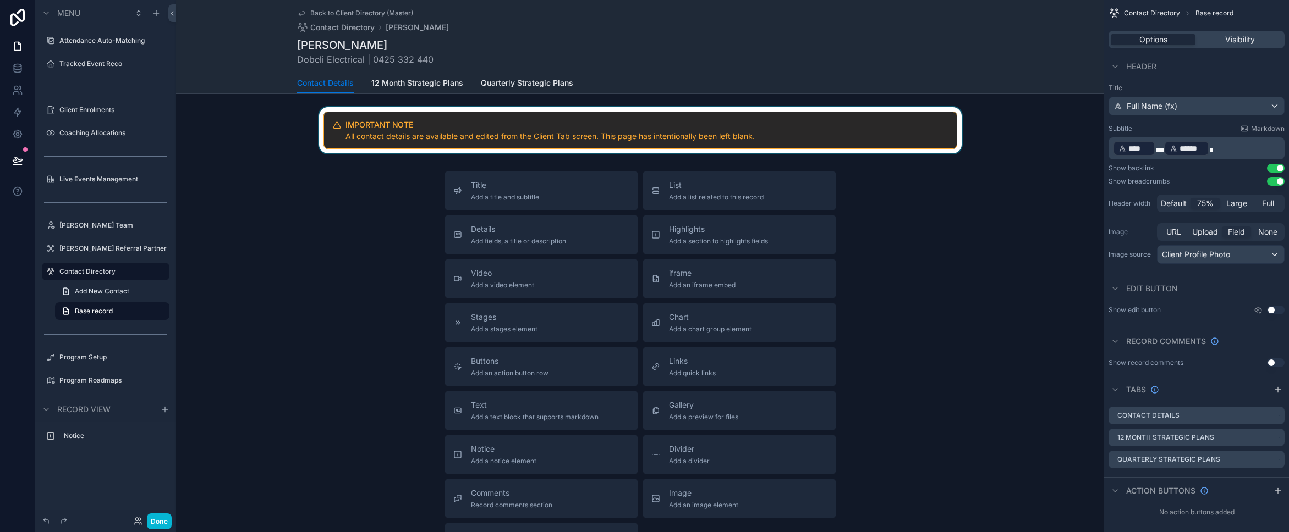
click at [936, 134] on div "scrollable content" at bounding box center [640, 130] width 928 height 46
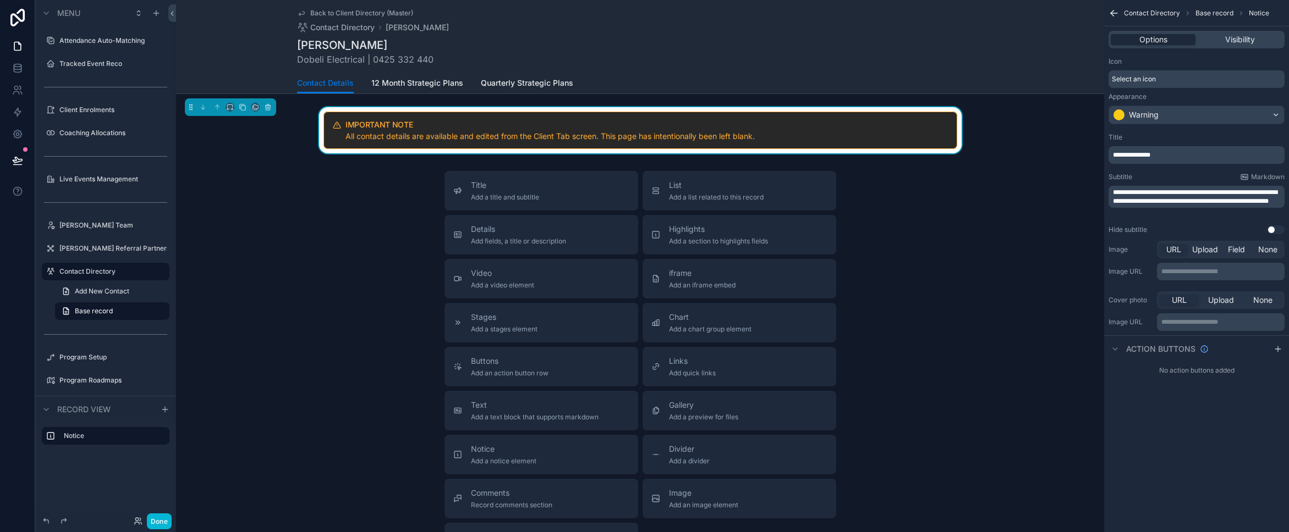
click at [958, 202] on div "Title Add a title and subtitle List Add a list related to this record Details A…" at bounding box center [640, 367] width 928 height 392
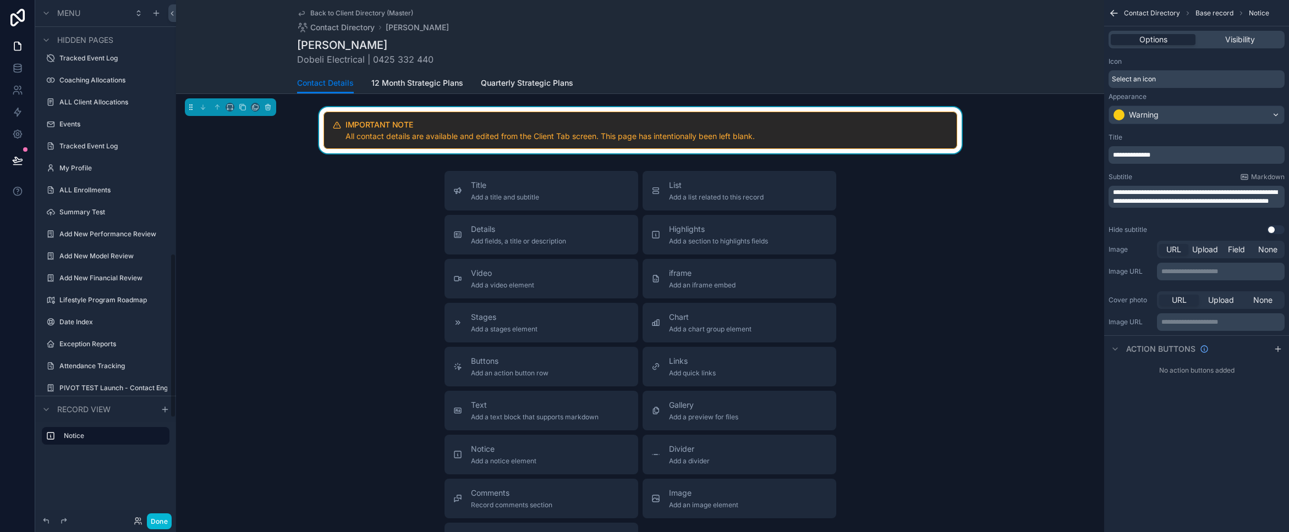
scroll to position [802, 0]
click at [75, 167] on label "My Profile" at bounding box center [103, 167] width 88 height 9
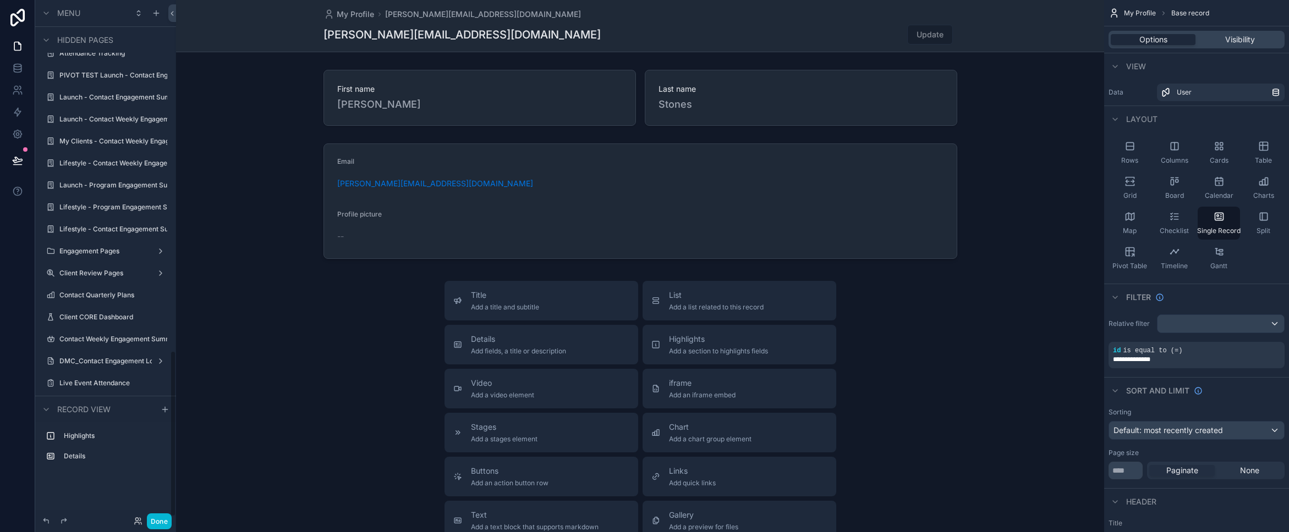
scroll to position [1100, 0]
click at [89, 460] on label "Details" at bounding box center [112, 456] width 97 height 9
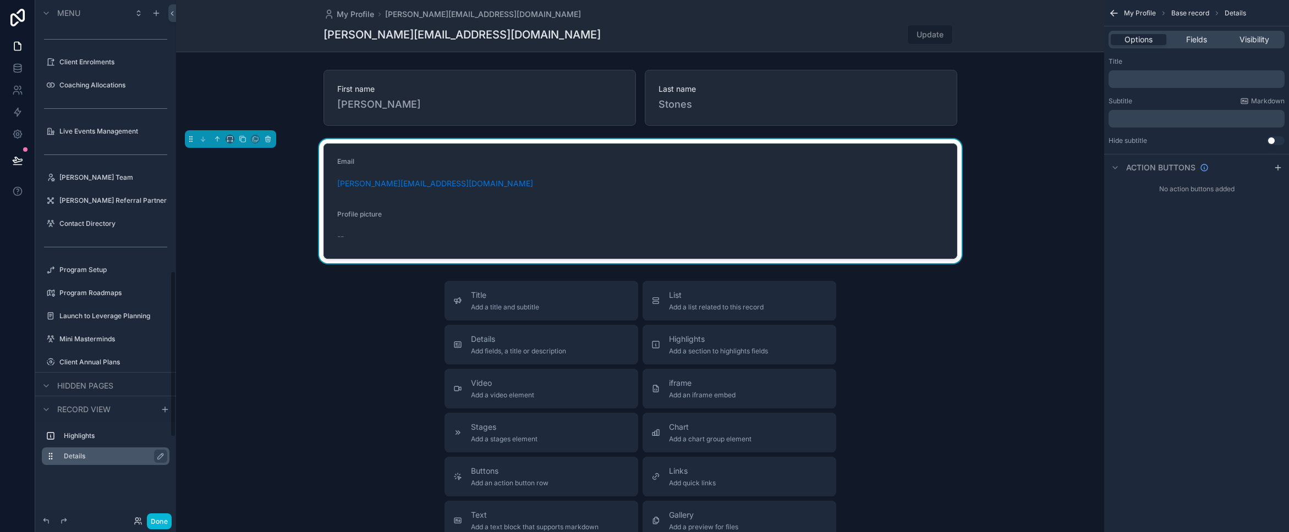
scroll to position [0, 0]
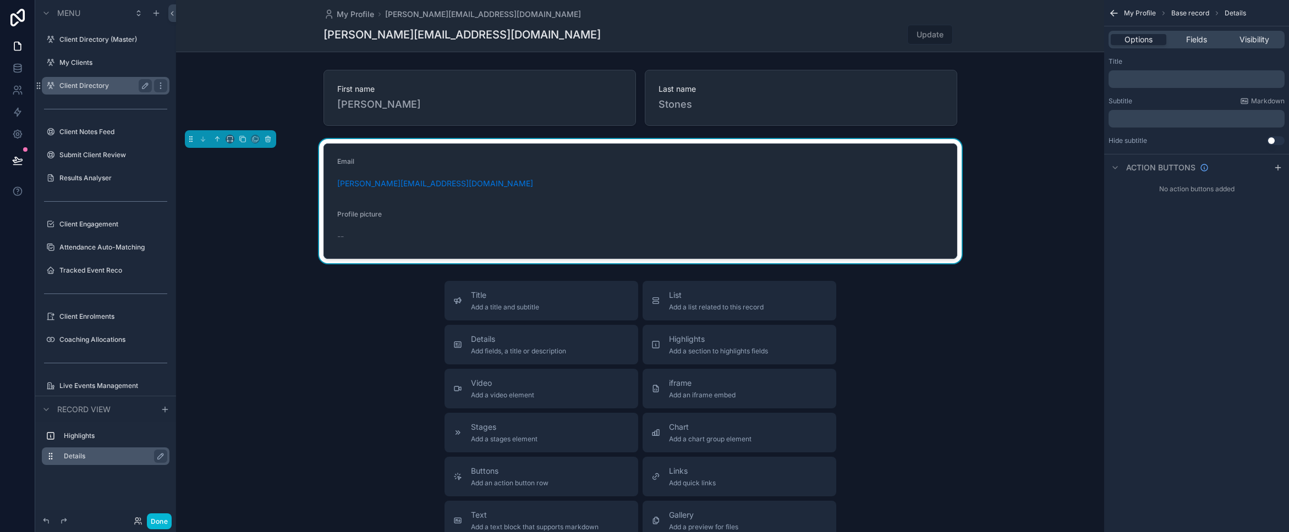
click at [69, 86] on label "Client Directory" at bounding box center [103, 85] width 88 height 9
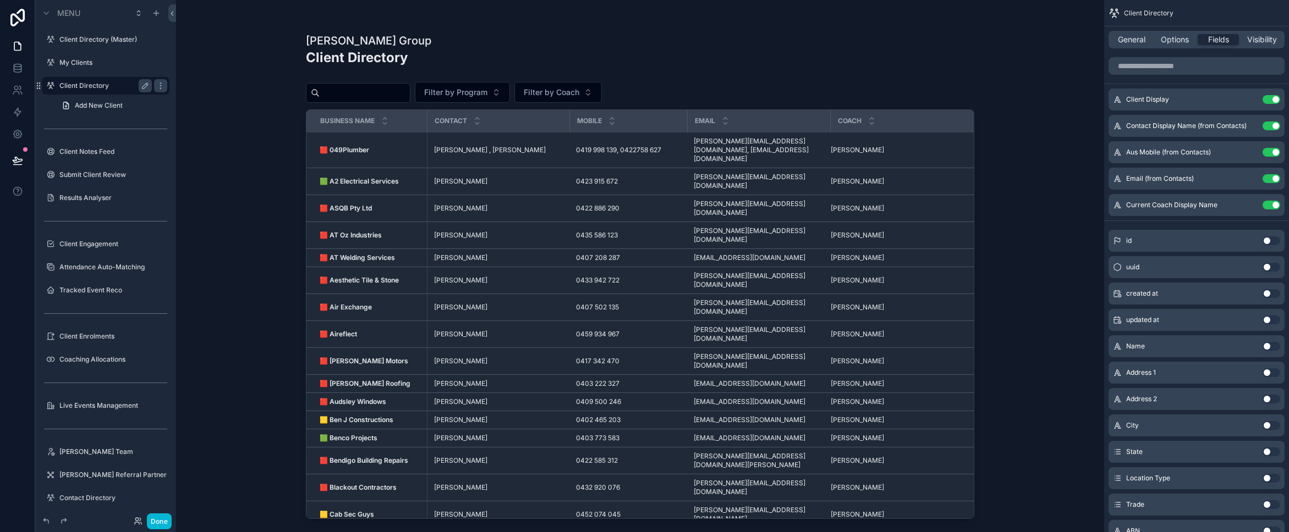
click at [347, 88] on div "scrollable content" at bounding box center [640, 259] width 704 height 519
click at [349, 95] on input "scrollable content" at bounding box center [365, 92] width 90 height 15
type input "****"
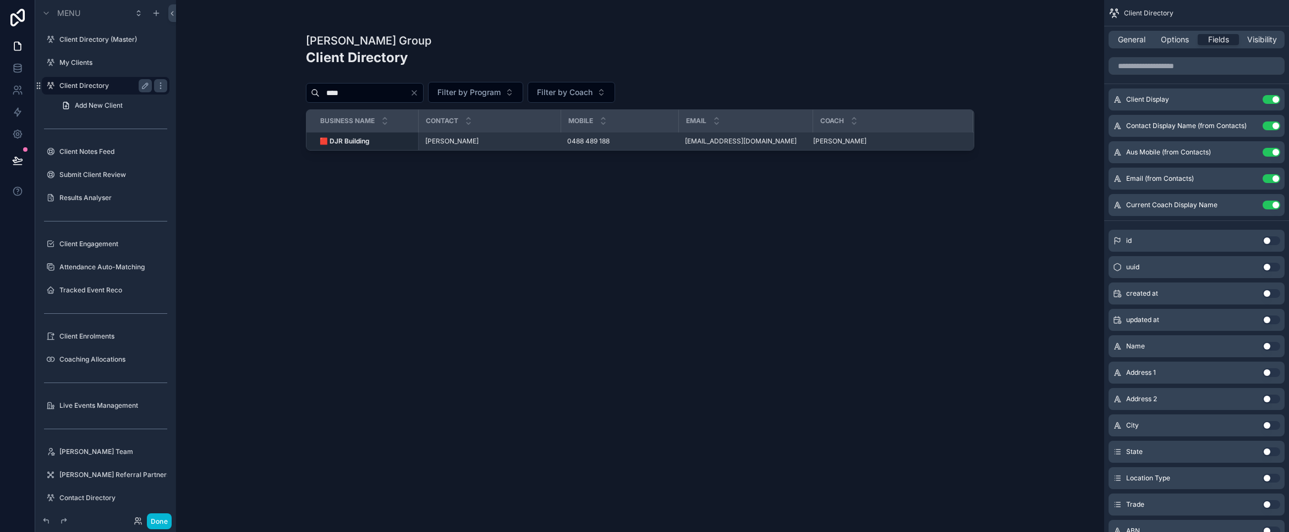
click at [486, 145] on div "[PERSON_NAME] [PERSON_NAME]" at bounding box center [489, 141] width 129 height 9
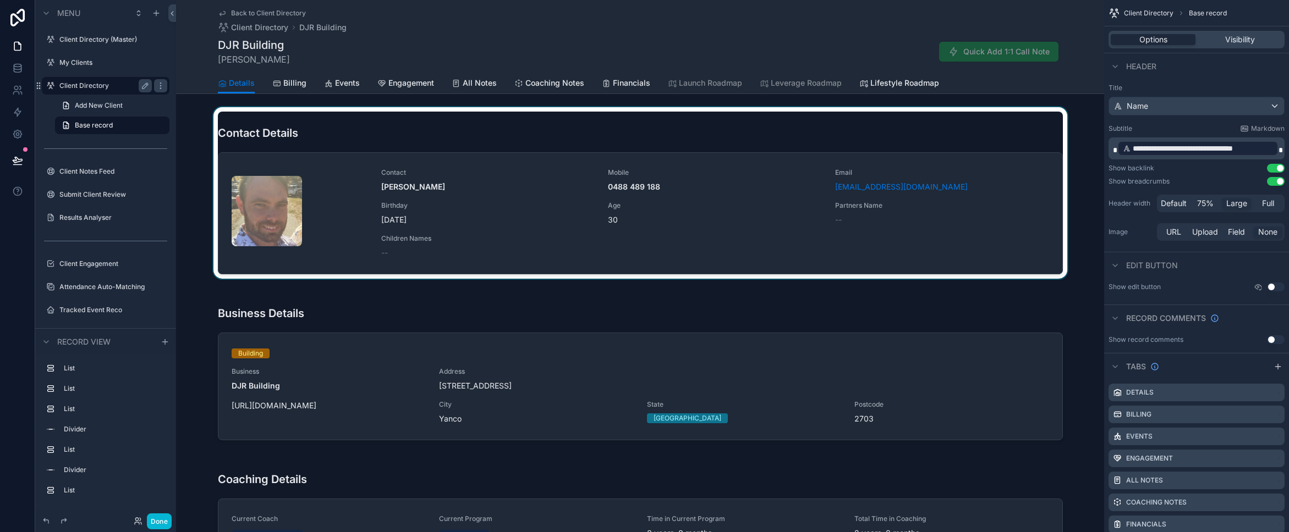
click at [1034, 152] on div "scrollable content" at bounding box center [640, 193] width 928 height 172
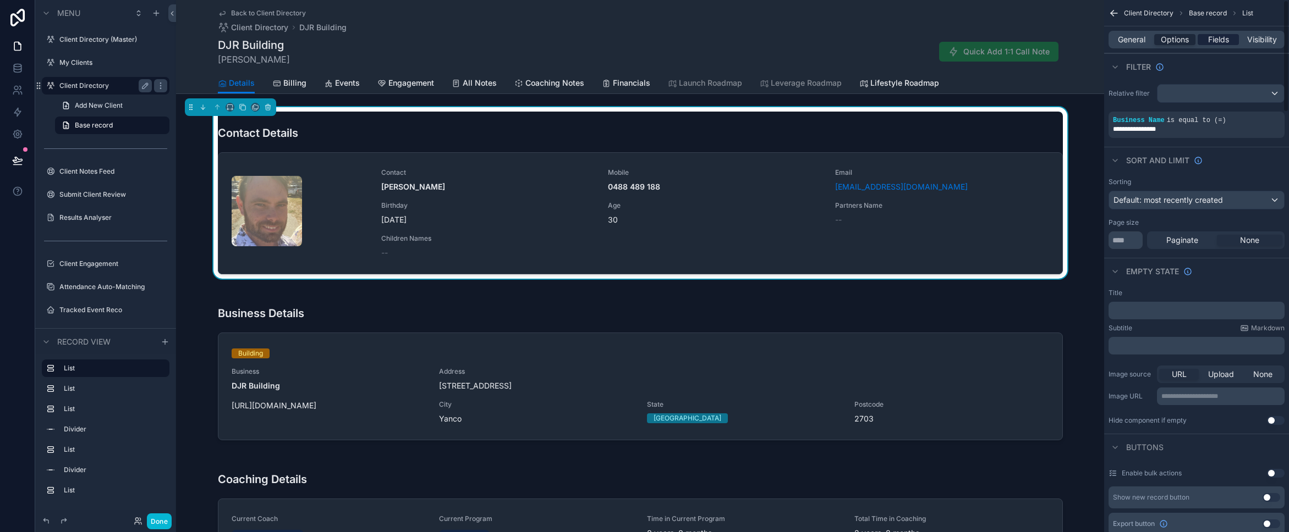
click at [1215, 36] on span "Fields" at bounding box center [1218, 39] width 21 height 11
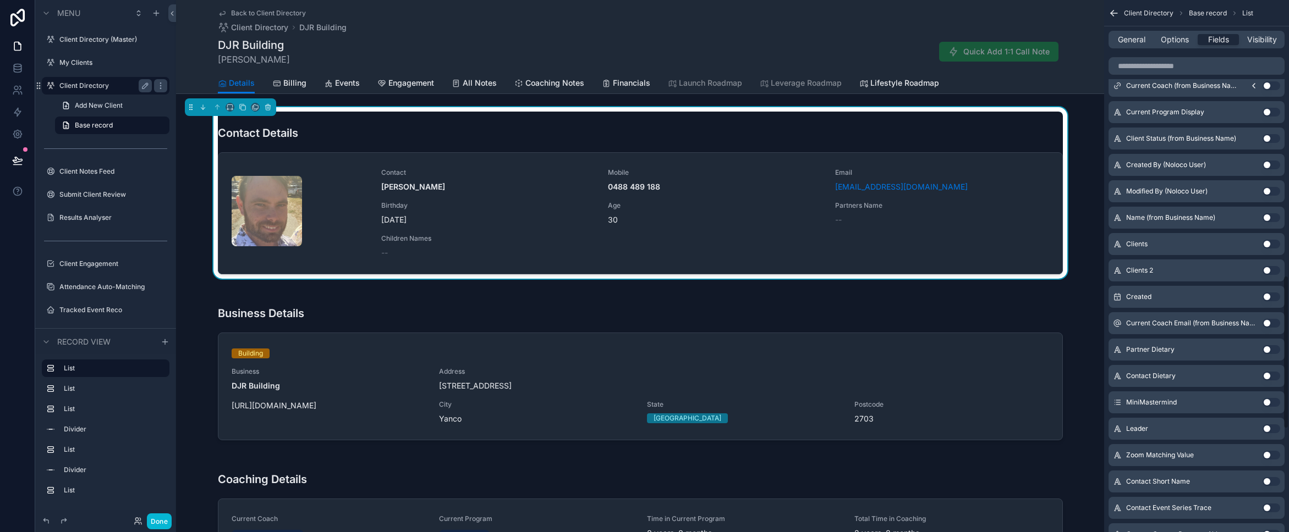
scroll to position [961, 0]
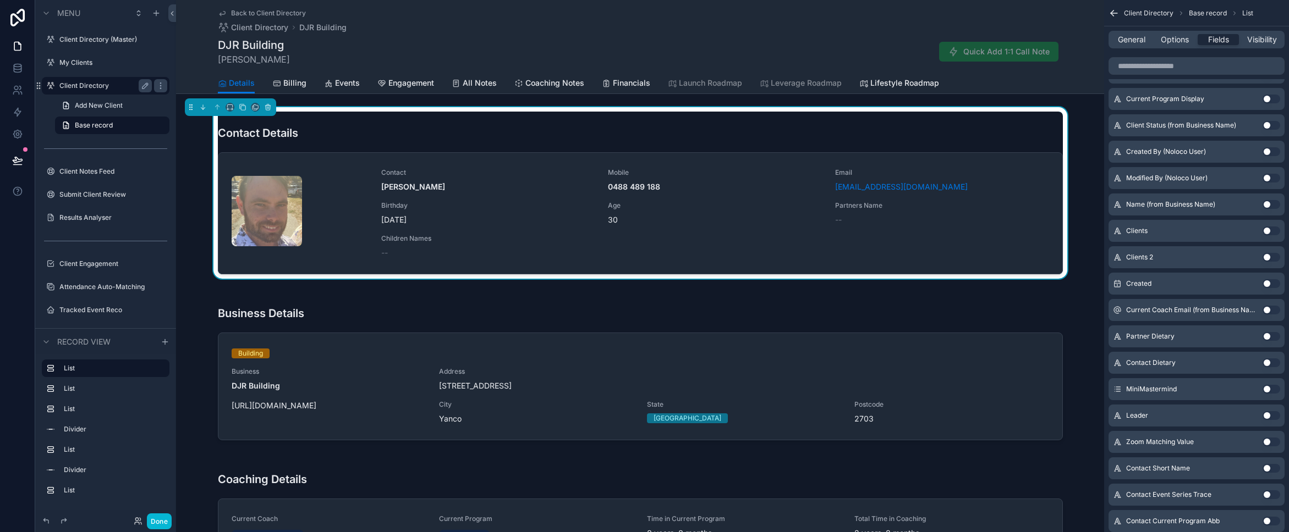
click at [1269, 363] on button "Use setting" at bounding box center [1271, 363] width 18 height 9
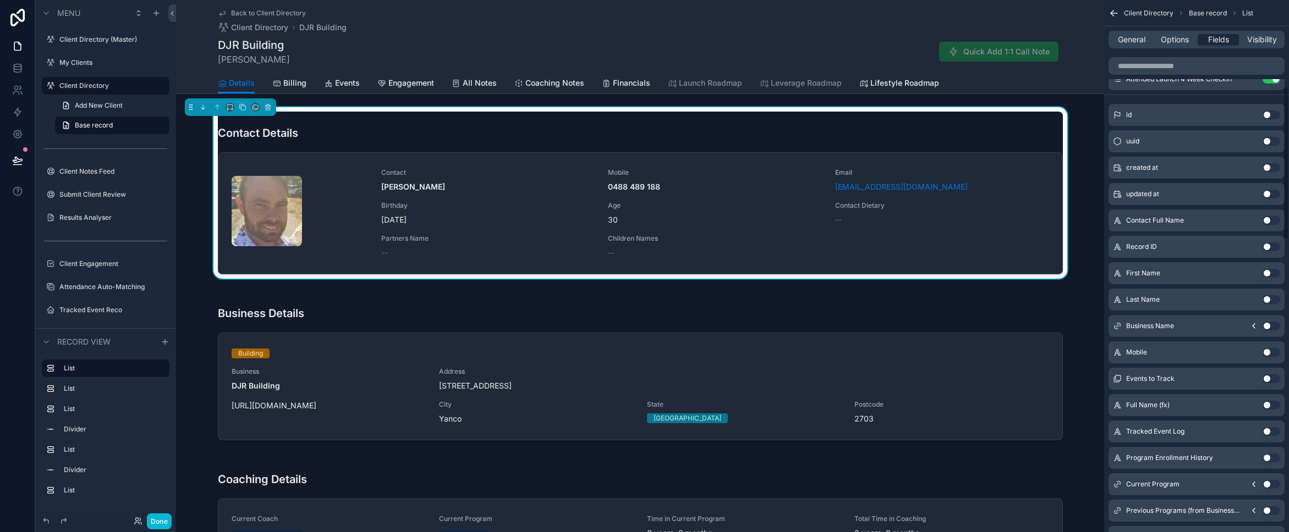
scroll to position [332, 0]
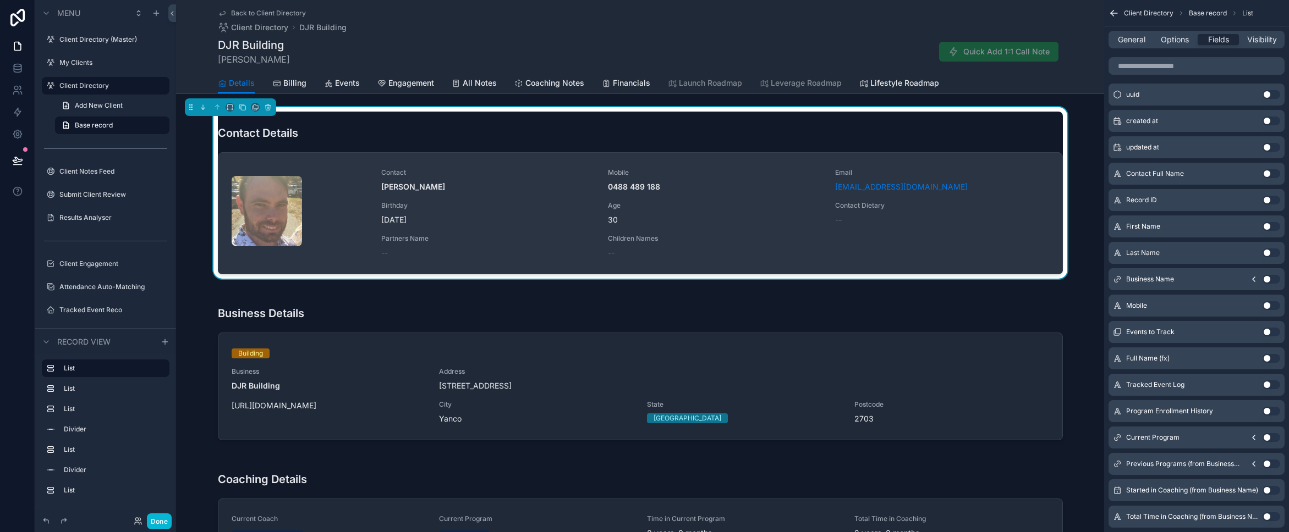
click at [894, 265] on link "Contact [PERSON_NAME] Mobile [PHONE_NUMBER] Email [EMAIL_ADDRESS][DOMAIN_NAME] …" at bounding box center [640, 213] width 844 height 121
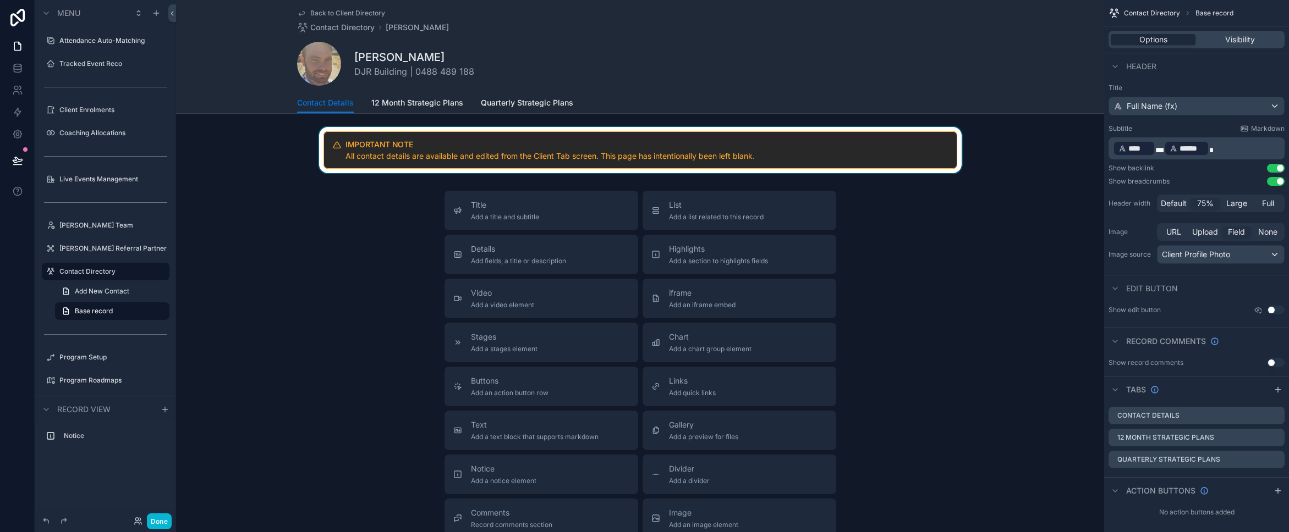
click at [891, 141] on div "scrollable content" at bounding box center [640, 150] width 928 height 46
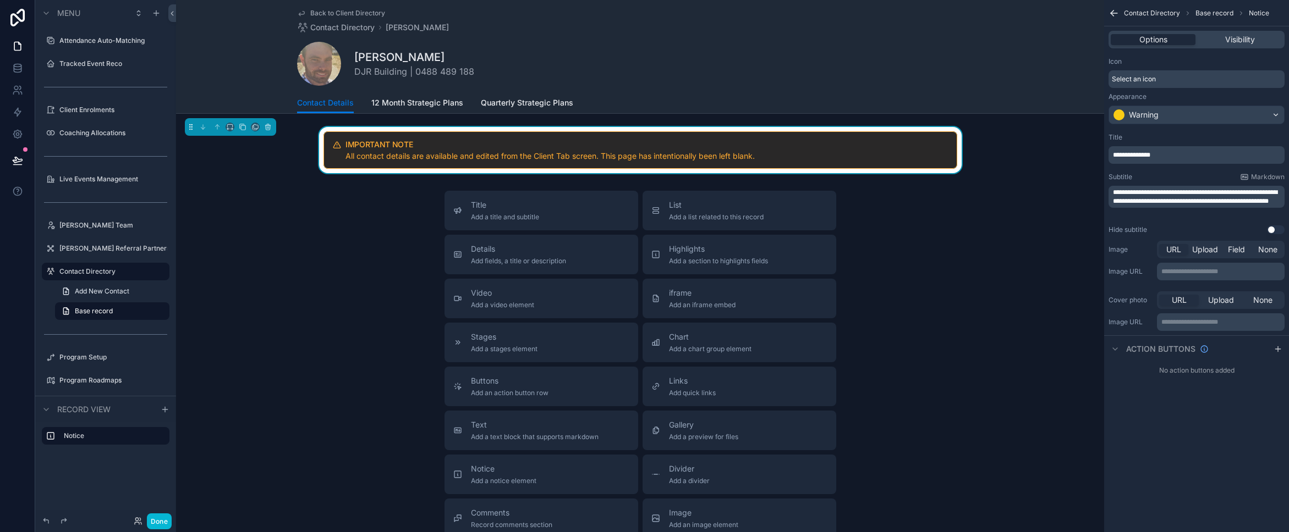
click at [950, 210] on div "Title Add a title and subtitle List Add a list related to this record Details A…" at bounding box center [640, 387] width 928 height 392
click at [280, 251] on div "Title Add a title and subtitle List Add a list related to this record Details A…" at bounding box center [640, 387] width 928 height 392
click at [470, 48] on div "[PERSON_NAME][GEOGRAPHIC_DATA] | 0488 489 188" at bounding box center [640, 64] width 686 height 44
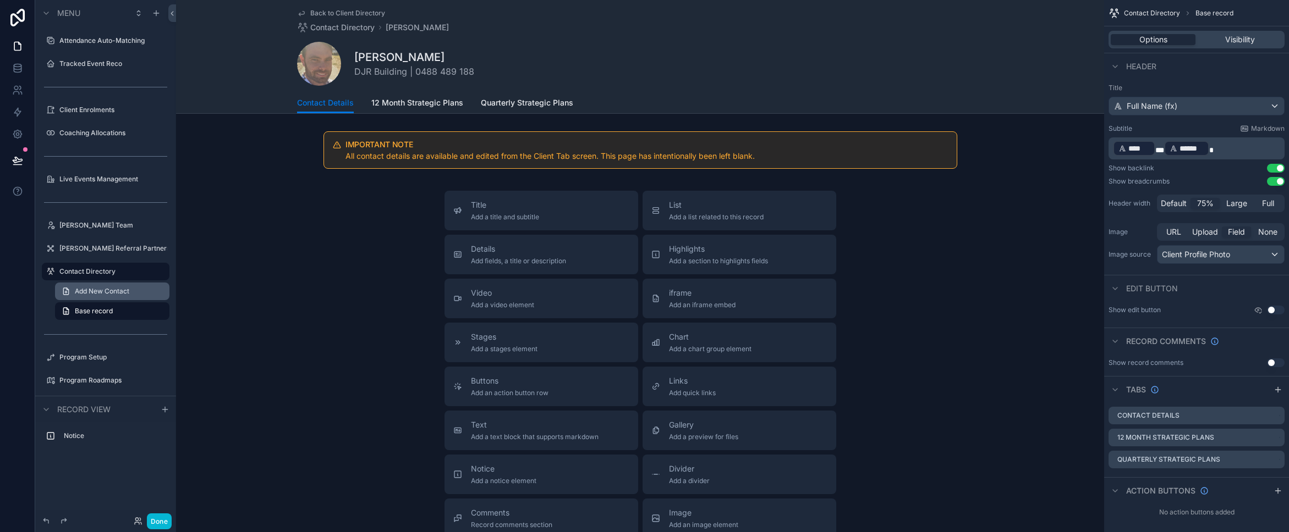
click at [95, 291] on span "Add New Contact" at bounding box center [102, 291] width 54 height 9
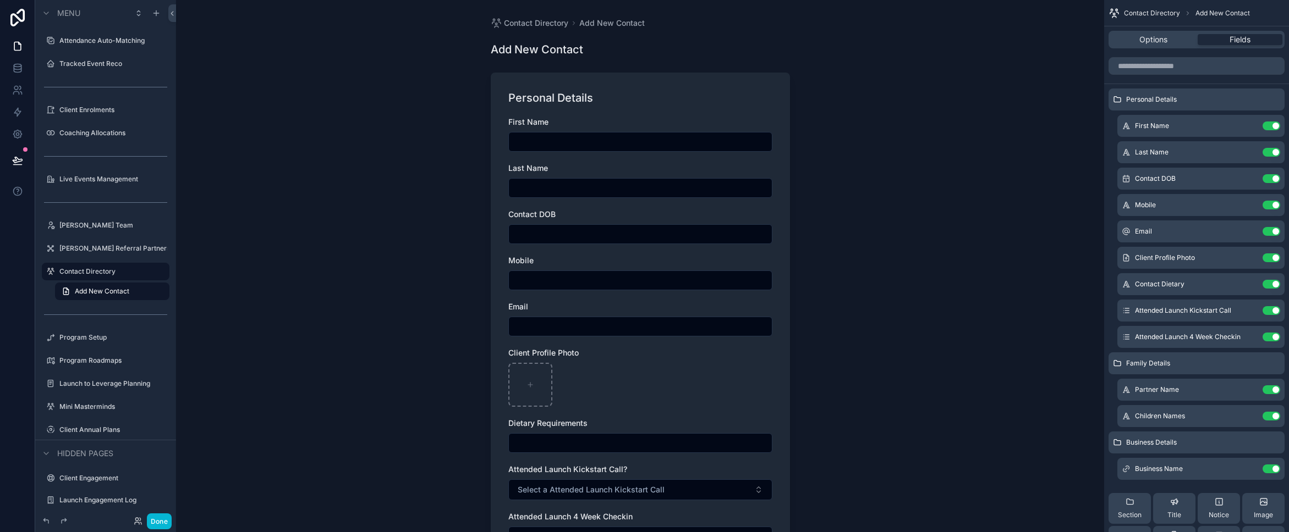
click at [662, 373] on div "scrollable content" at bounding box center [640, 385] width 264 height 44
click at [1168, 48] on div "Options Fields" at bounding box center [1196, 39] width 185 height 26
click at [1165, 37] on span "Options" at bounding box center [1153, 39] width 28 height 11
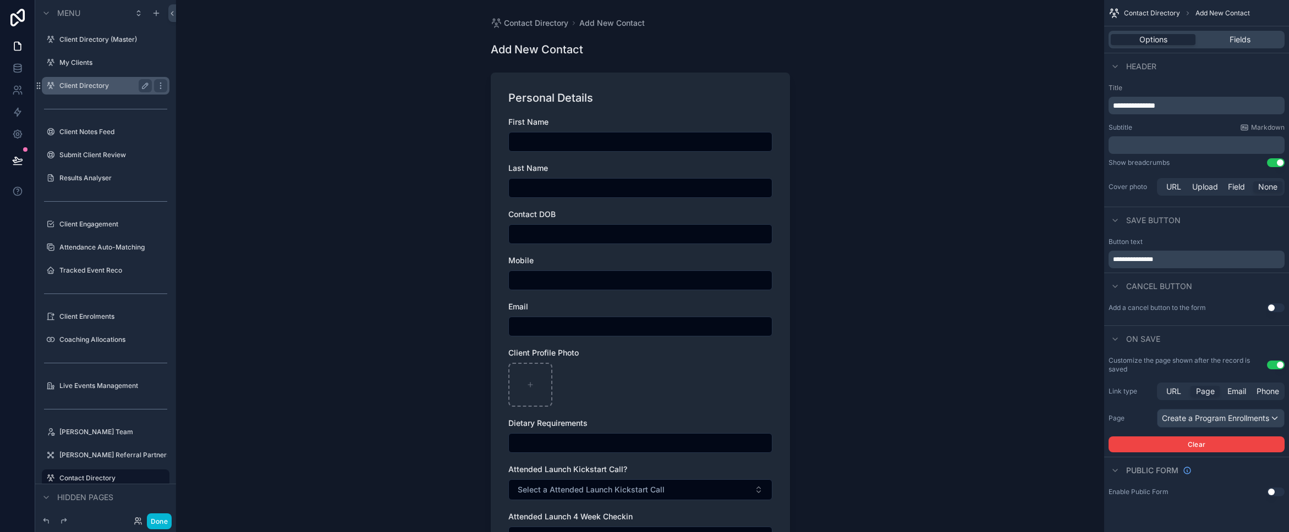
click at [83, 85] on label "Client Directory" at bounding box center [103, 85] width 88 height 9
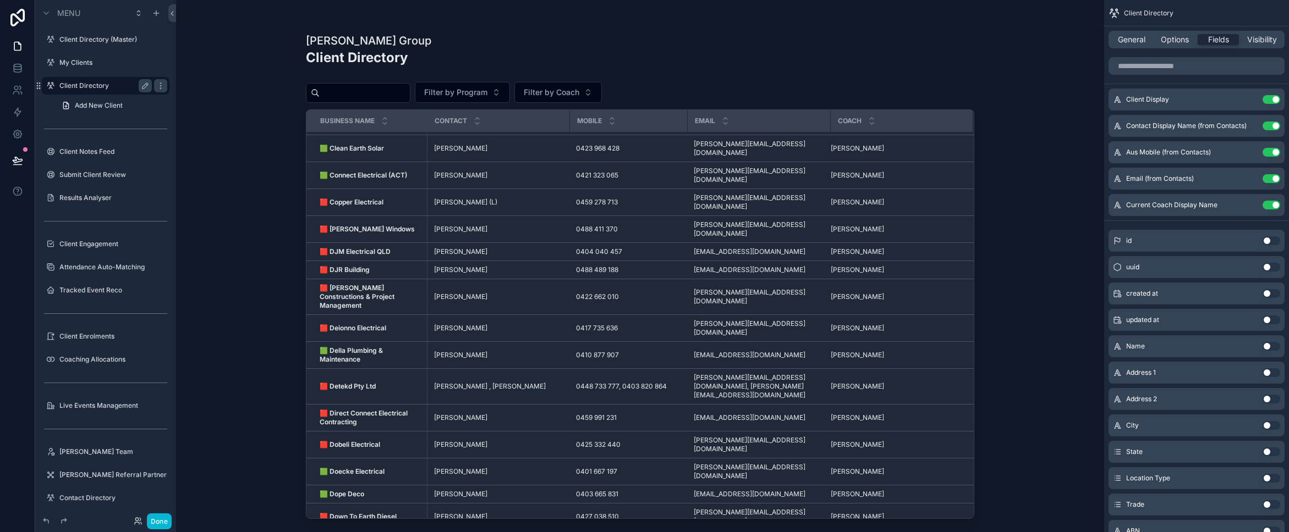
scroll to position [408, 0]
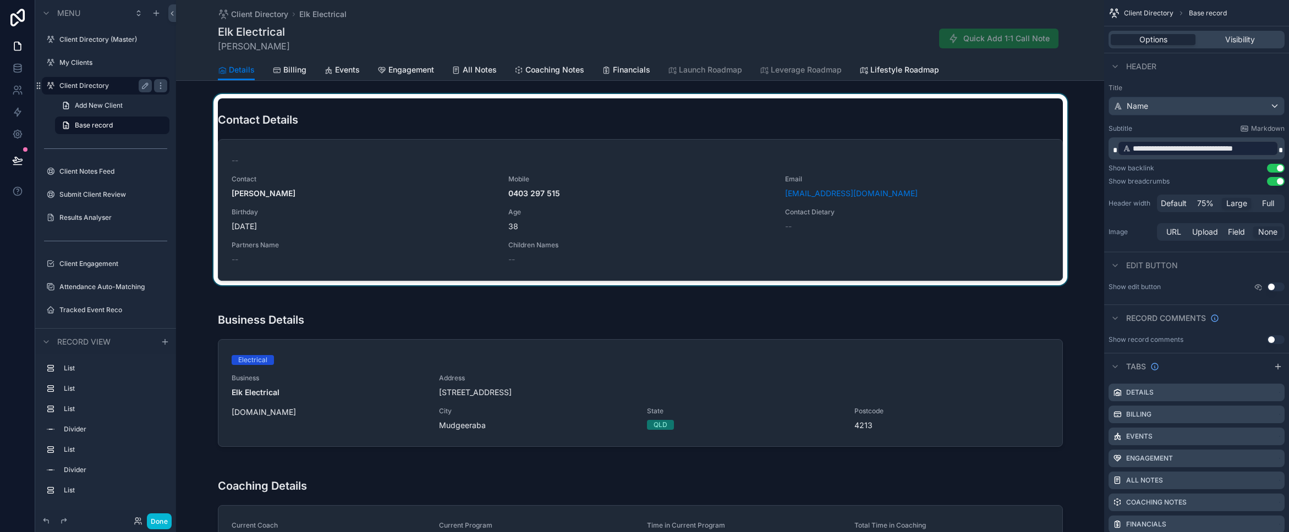
click at [454, 122] on div "scrollable content" at bounding box center [640, 189] width 928 height 191
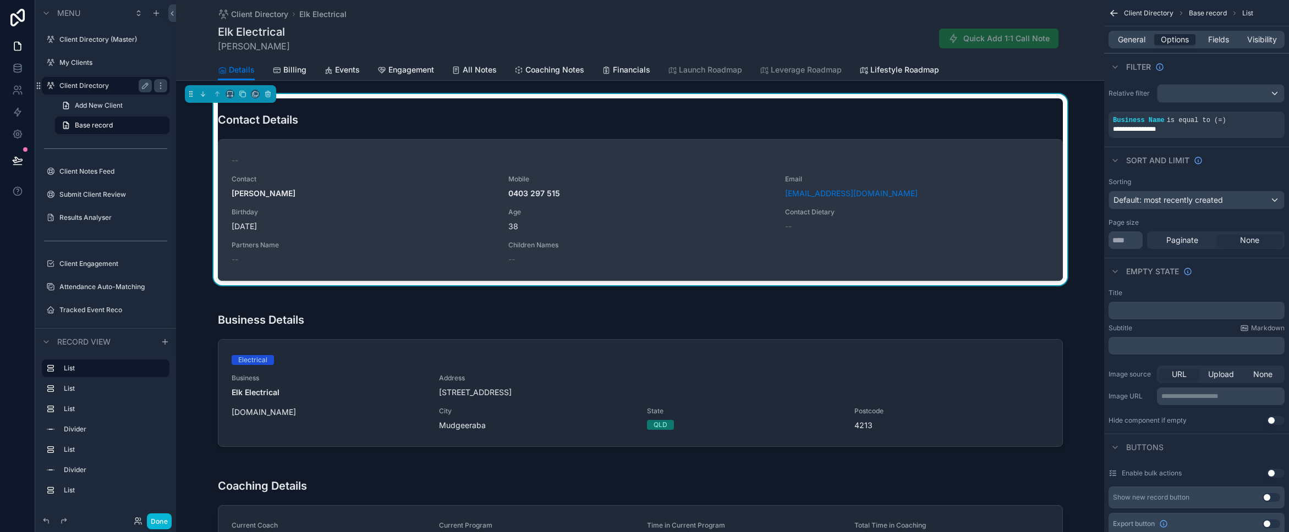
click at [848, 228] on div "--" at bounding box center [882, 226] width 195 height 11
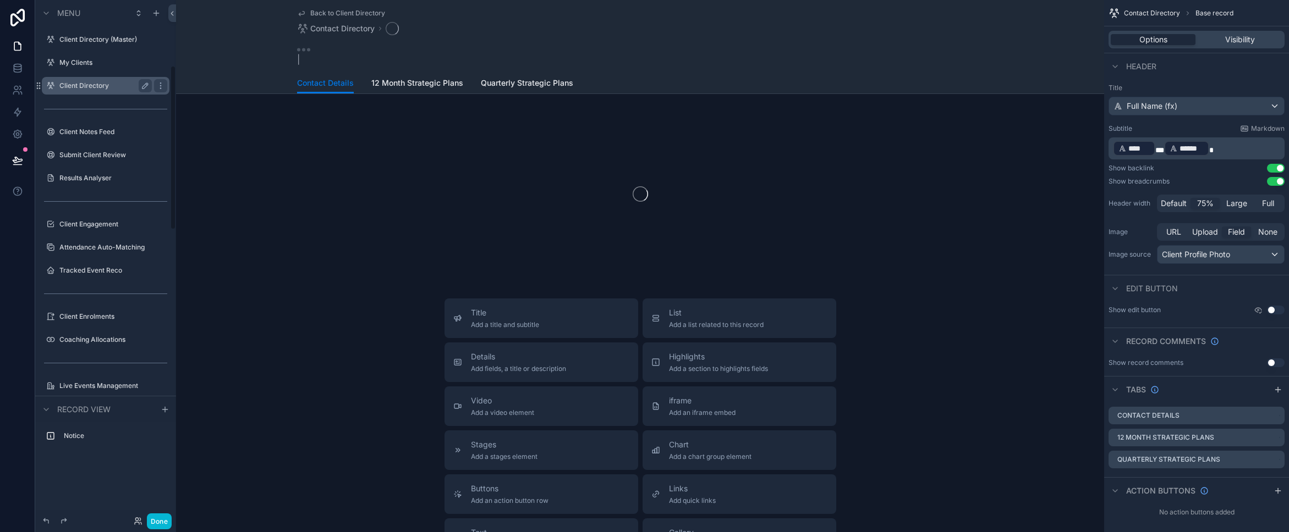
scroll to position [207, 0]
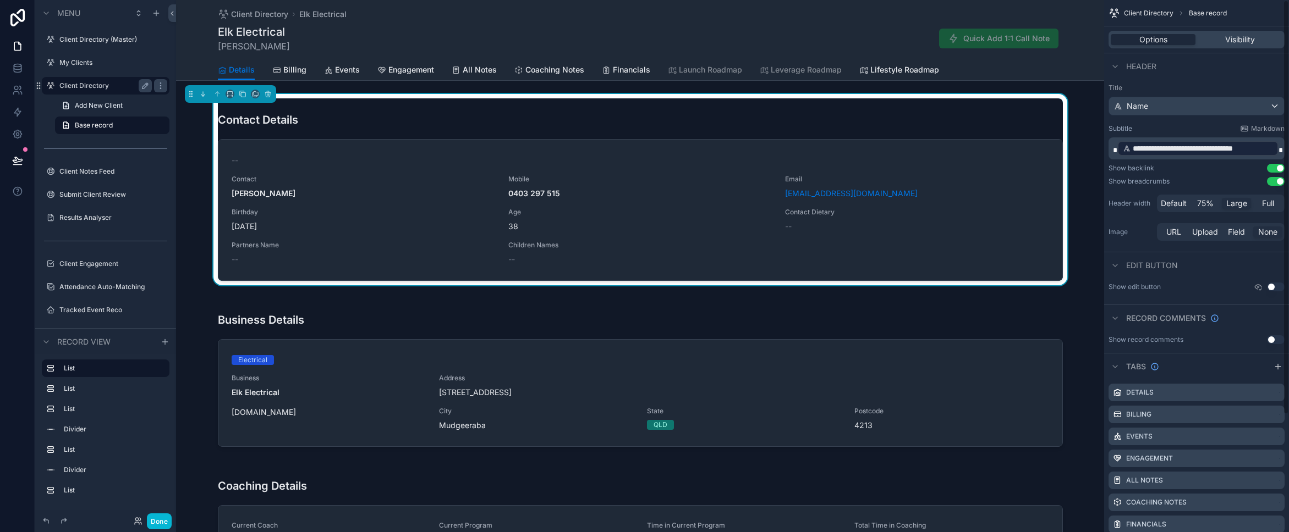
click at [1032, 114] on div "Contact Details" at bounding box center [640, 115] width 845 height 34
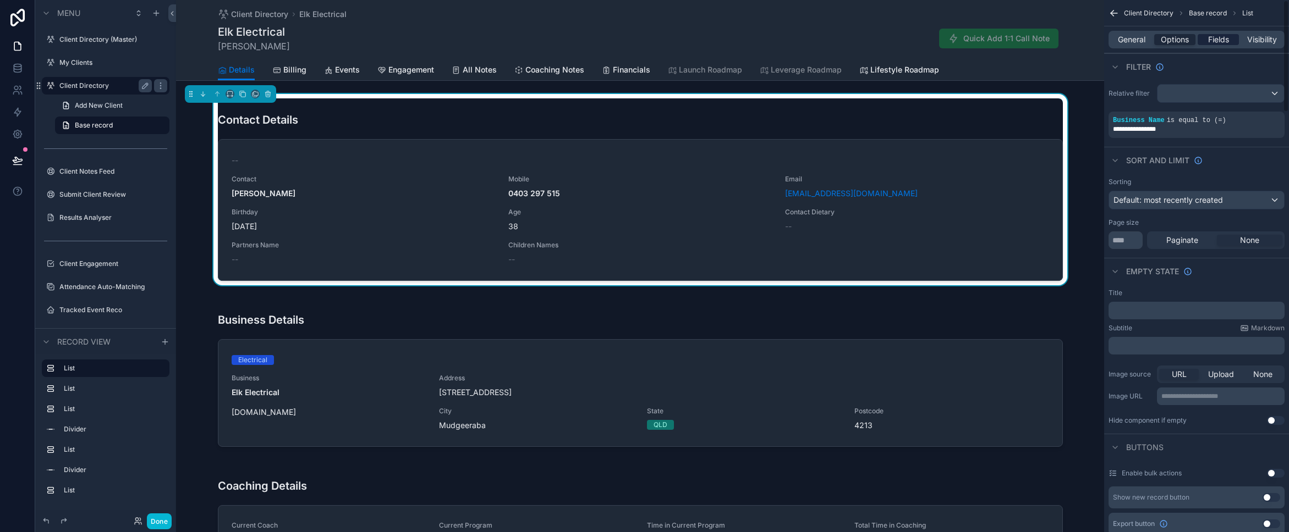
click at [1220, 40] on span "Fields" at bounding box center [1218, 39] width 21 height 11
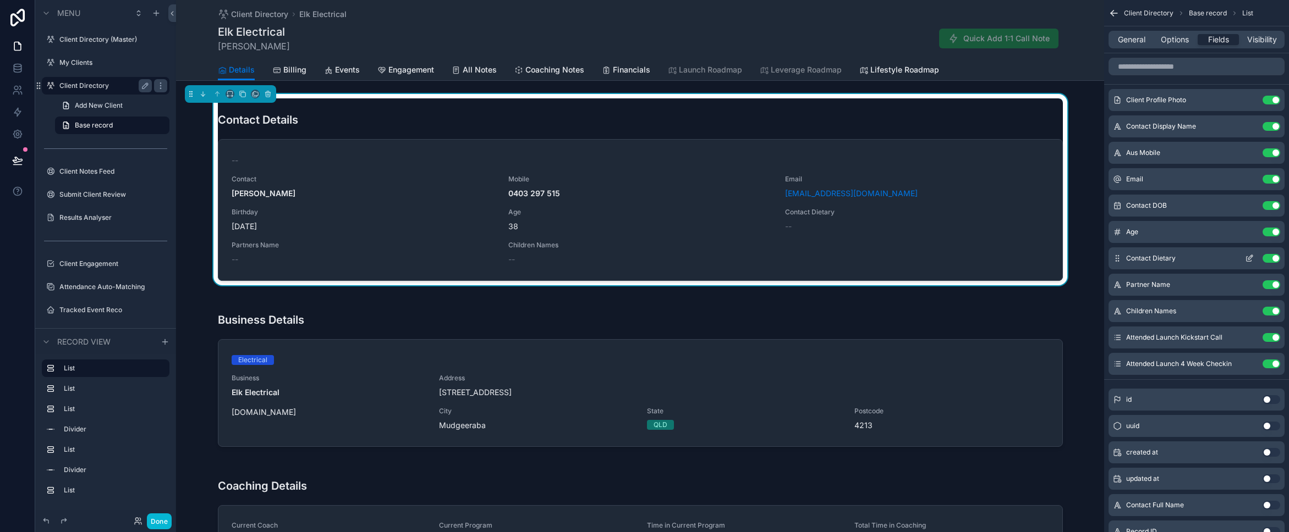
click at [1250, 257] on icon "scrollable content" at bounding box center [1249, 258] width 9 height 9
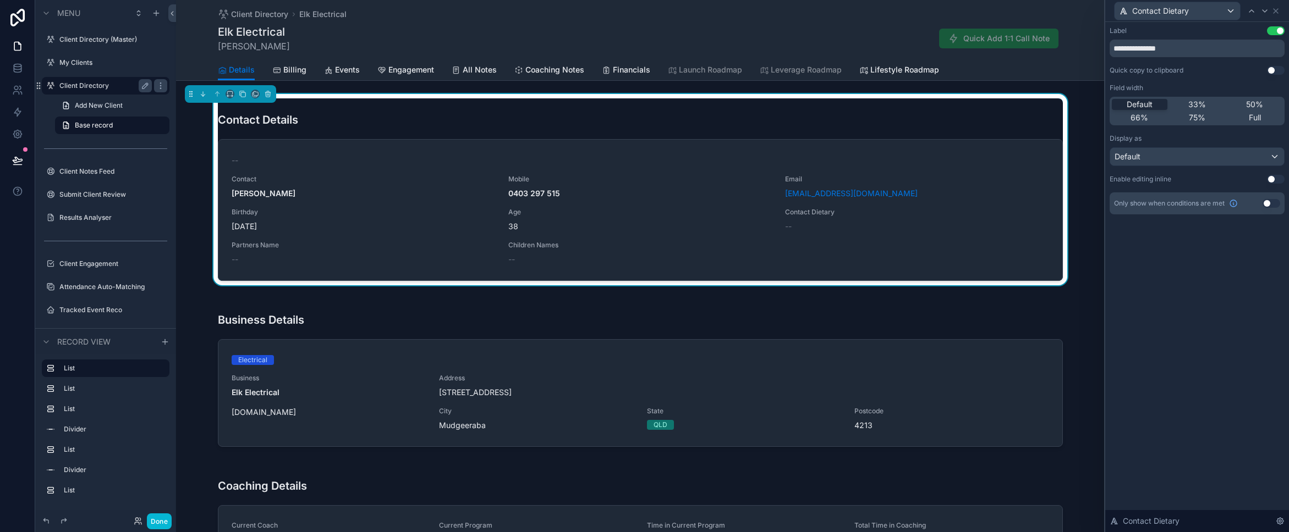
click at [1273, 175] on button "Use setting" at bounding box center [1276, 179] width 18 height 9
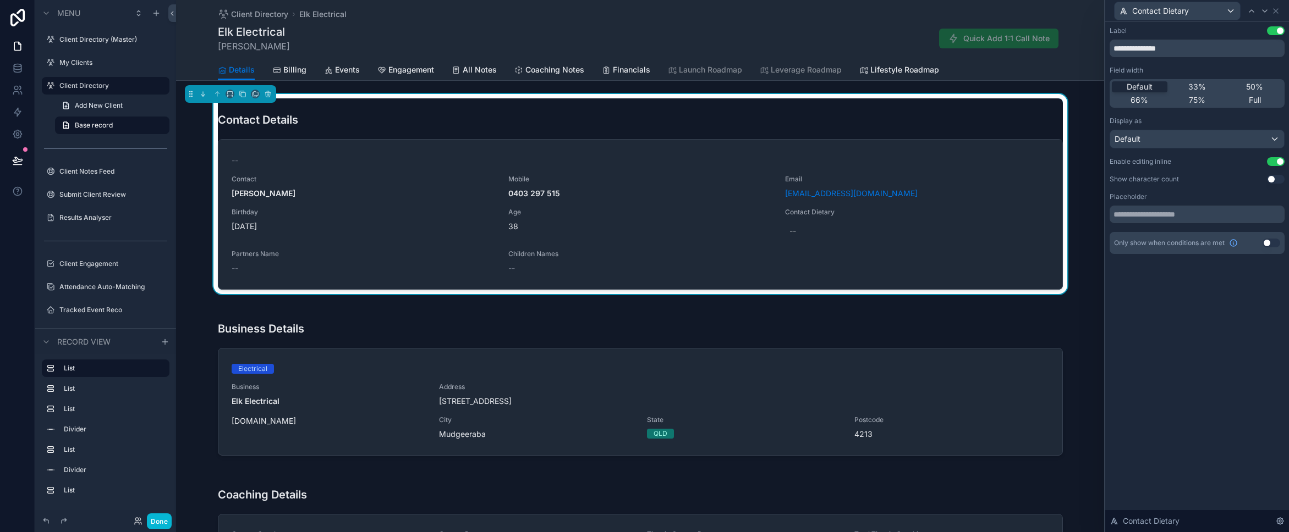
click at [1273, 164] on button "Use setting" at bounding box center [1276, 161] width 18 height 9
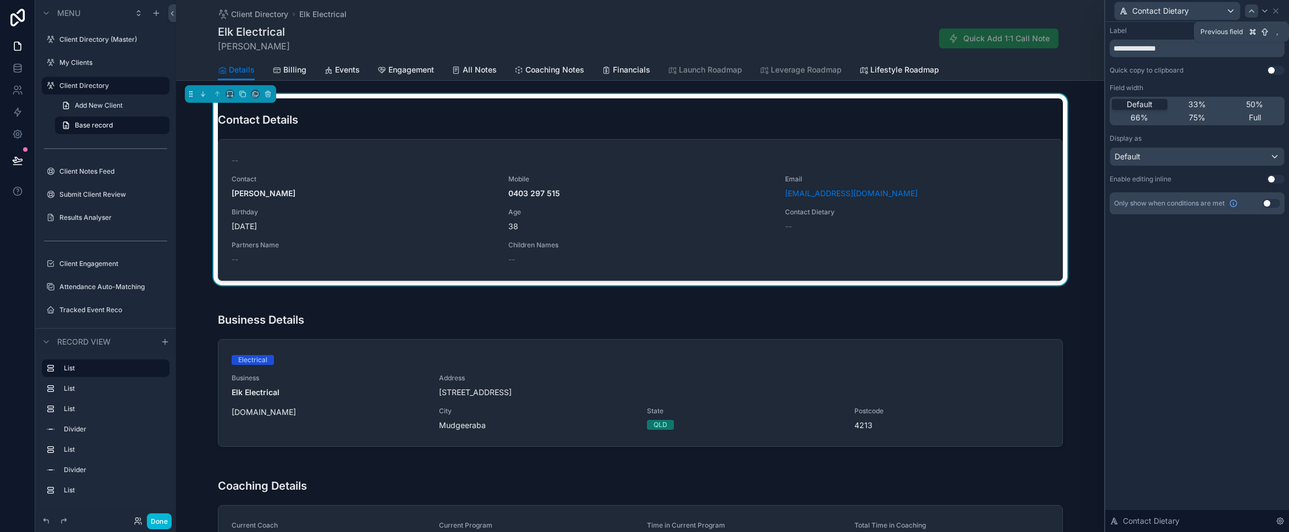
click at [1252, 10] on icon at bounding box center [1251, 11] width 4 height 2
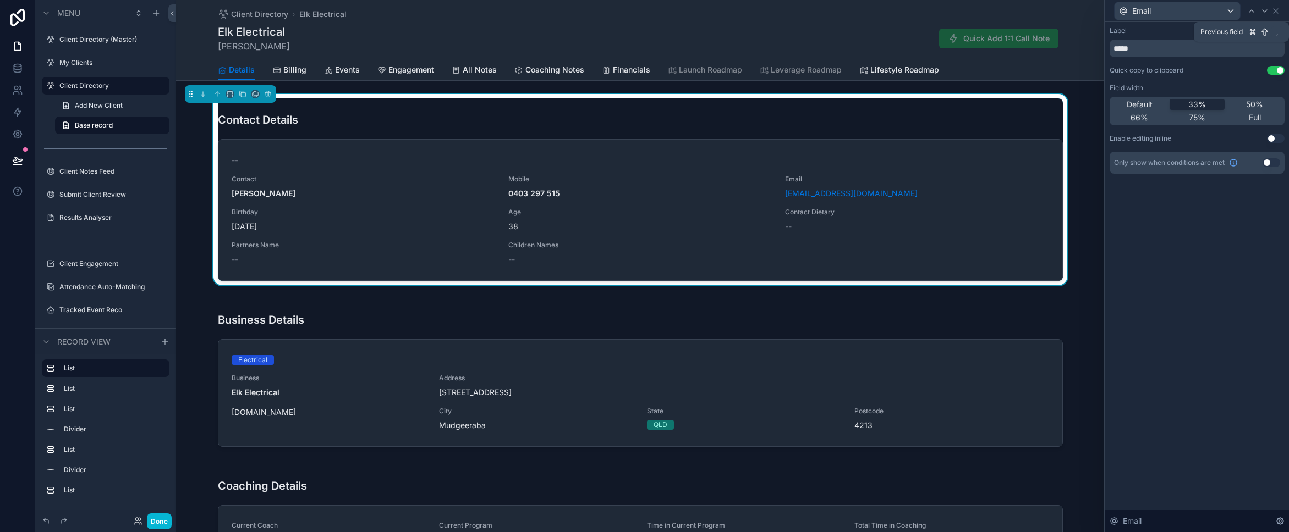
click at [1252, 10] on icon at bounding box center [1251, 11] width 4 height 2
click at [1276, 14] on icon at bounding box center [1275, 11] width 9 height 9
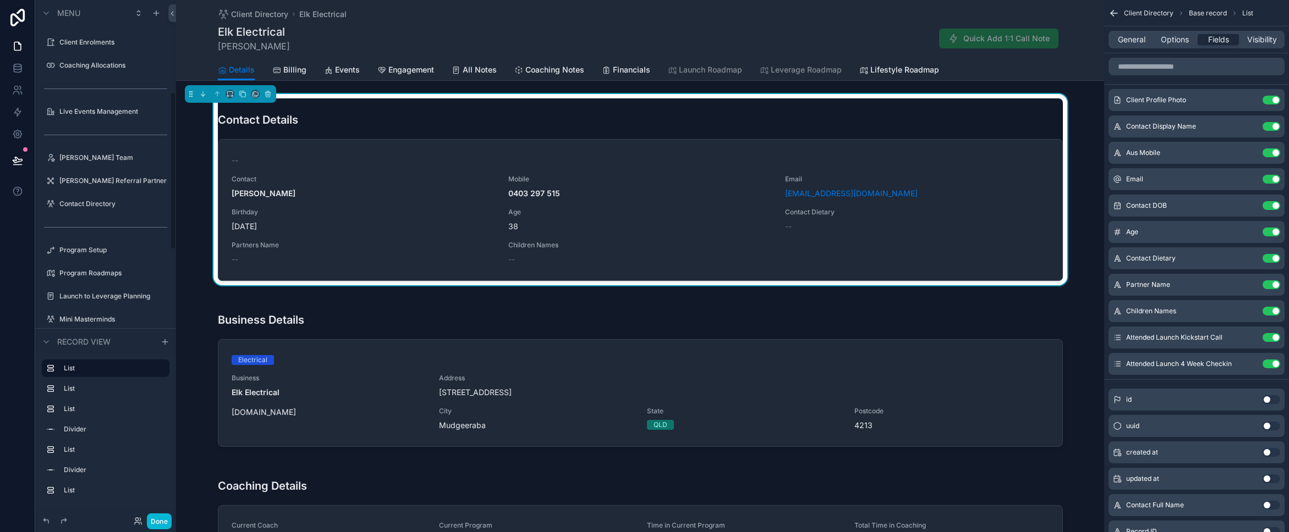
scroll to position [333, 0]
click at [1056, 119] on div "Contact Details" at bounding box center [640, 115] width 845 height 34
click at [1127, 46] on div "General Options Fields Visibility" at bounding box center [1196, 40] width 176 height 18
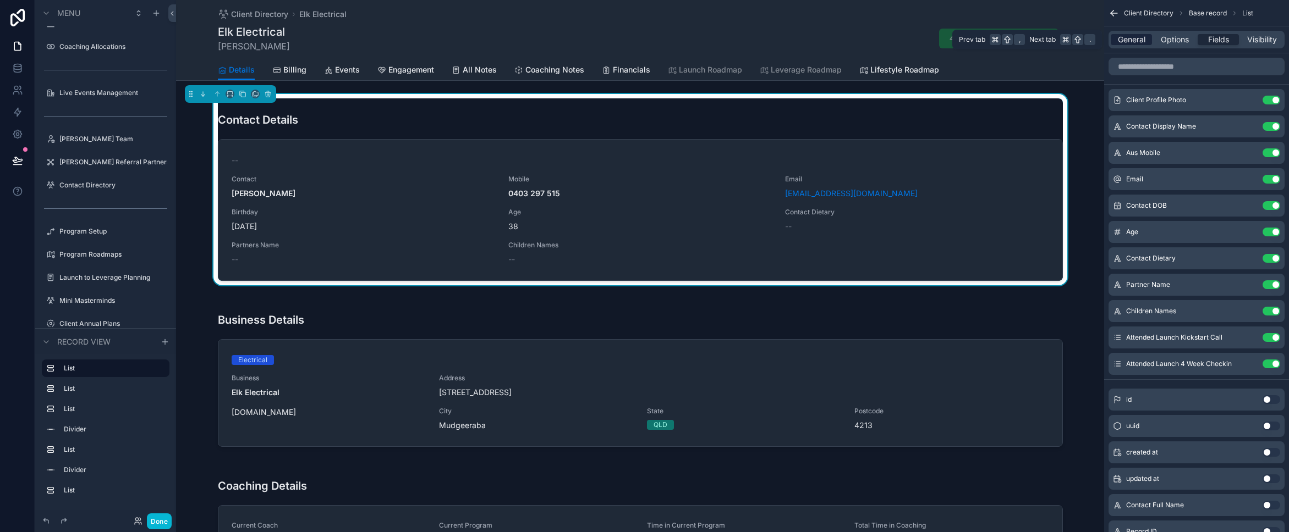
click at [1127, 39] on span "General" at bounding box center [1132, 39] width 28 height 11
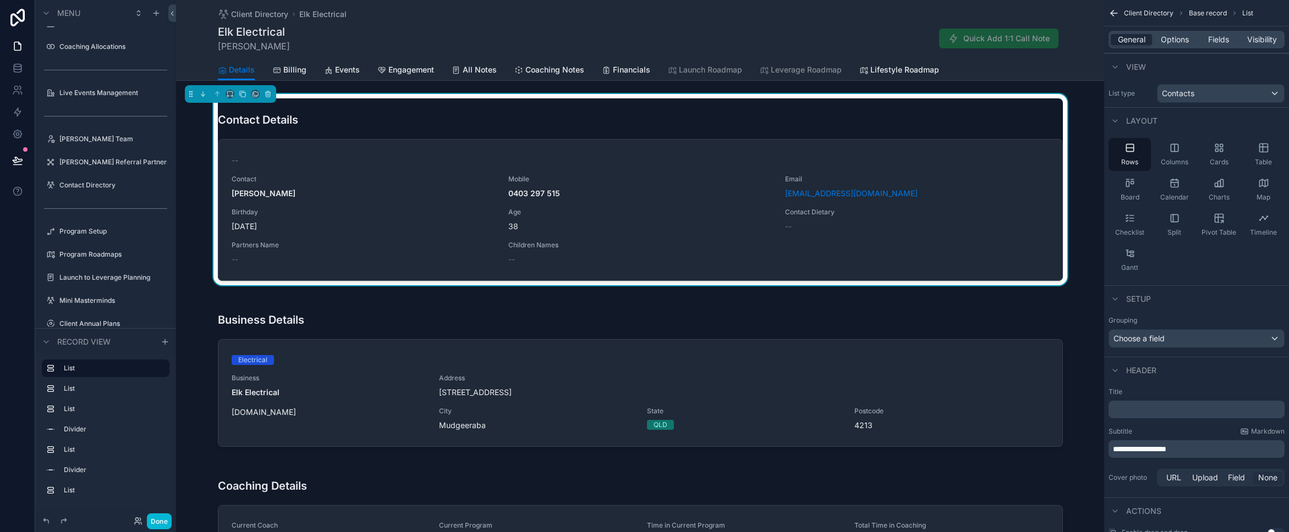
scroll to position [72, 0]
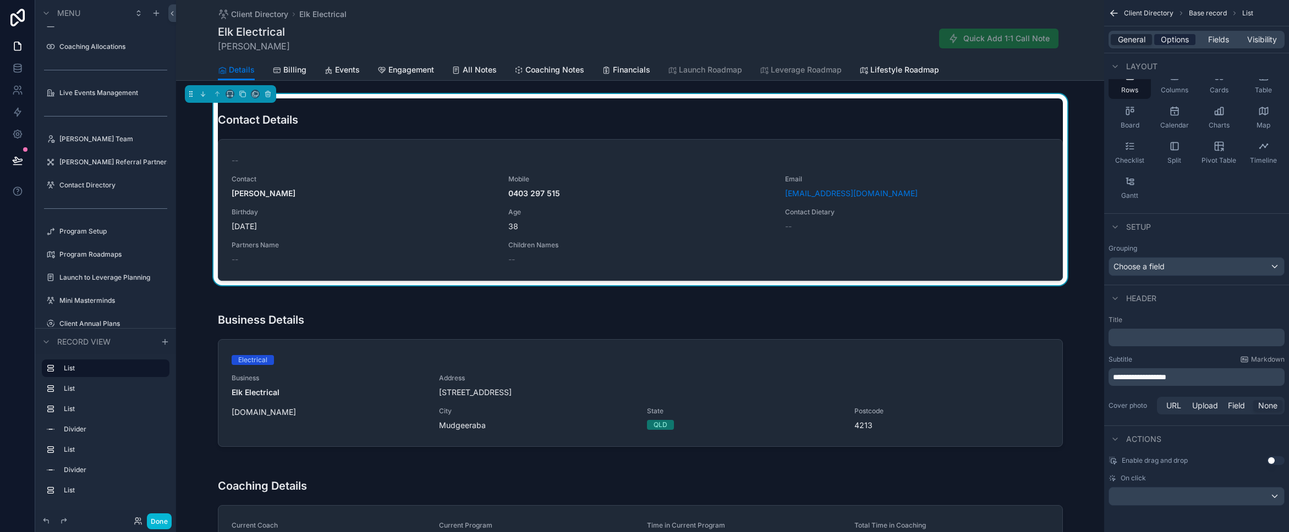
click at [1179, 43] on span "Options" at bounding box center [1175, 39] width 28 height 11
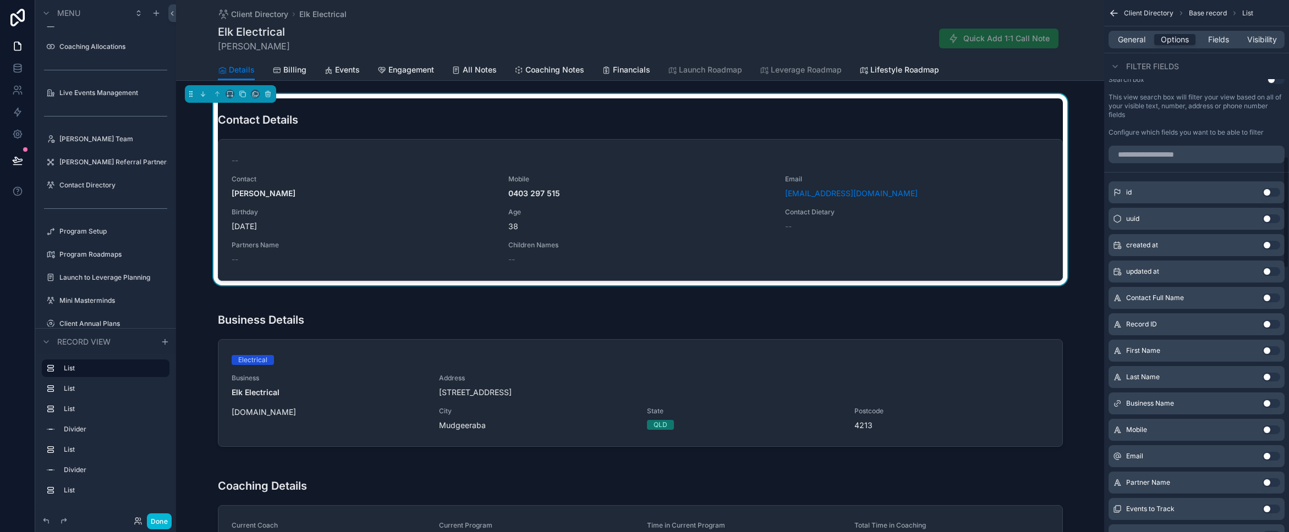
scroll to position [0, 0]
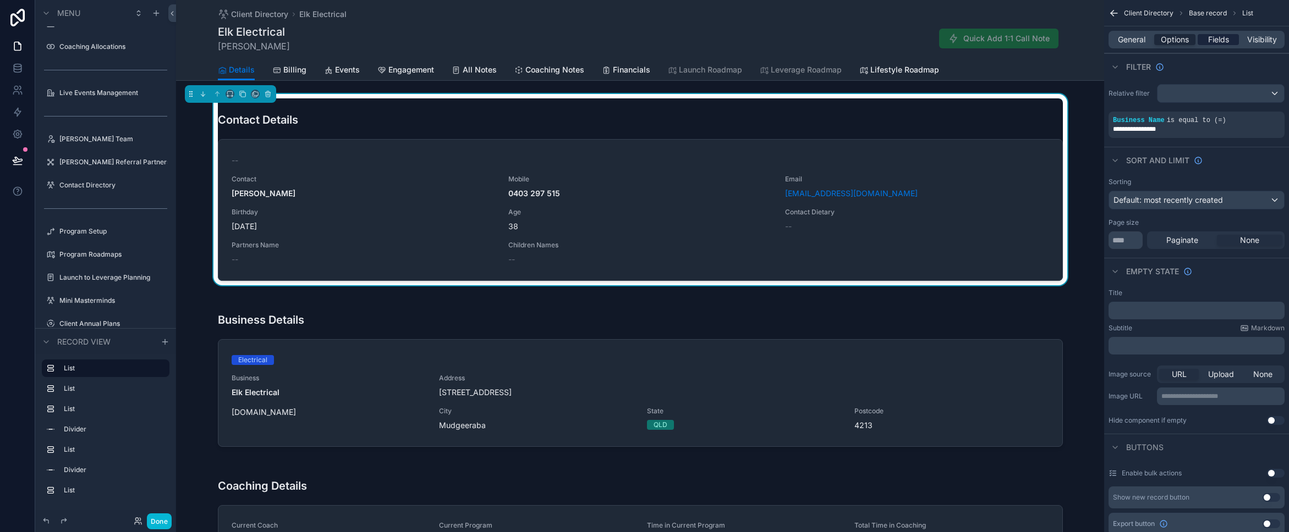
click at [1218, 38] on span "Fields" at bounding box center [1218, 39] width 21 height 11
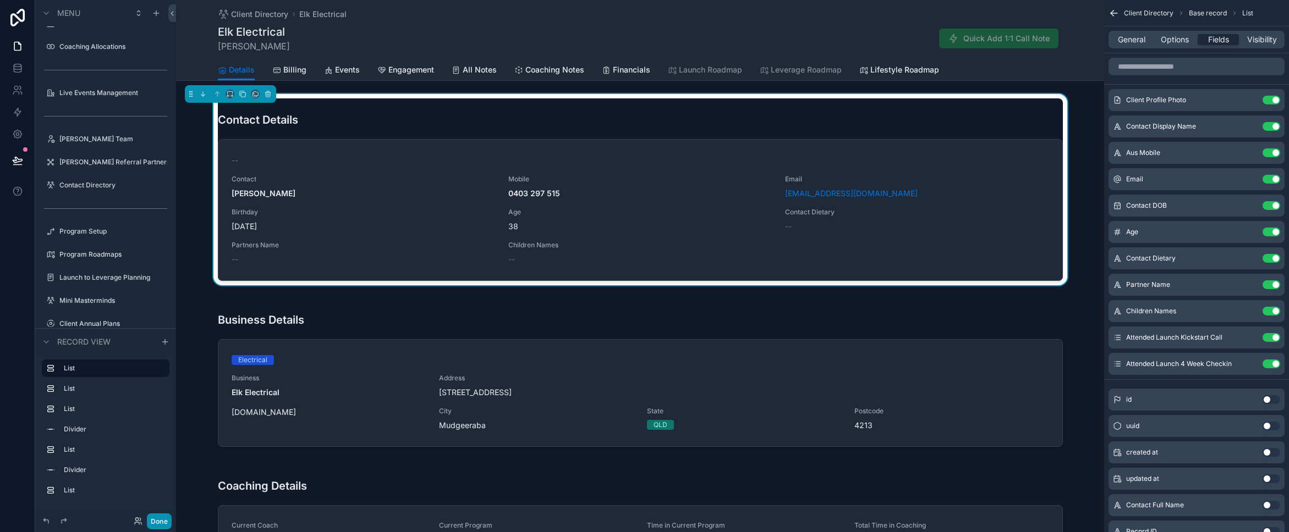
click at [160, 519] on button "Done" at bounding box center [159, 522] width 25 height 16
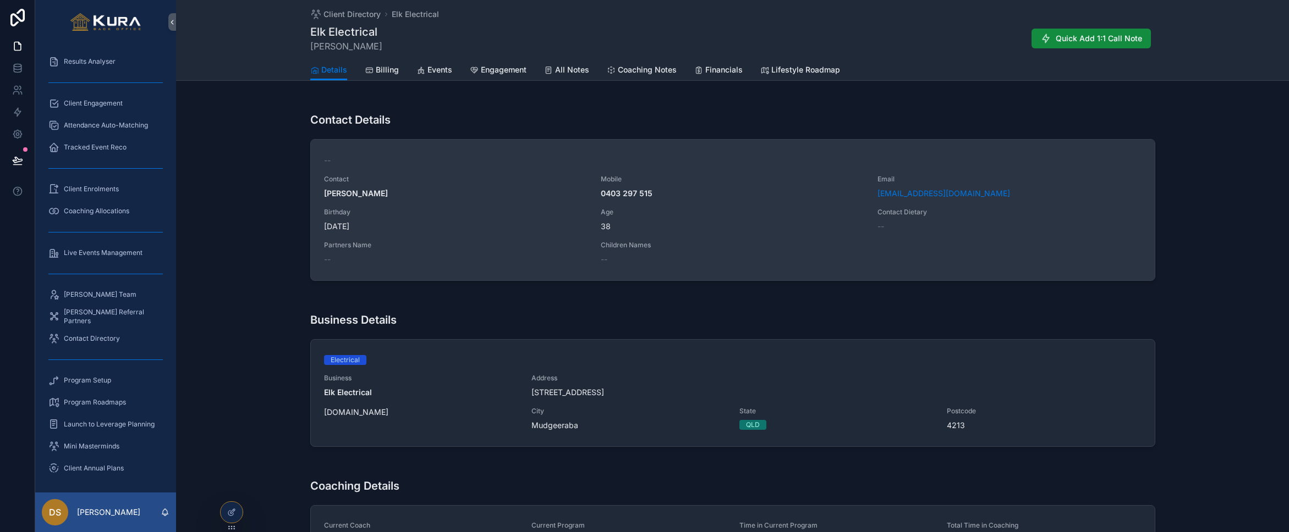
click at [422, 202] on div "-- Contact [PERSON_NAME] Mobile [PHONE_NUMBER] Email [EMAIL_ADDRESS][DOMAIN_NAM…" at bounding box center [732, 210] width 817 height 110
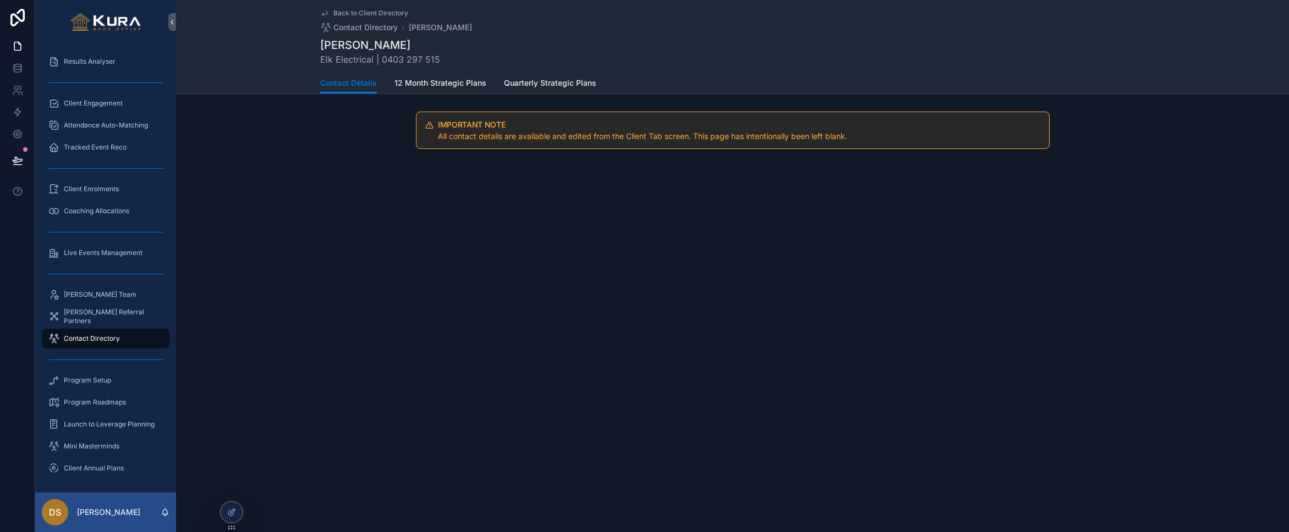
click at [592, 53] on div "[PERSON_NAME] Electrical | 0403 297 515" at bounding box center [732, 51] width 825 height 29
click at [227, 509] on icon at bounding box center [231, 512] width 9 height 9
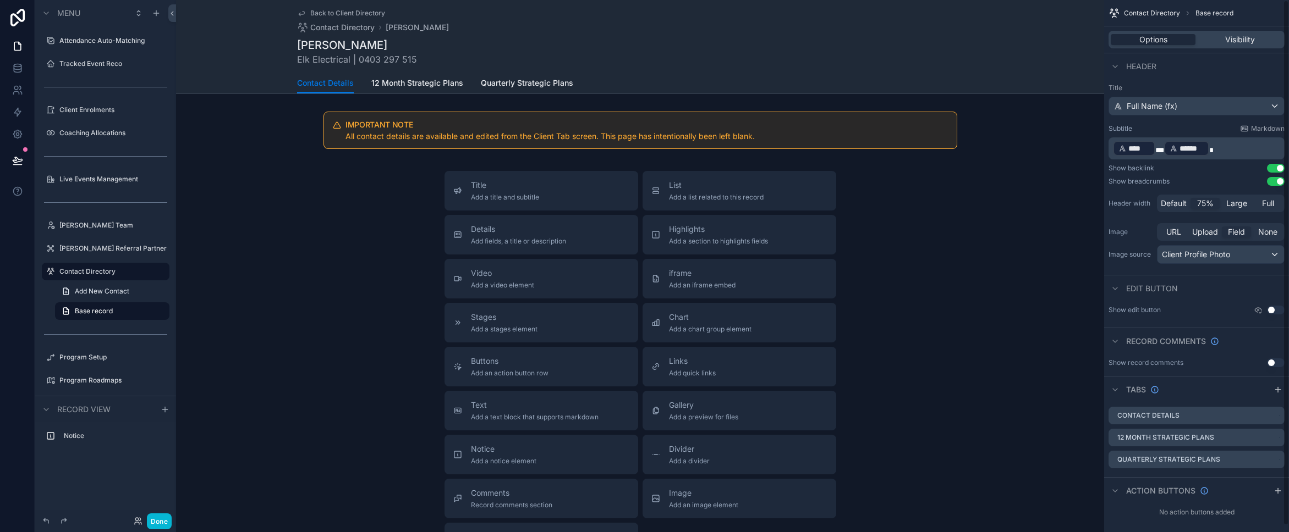
scroll to position [7, 0]
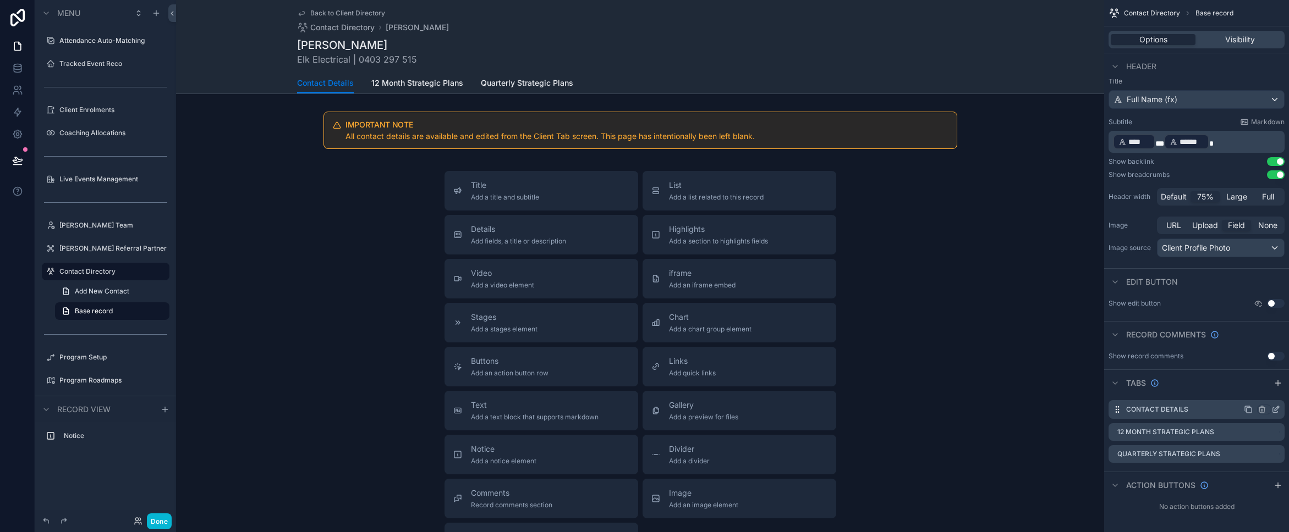
click at [1275, 411] on icon "scrollable content" at bounding box center [1277, 409] width 4 height 4
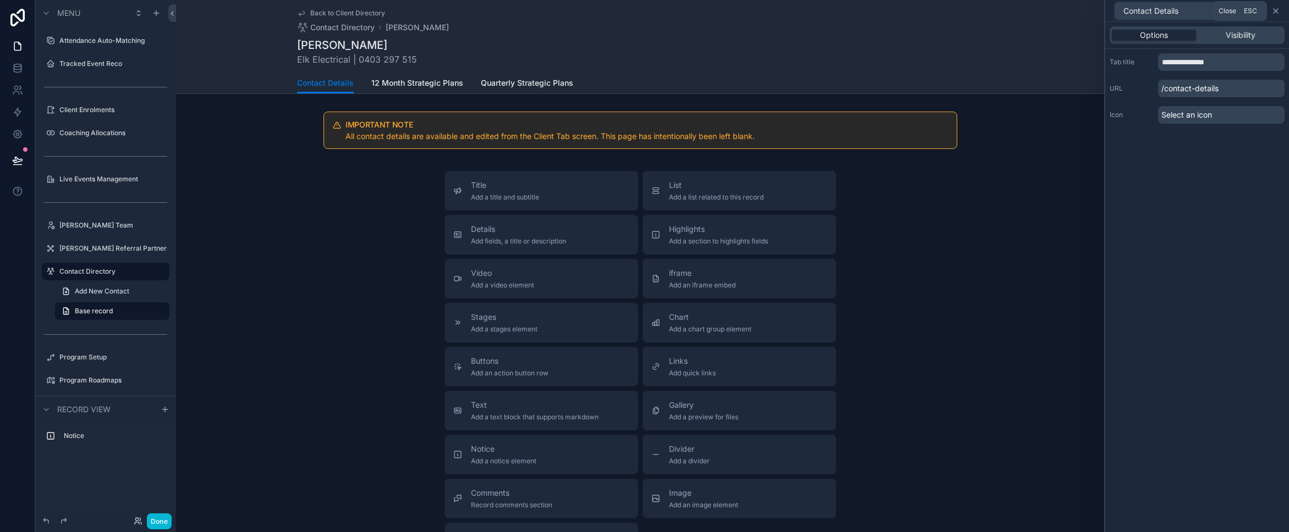
click at [1275, 12] on icon at bounding box center [1275, 11] width 9 height 9
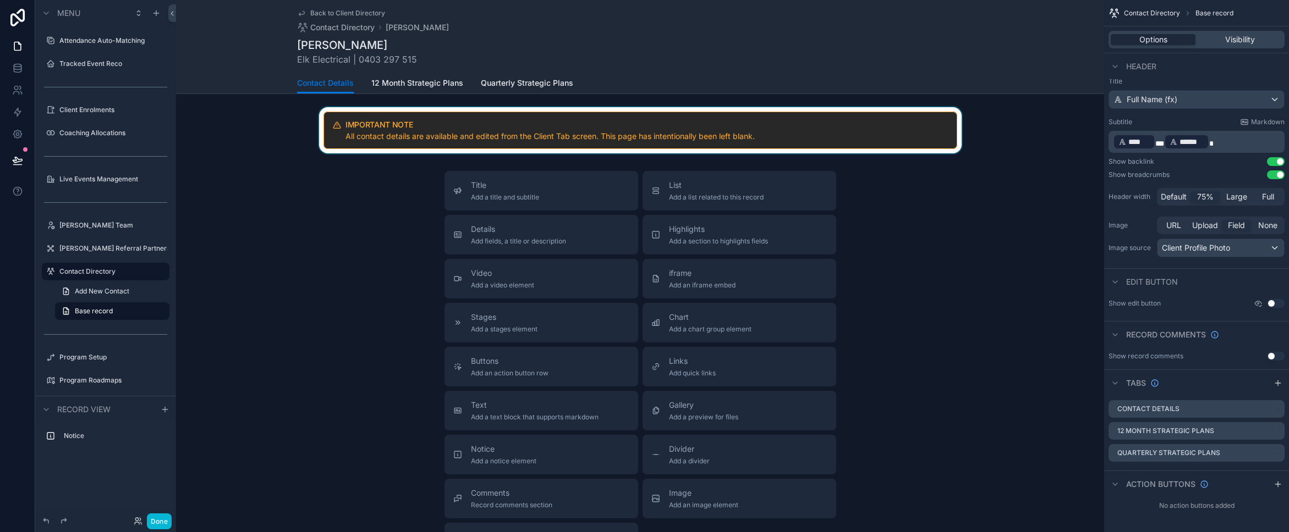
click at [353, 120] on div "scrollable content" at bounding box center [640, 130] width 928 height 46
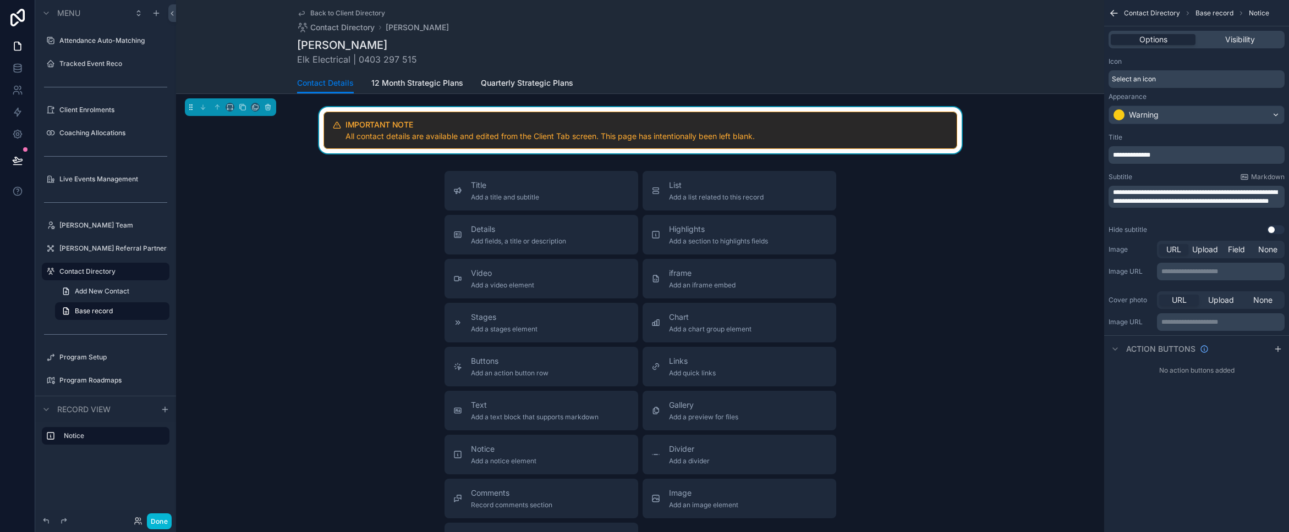
scroll to position [0, 0]
click at [78, 276] on label "Contact Directory" at bounding box center [103, 271] width 88 height 9
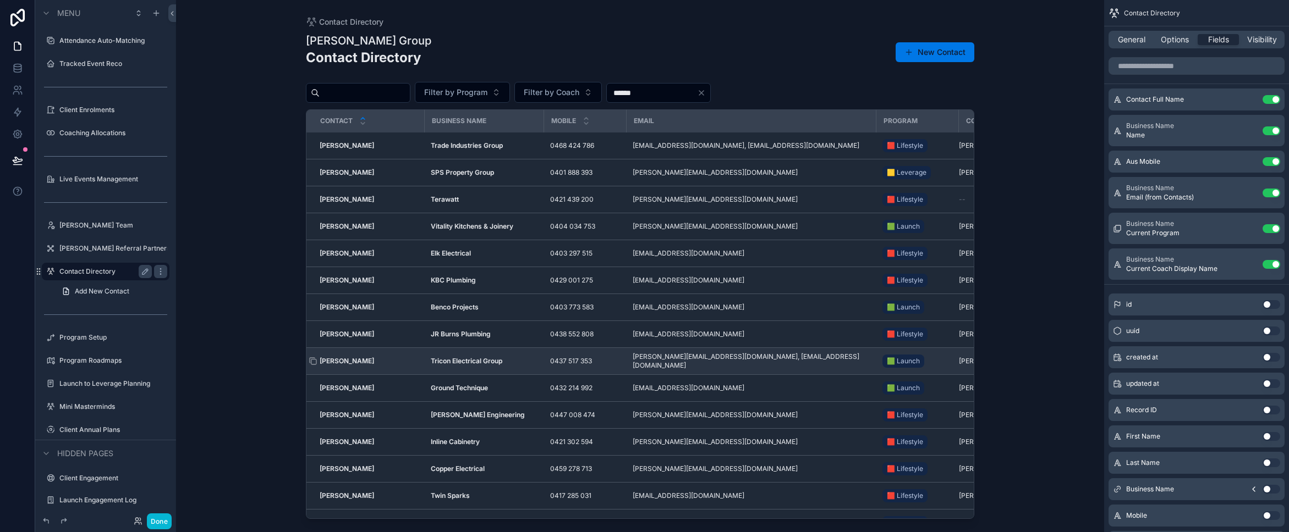
click at [355, 358] on strong "[PERSON_NAME]" at bounding box center [347, 361] width 54 height 8
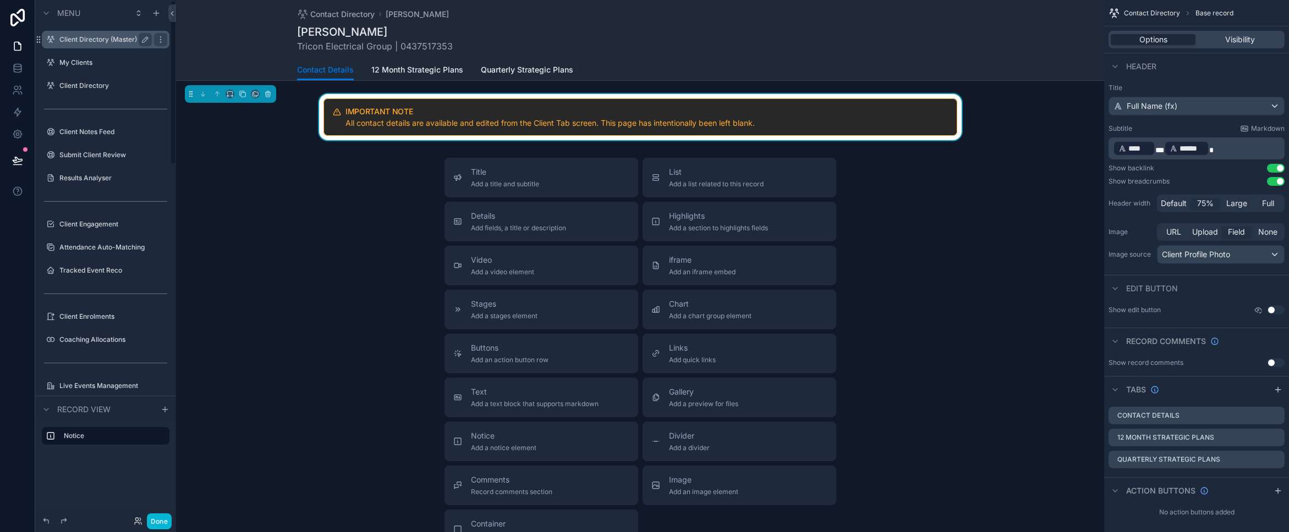
click at [67, 38] on label "Client Directory (Master)" at bounding box center [103, 39] width 88 height 9
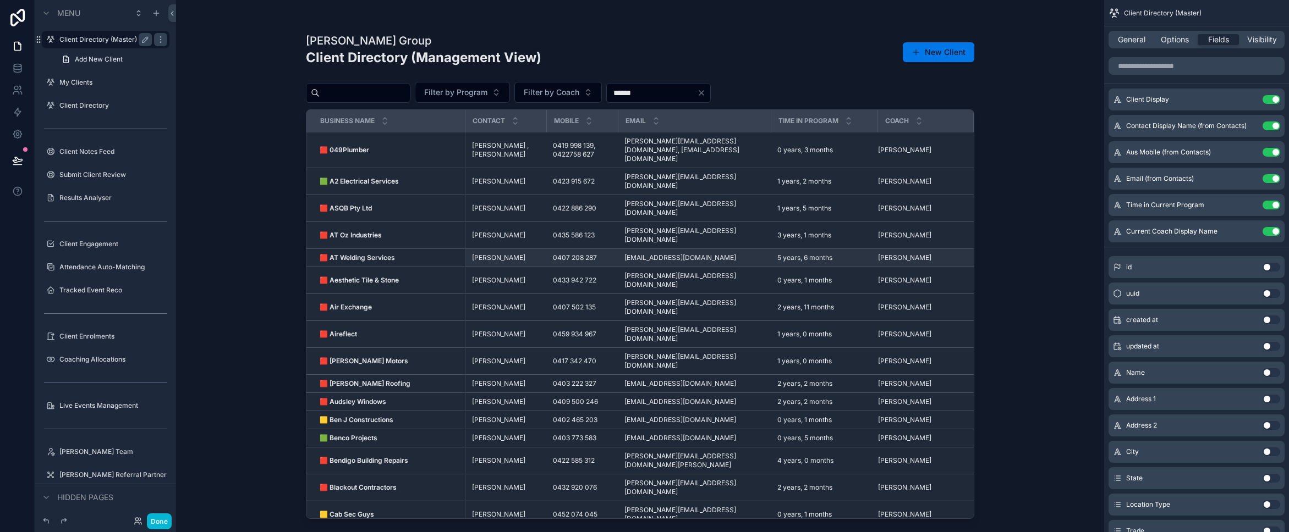
click at [348, 254] on strong "🟥 AT Welding Services" at bounding box center [357, 258] width 75 height 8
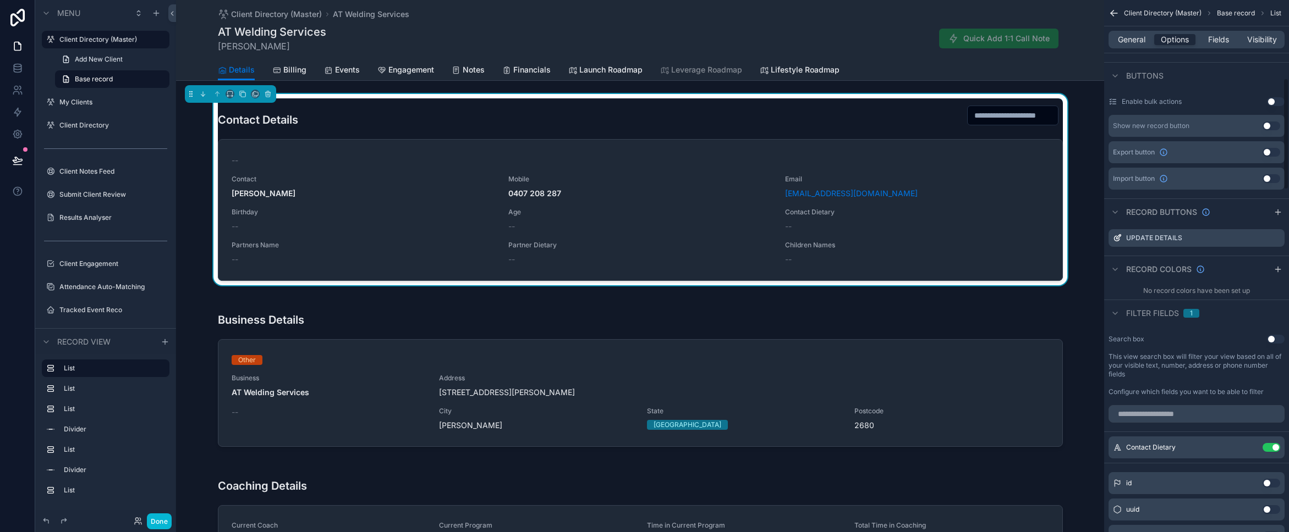
scroll to position [373, 0]
click at [1276, 235] on icon "scrollable content" at bounding box center [1275, 237] width 9 height 9
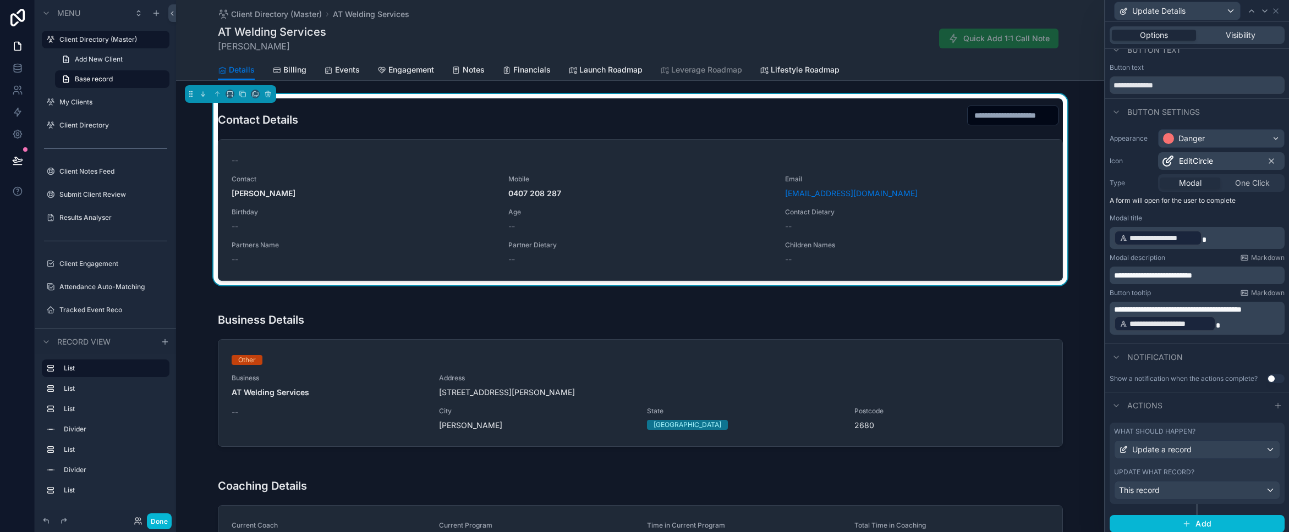
scroll to position [17, 0]
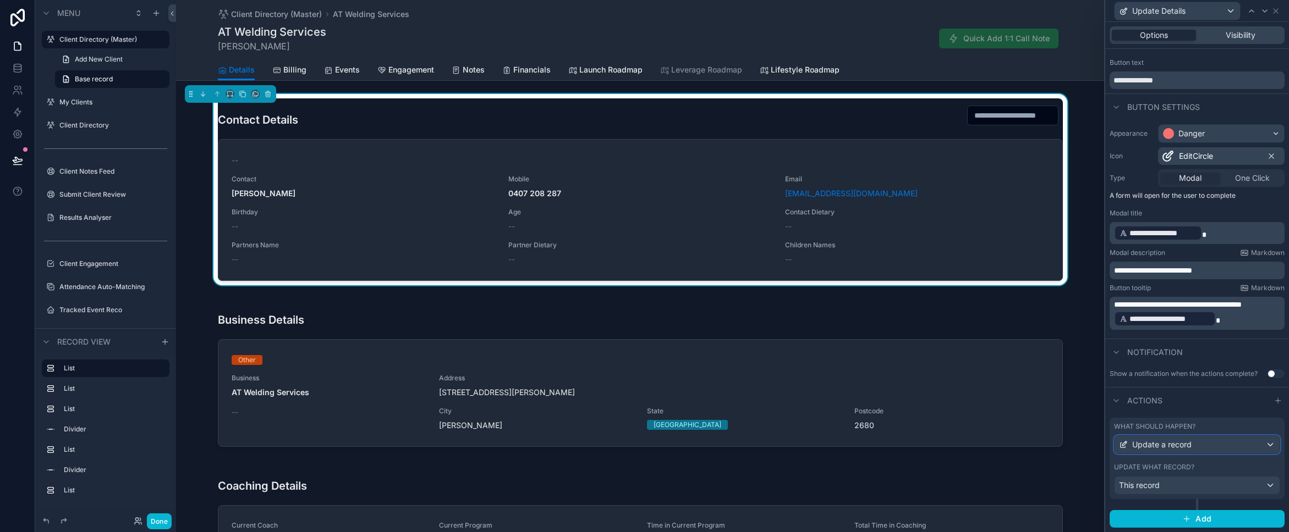
click at [1268, 441] on div "Update a record" at bounding box center [1197, 445] width 165 height 18
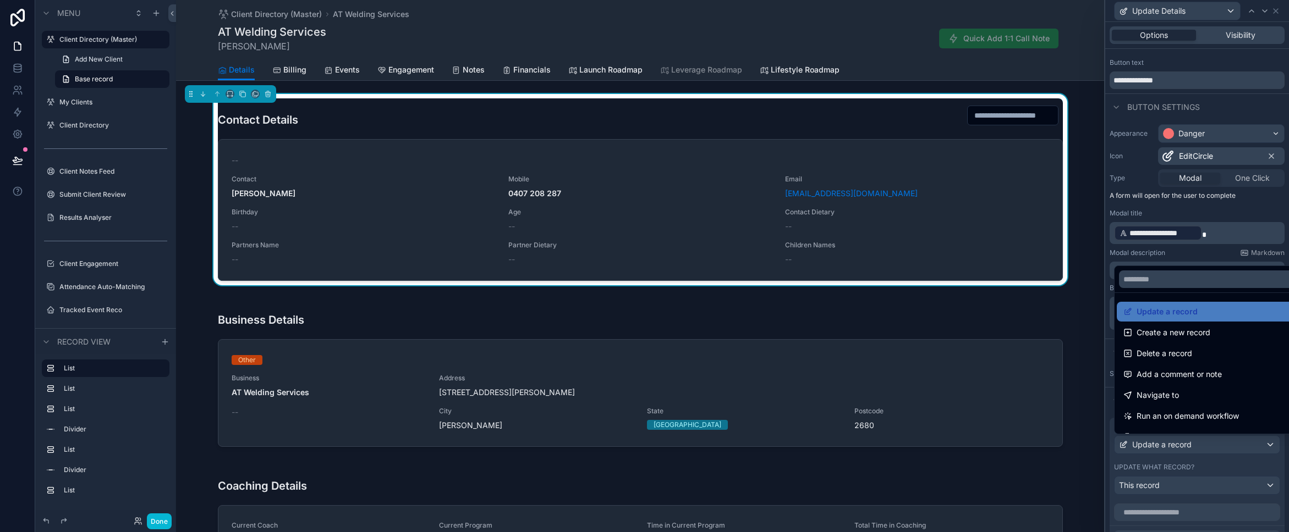
click at [1268, 441] on div at bounding box center [1197, 266] width 184 height 532
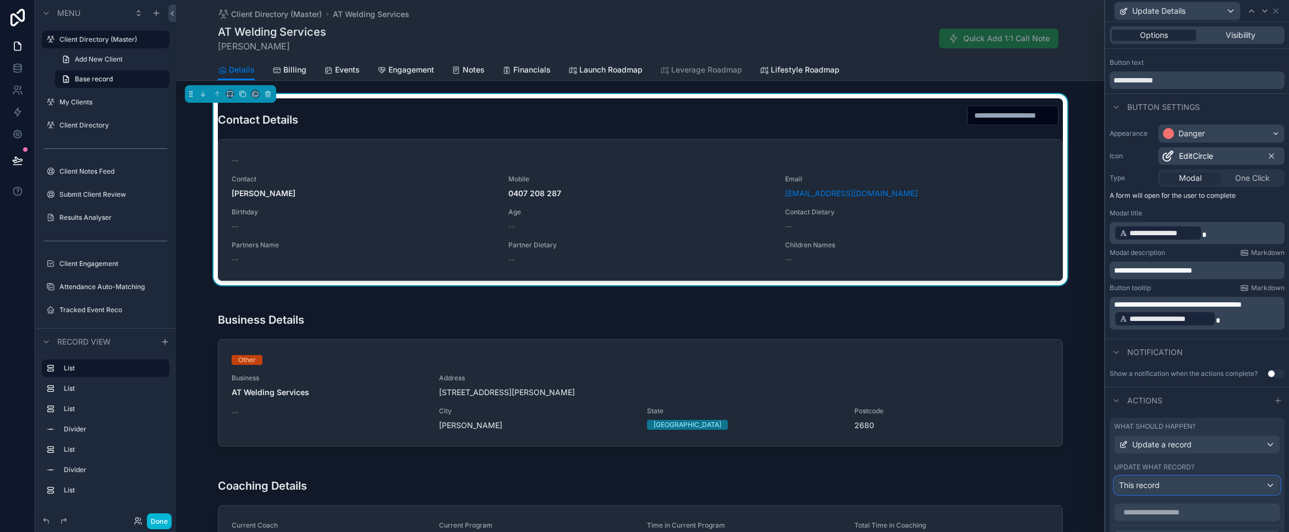
click at [1272, 490] on div "This record" at bounding box center [1197, 486] width 165 height 18
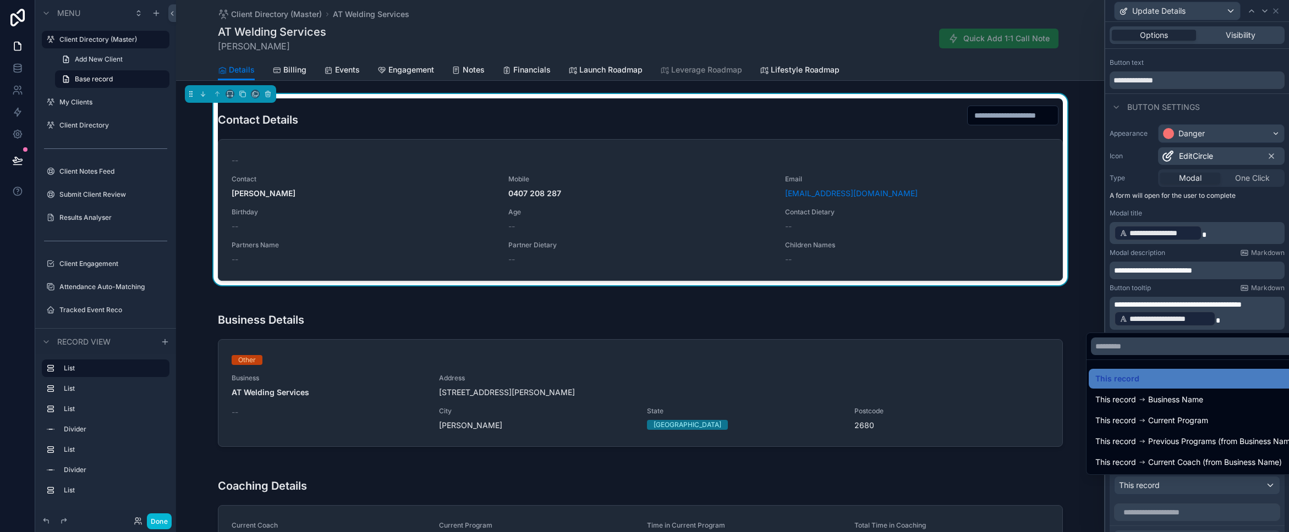
click at [1272, 490] on div at bounding box center [1197, 266] width 184 height 532
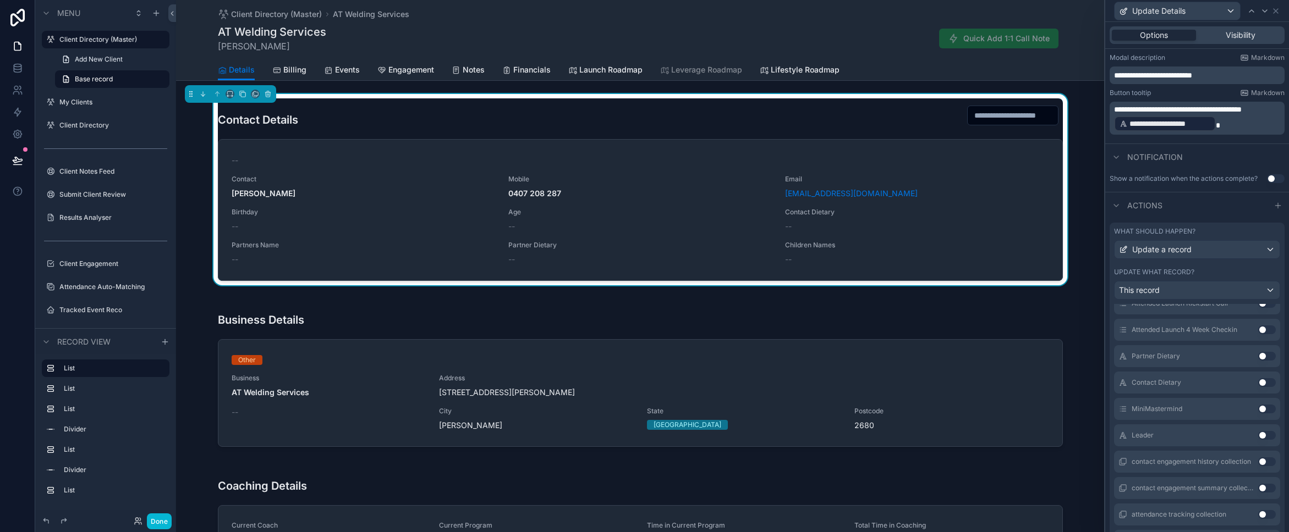
scroll to position [696, 0]
click at [1262, 377] on button "Use setting" at bounding box center [1267, 379] width 18 height 9
click at [1262, 352] on button "Use setting" at bounding box center [1267, 353] width 18 height 9
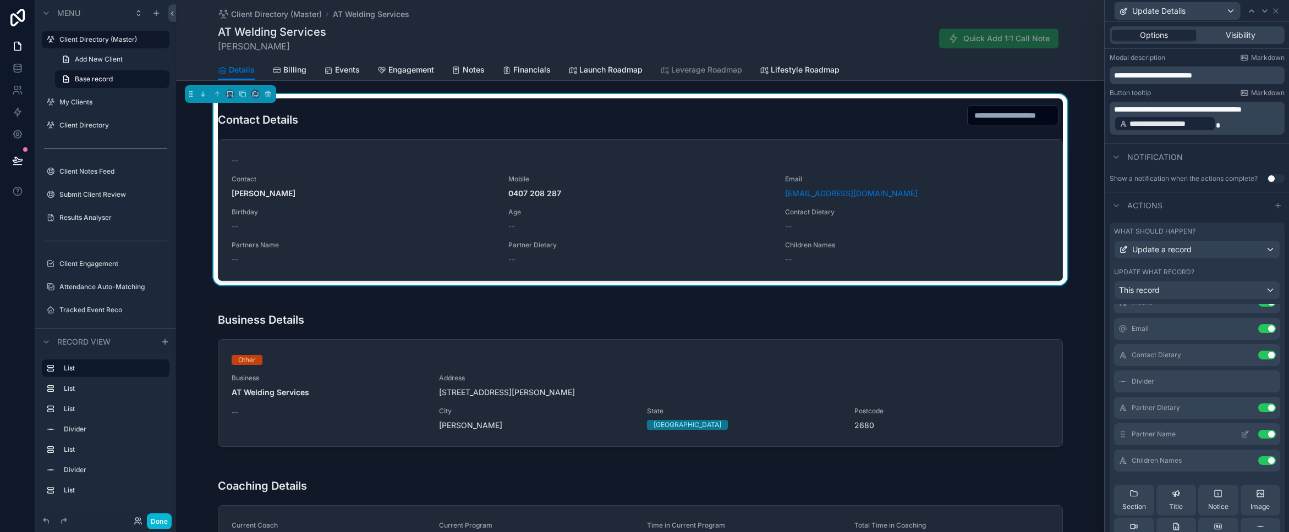
click at [1122, 429] on div "Partner Name Use setting" at bounding box center [1197, 435] width 166 height 22
click at [154, 518] on button "Done" at bounding box center [159, 522] width 25 height 16
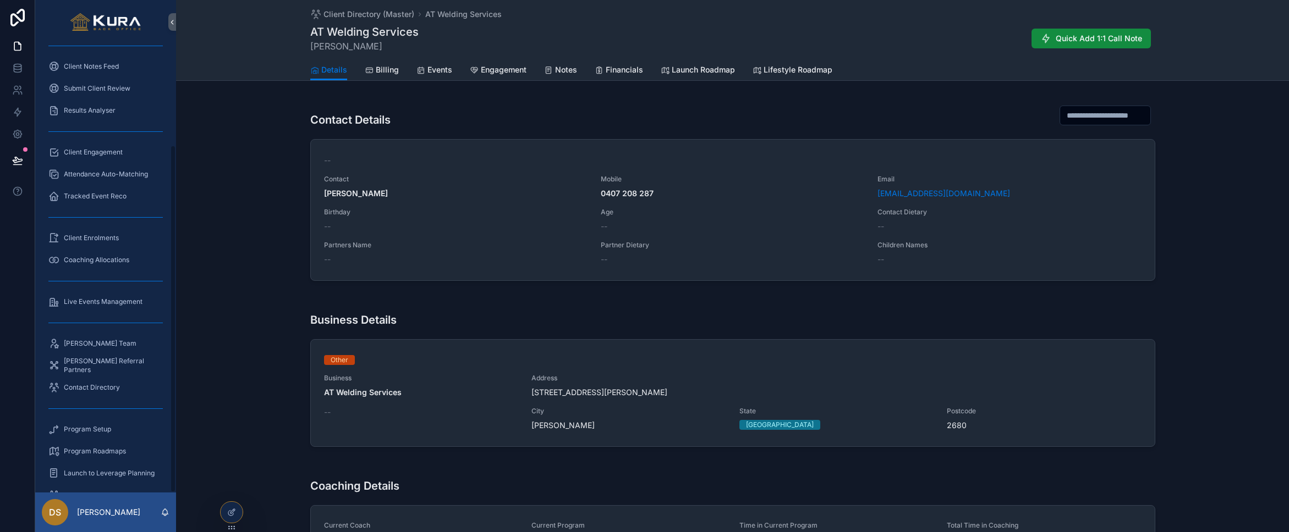
scroll to position [0, 0]
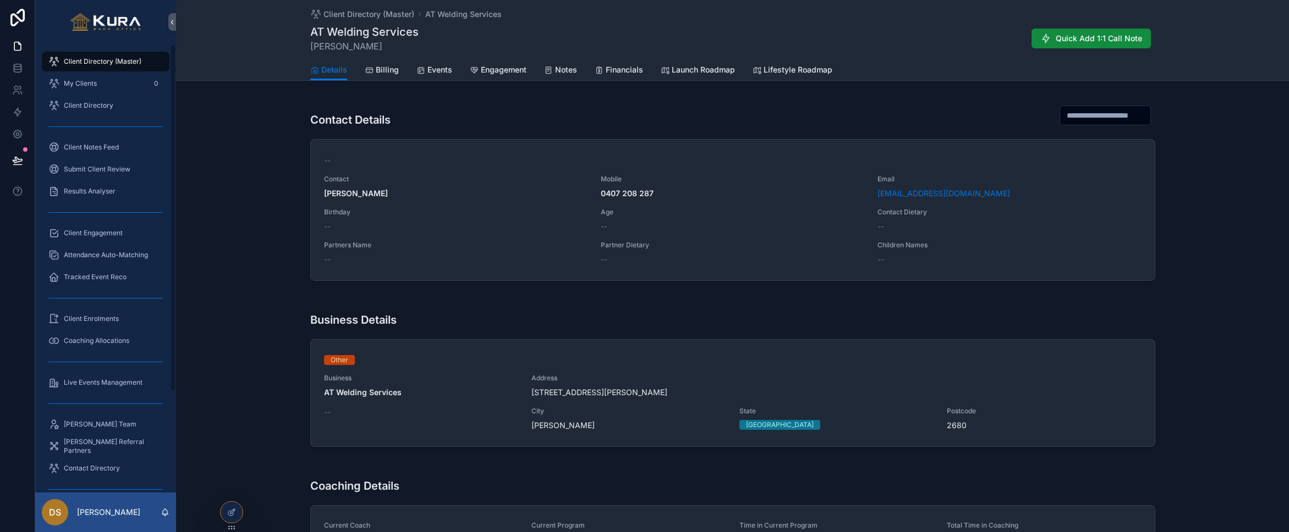
click at [86, 64] on span "Client Directory (Master)" at bounding box center [103, 61] width 78 height 9
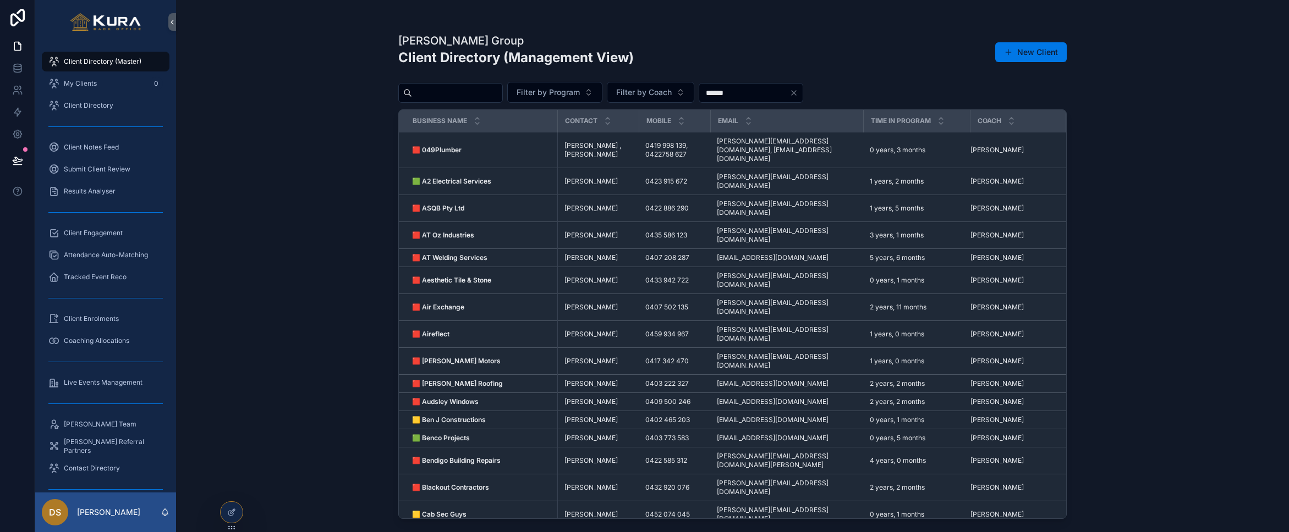
click at [452, 90] on input "scrollable content" at bounding box center [457, 92] width 90 height 15
type input "***"
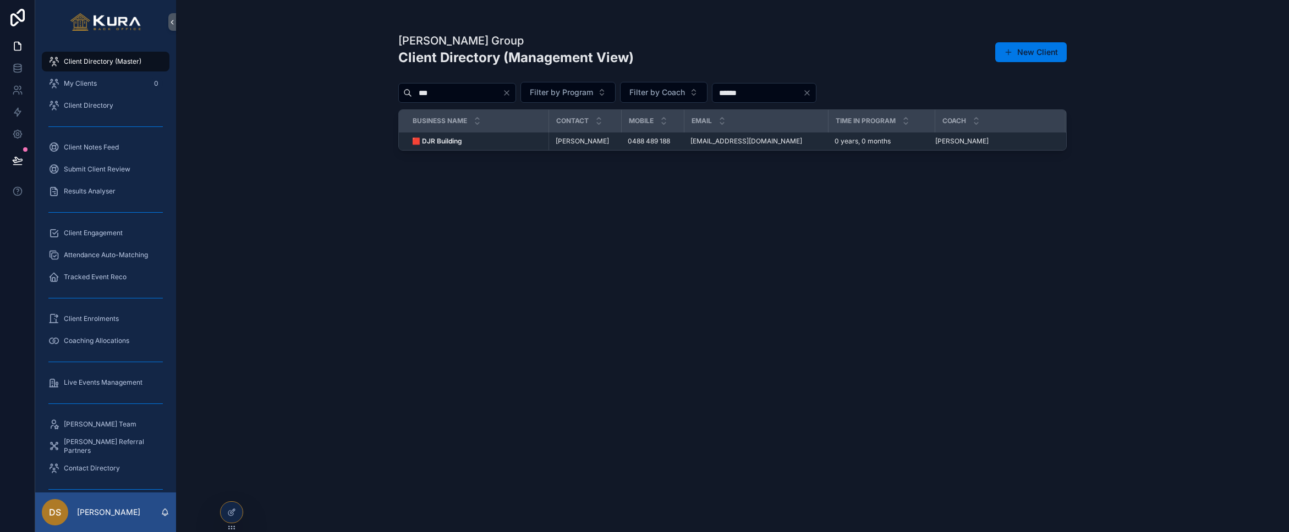
click at [487, 156] on div "Pravar Group Client Directory (Management View) New Client *** Filter by Progra…" at bounding box center [732, 272] width 668 height 493
click at [491, 141] on div "🟥 DJR Building 🟥 DJR Building" at bounding box center [477, 141] width 130 height 9
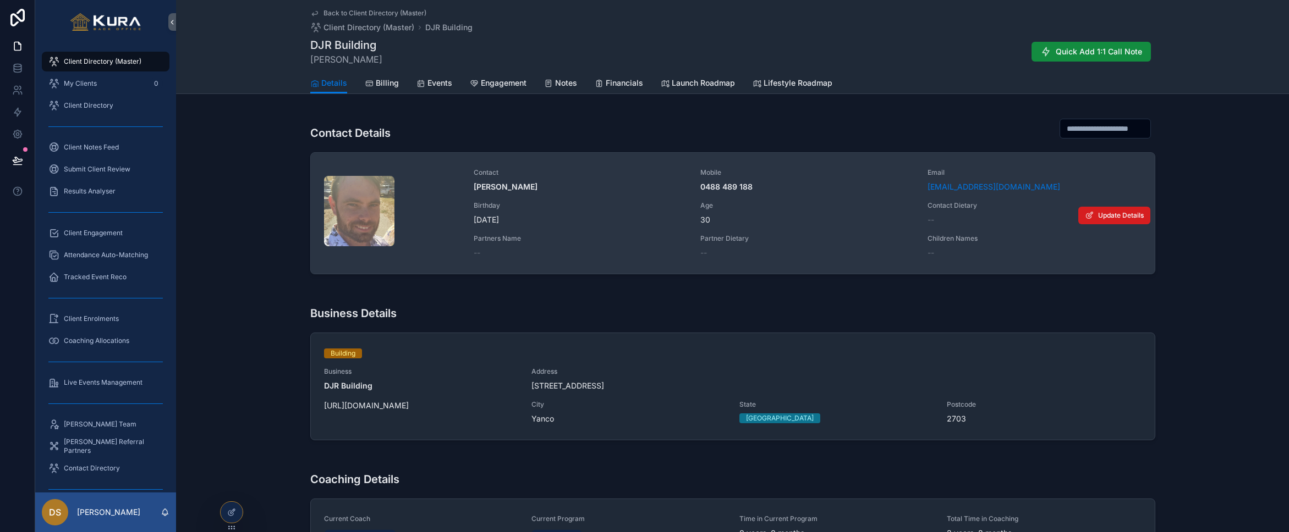
click at [1110, 211] on span "Update Details" at bounding box center [1121, 215] width 46 height 9
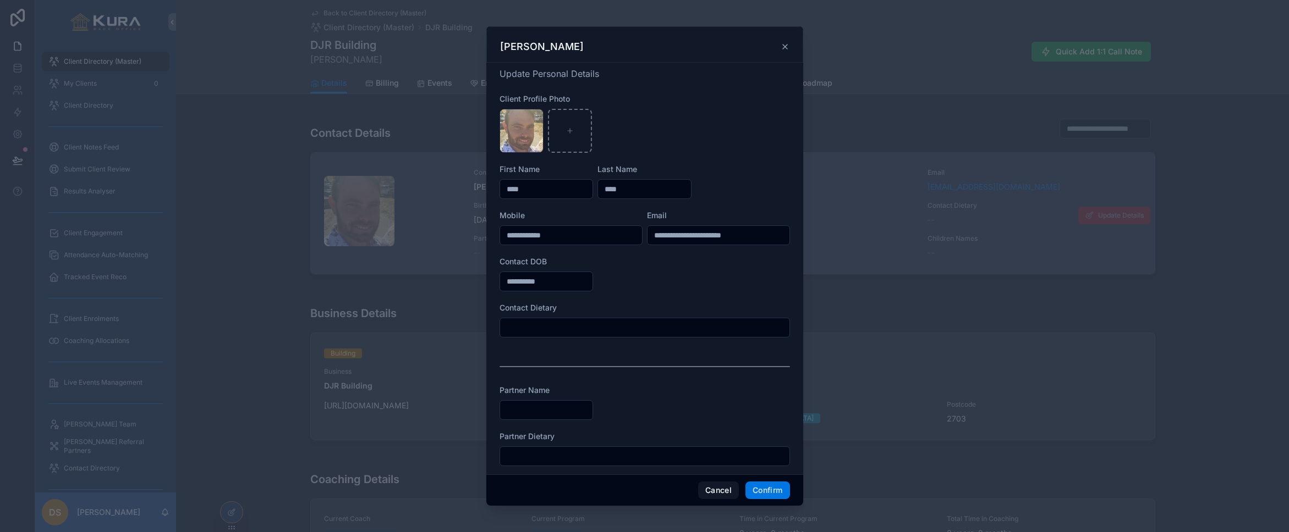
click at [556, 319] on div at bounding box center [644, 328] width 290 height 20
click at [558, 328] on input "text" at bounding box center [644, 327] width 289 height 15
type input "**********"
click at [759, 492] on button "Confirm" at bounding box center [767, 491] width 44 height 18
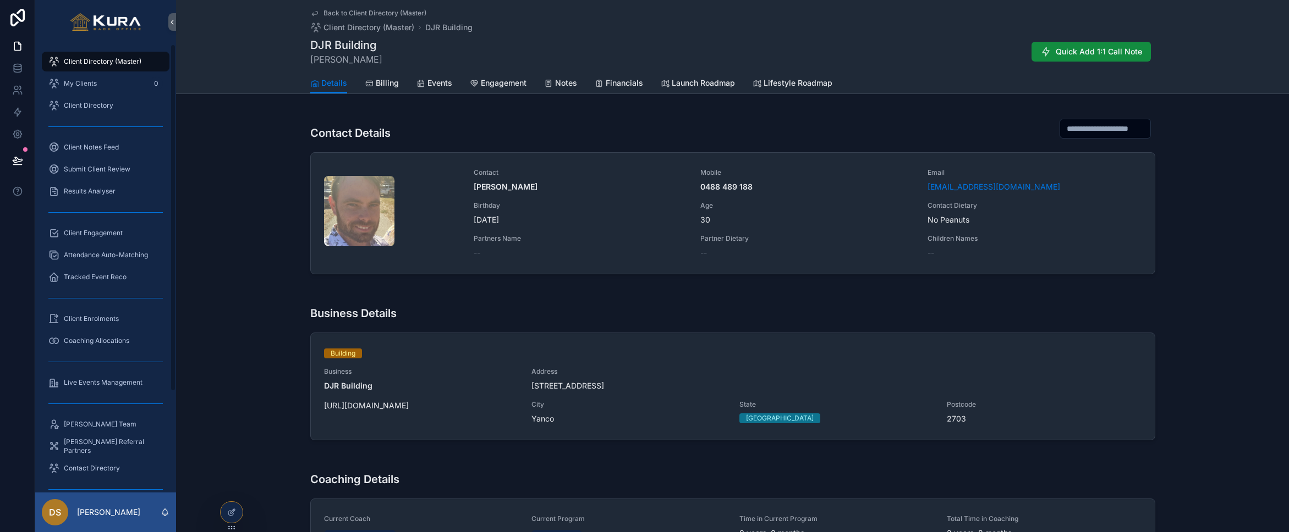
click at [80, 59] on span "Client Directory (Master)" at bounding box center [103, 61] width 78 height 9
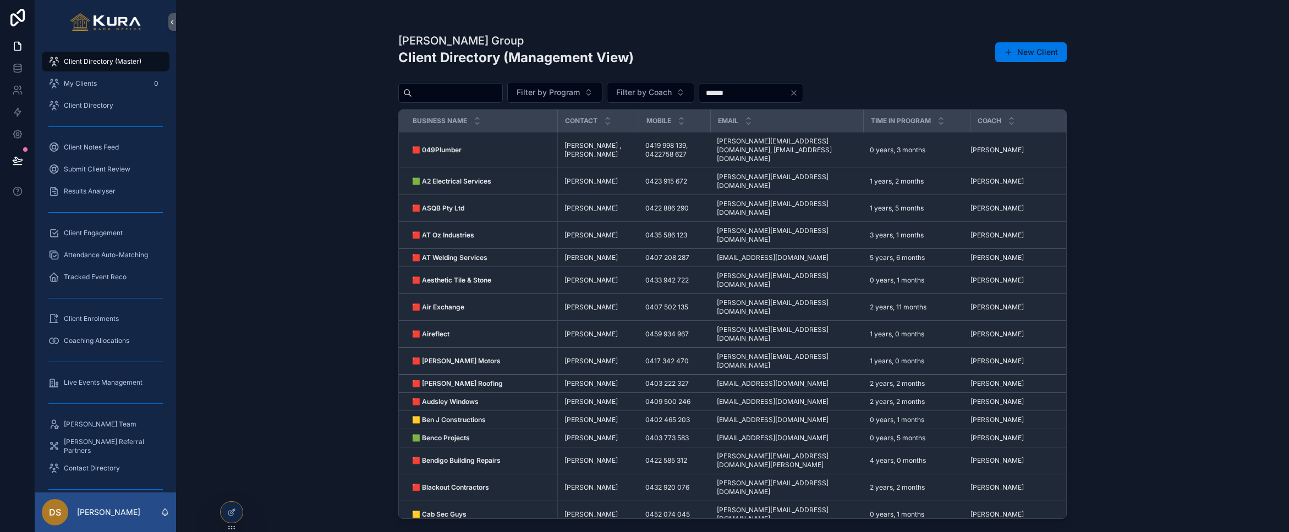
click at [459, 94] on input "scrollable content" at bounding box center [457, 92] width 90 height 15
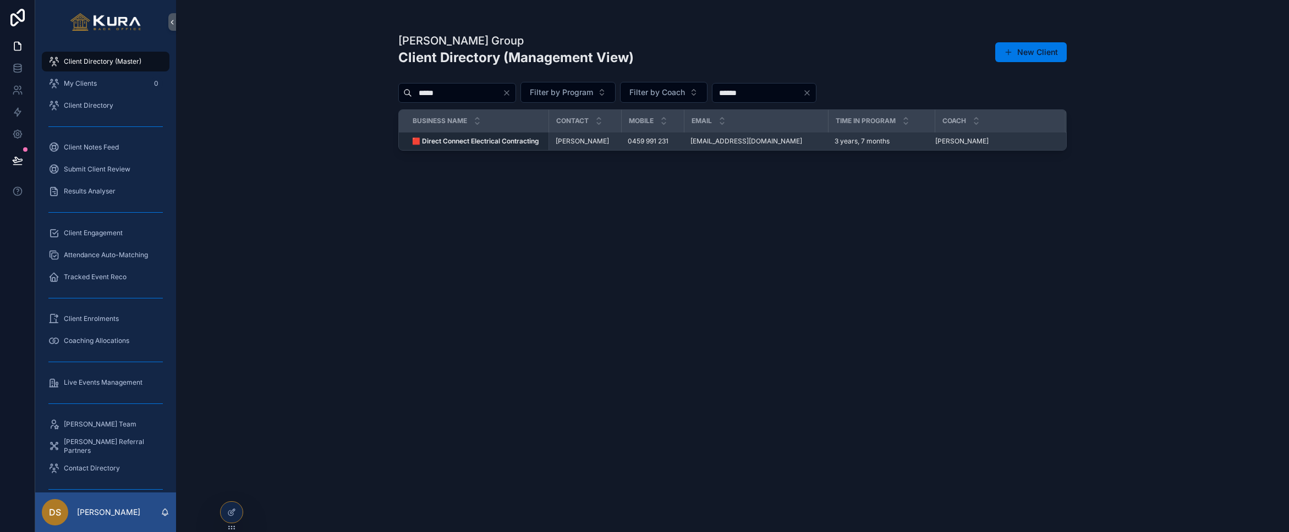
type input "*****"
click at [503, 146] on td "🟥 Direct Connect Electrical Contracting 🟥 Direct Connect Electrical Contracting" at bounding box center [474, 142] width 150 height 18
click at [502, 142] on strong "🟥 Direct Connect Electrical Contracting" at bounding box center [475, 141] width 127 height 8
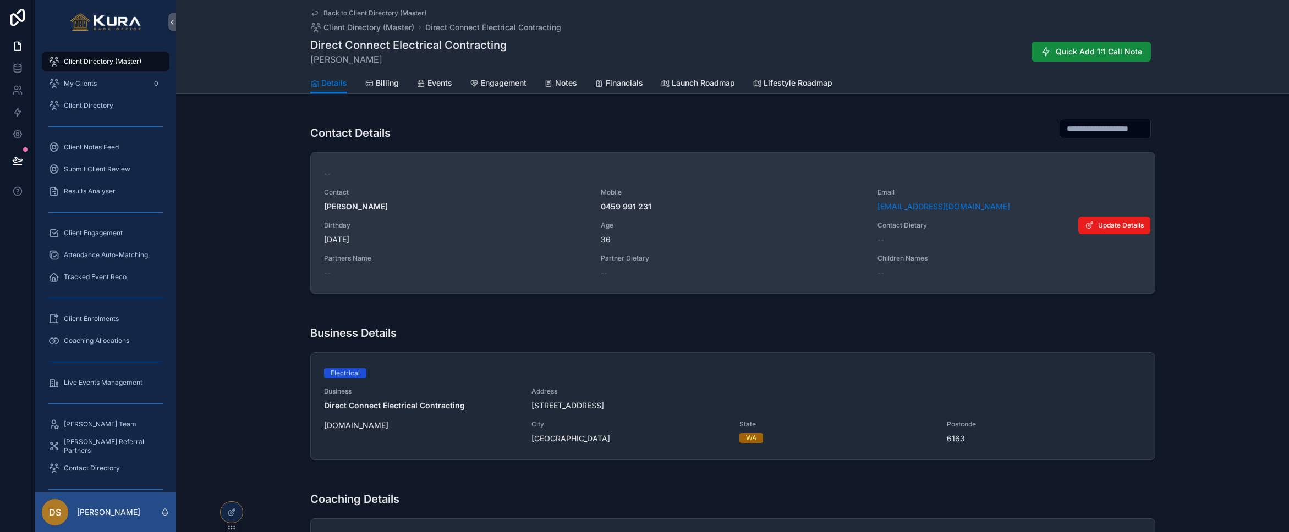
click at [538, 177] on div "--" at bounding box center [732, 173] width 817 height 11
click at [1120, 224] on span "Update Details" at bounding box center [1121, 225] width 46 height 9
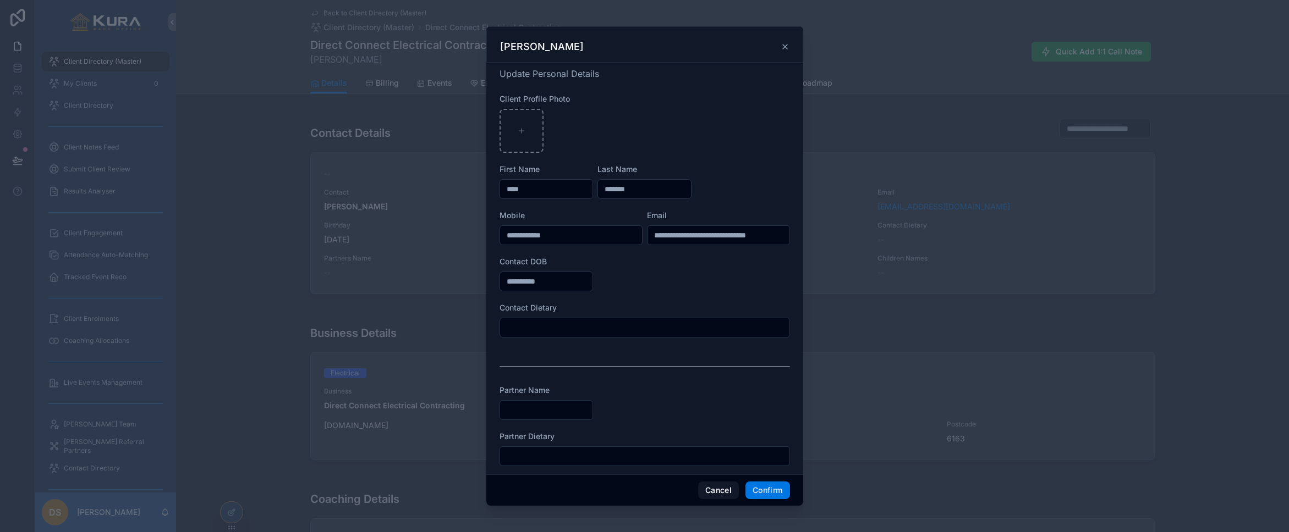
click at [568, 326] on input "text" at bounding box center [644, 327] width 289 height 15
drag, startPoint x: 558, startPoint y: 330, endPoint x: 462, endPoint y: 330, distance: 96.3
click at [462, 330] on div "**********" at bounding box center [644, 266] width 1289 height 532
type input "**********"
click at [788, 494] on button "Confirm" at bounding box center [767, 491] width 44 height 18
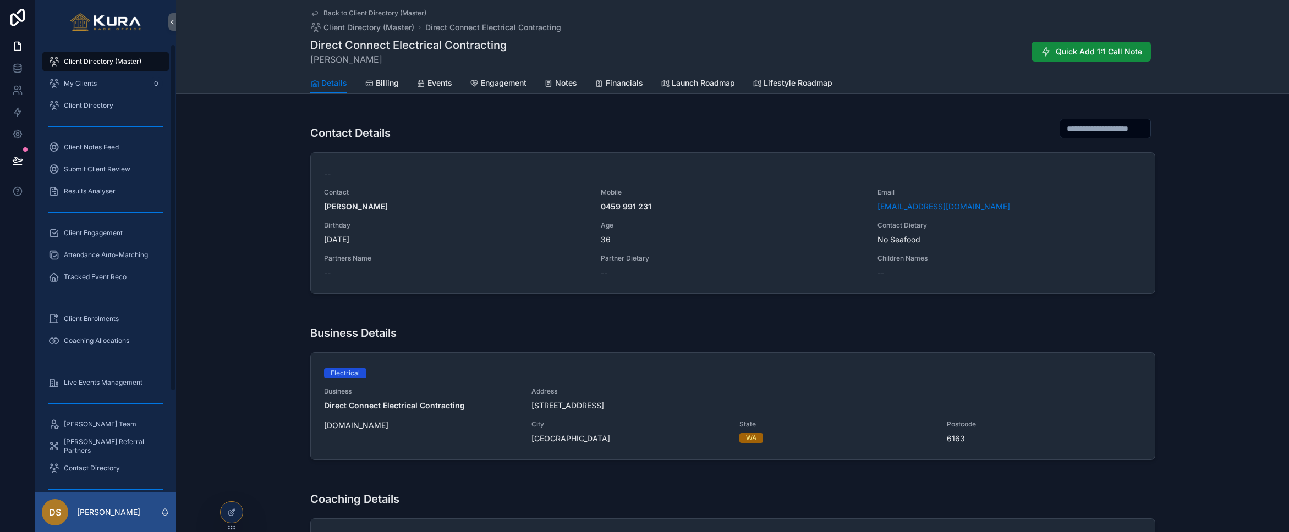
click at [95, 57] on span "Client Directory (Master)" at bounding box center [103, 61] width 78 height 9
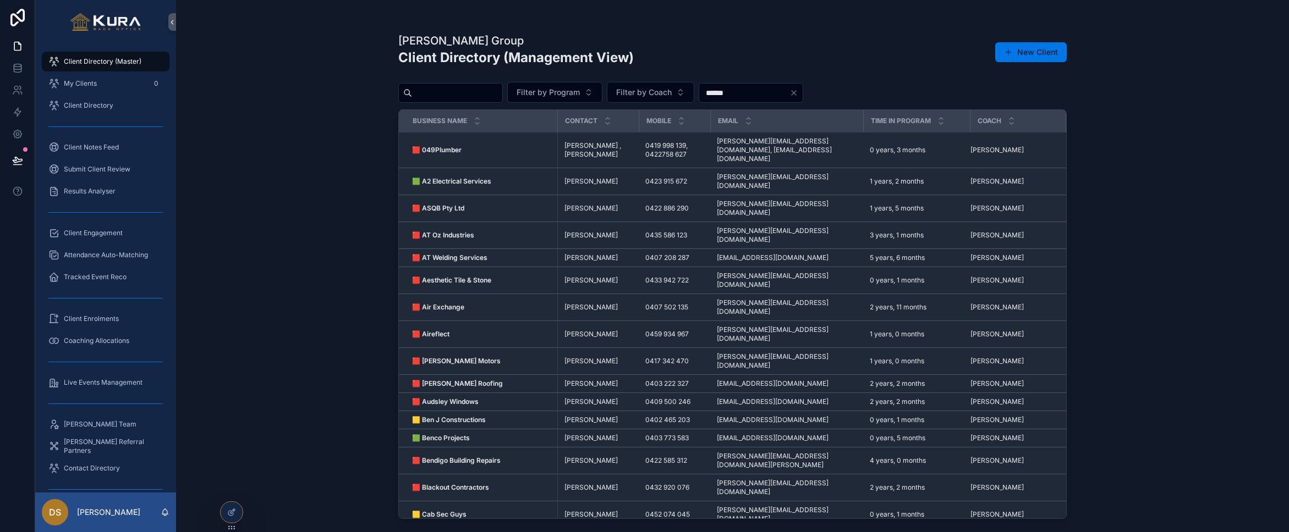
click at [447, 88] on input "scrollable content" at bounding box center [457, 92] width 90 height 15
type input "*******"
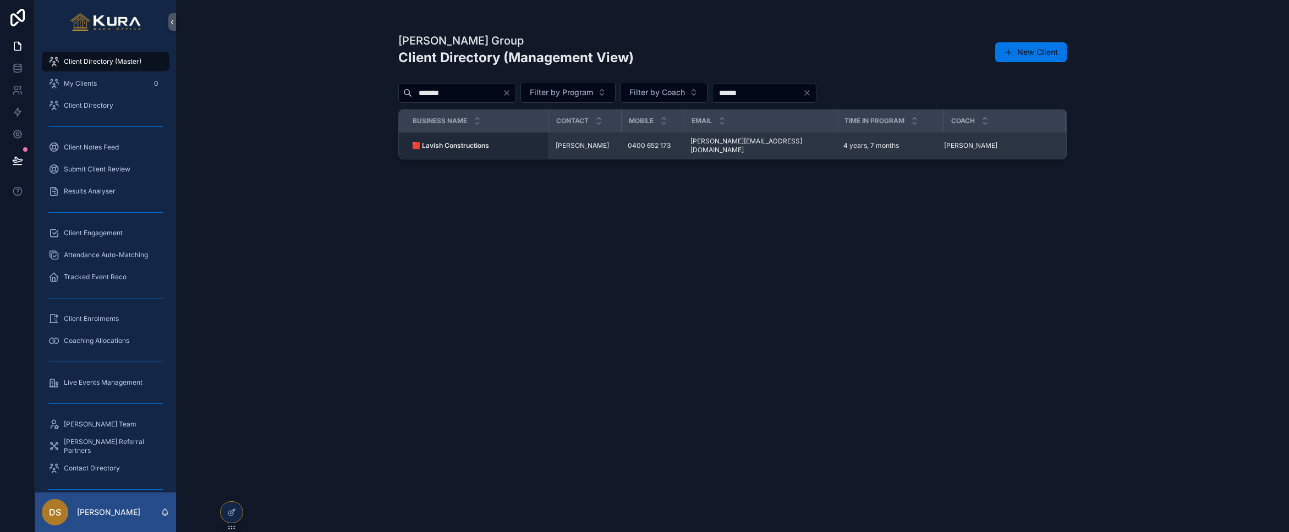
click at [489, 142] on strong "🟥 Lavish Constructions" at bounding box center [450, 145] width 77 height 8
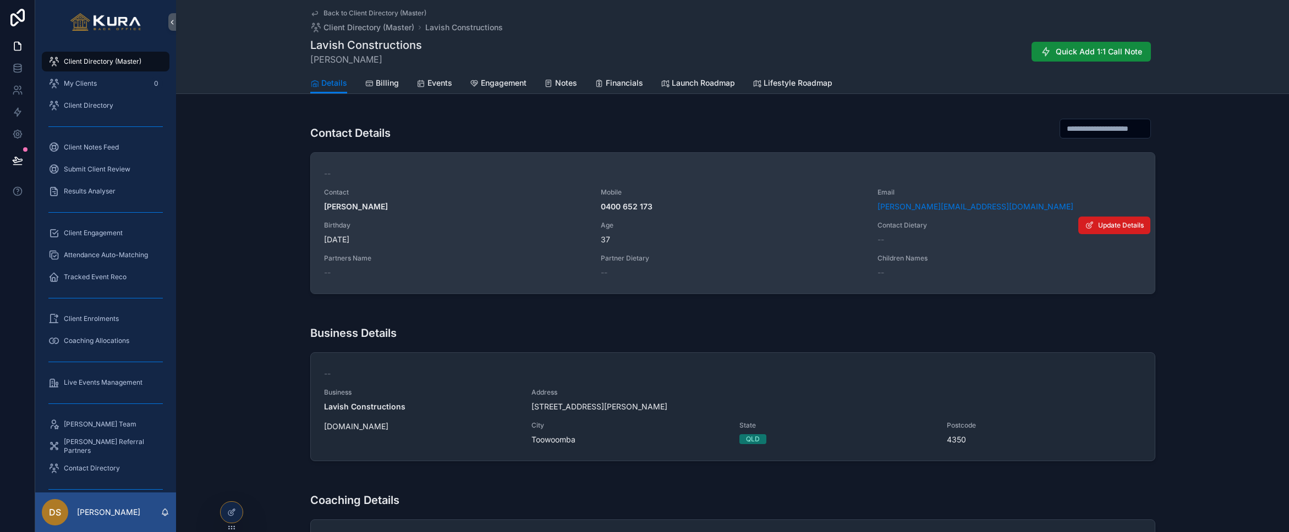
click at [1127, 227] on span "Update Details" at bounding box center [1121, 225] width 46 height 9
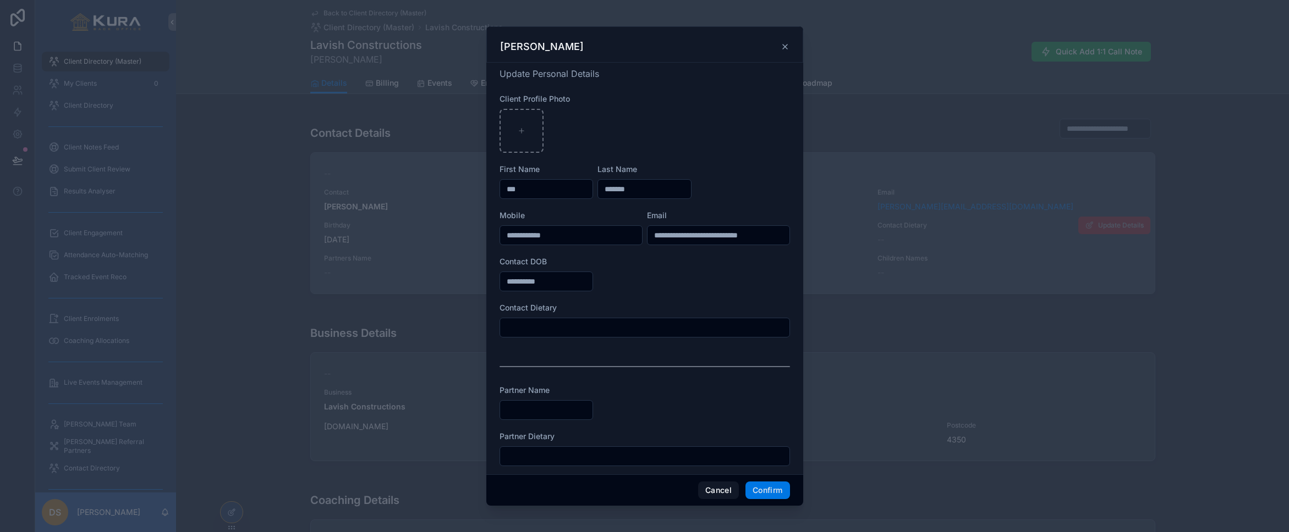
click at [547, 321] on input "text" at bounding box center [644, 327] width 289 height 15
paste input "**********"
type input "**********"
click at [751, 490] on button "Confirm" at bounding box center [767, 491] width 44 height 18
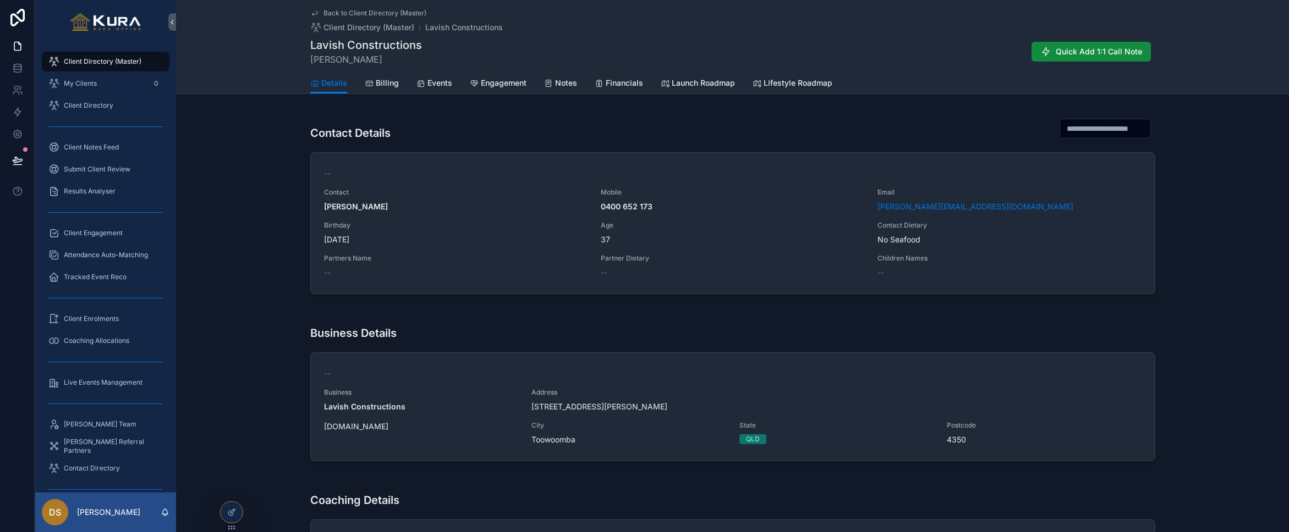
click at [78, 62] on span "Client Directory (Master)" at bounding box center [103, 61] width 78 height 9
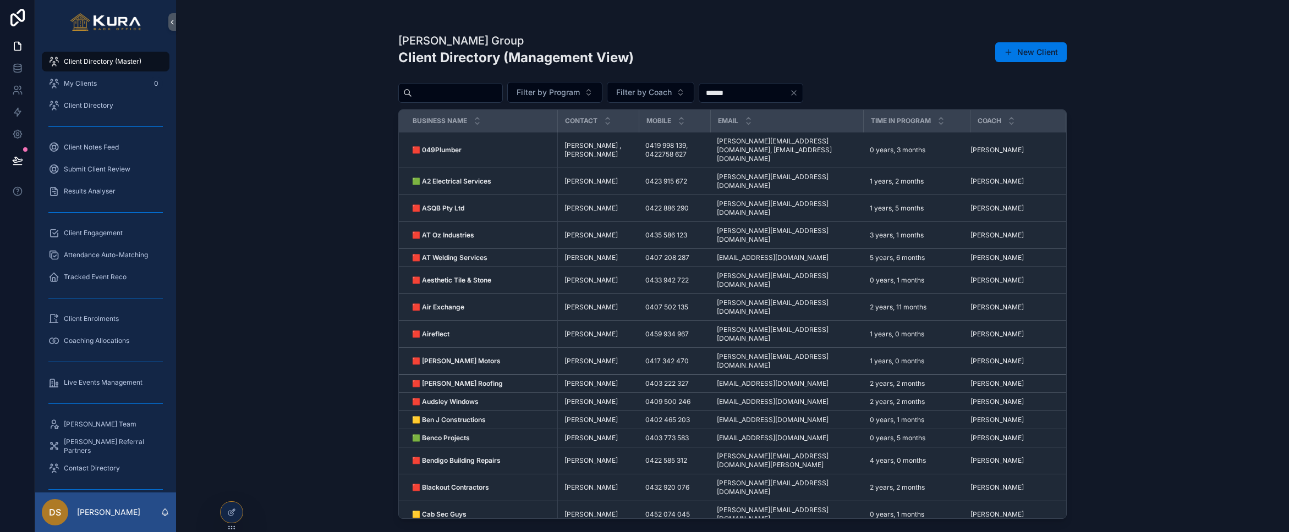
click at [456, 96] on input "scrollable content" at bounding box center [457, 92] width 90 height 15
type input "****"
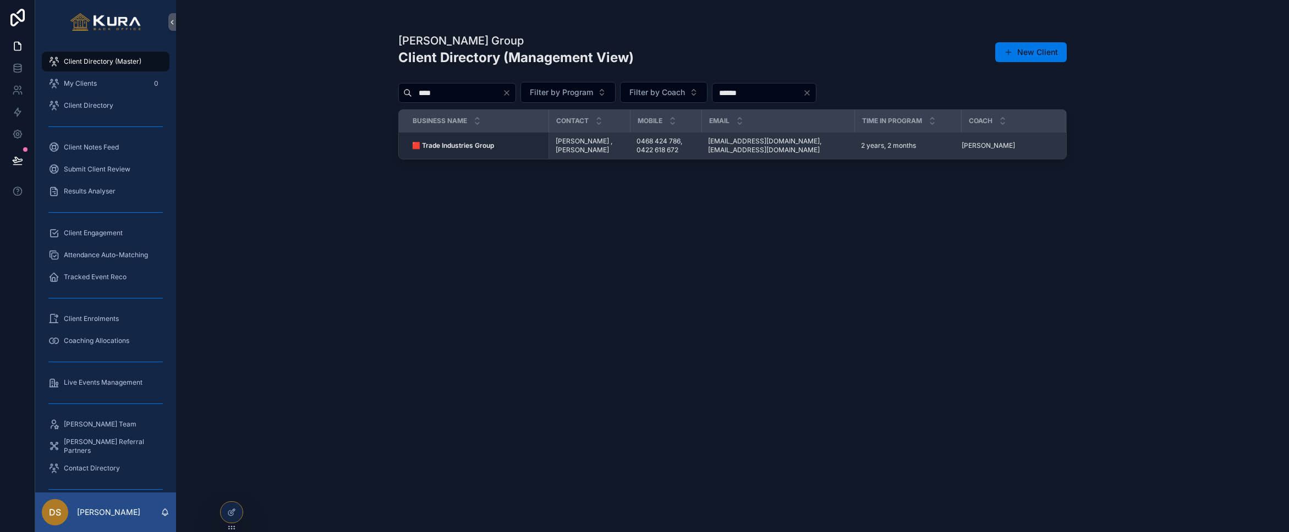
click at [482, 144] on strong "🟥 Trade Industries Group" at bounding box center [453, 145] width 82 height 8
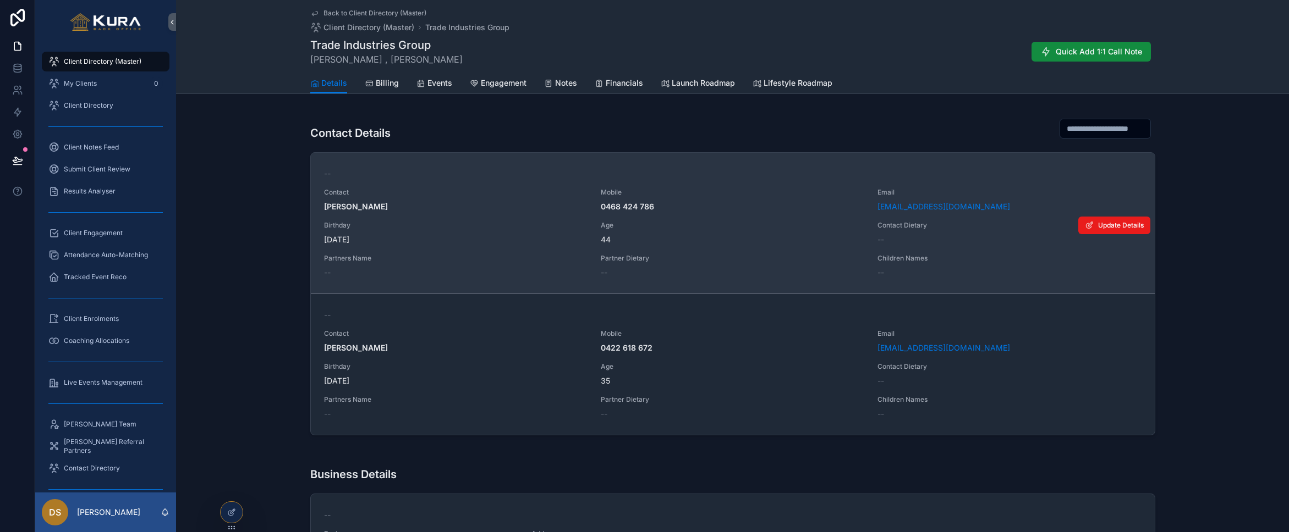
click at [783, 226] on span "Age" at bounding box center [732, 225] width 263 height 9
click at [1088, 228] on icon "scrollable content" at bounding box center [1089, 225] width 9 height 9
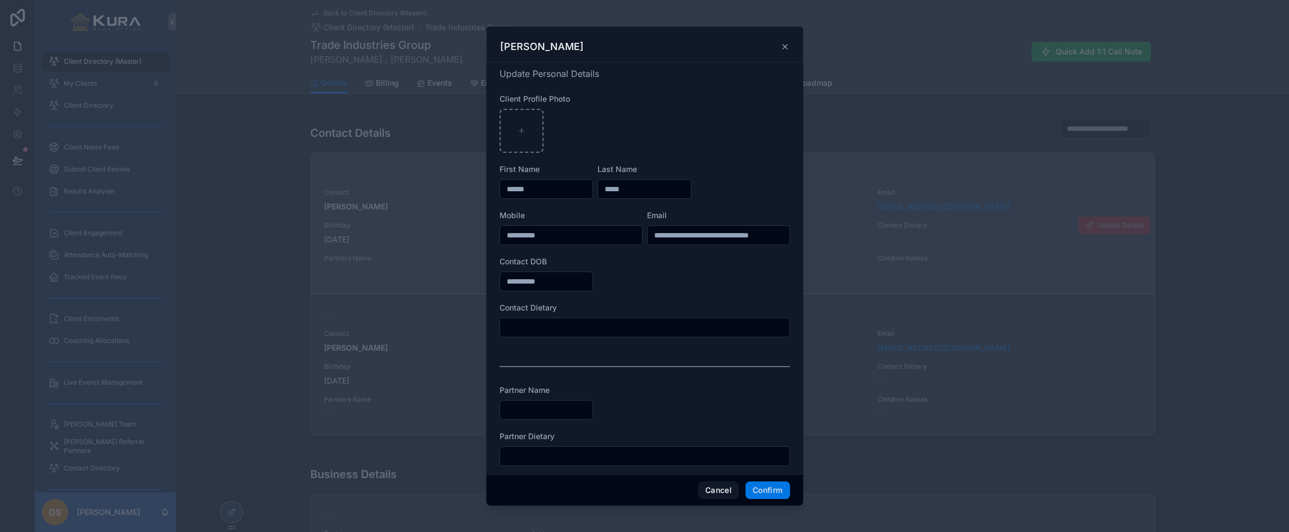
click at [625, 329] on input "text" at bounding box center [644, 327] width 289 height 15
type input "*"
type input "*****"
click at [774, 493] on button "Confirm" at bounding box center [767, 491] width 44 height 18
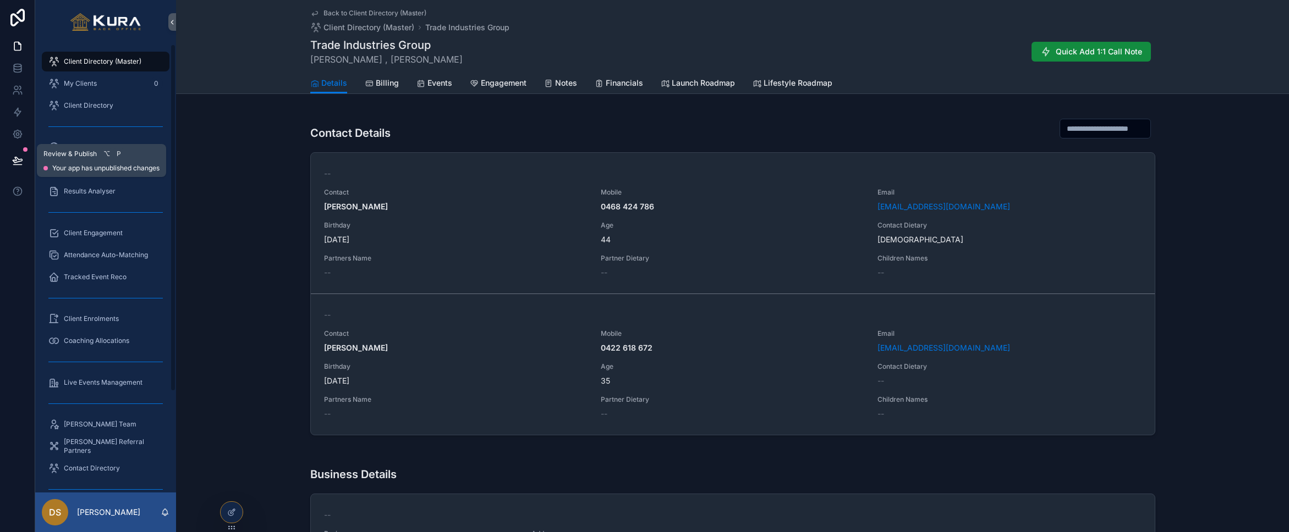
click at [21, 161] on icon at bounding box center [17, 160] width 9 height 6
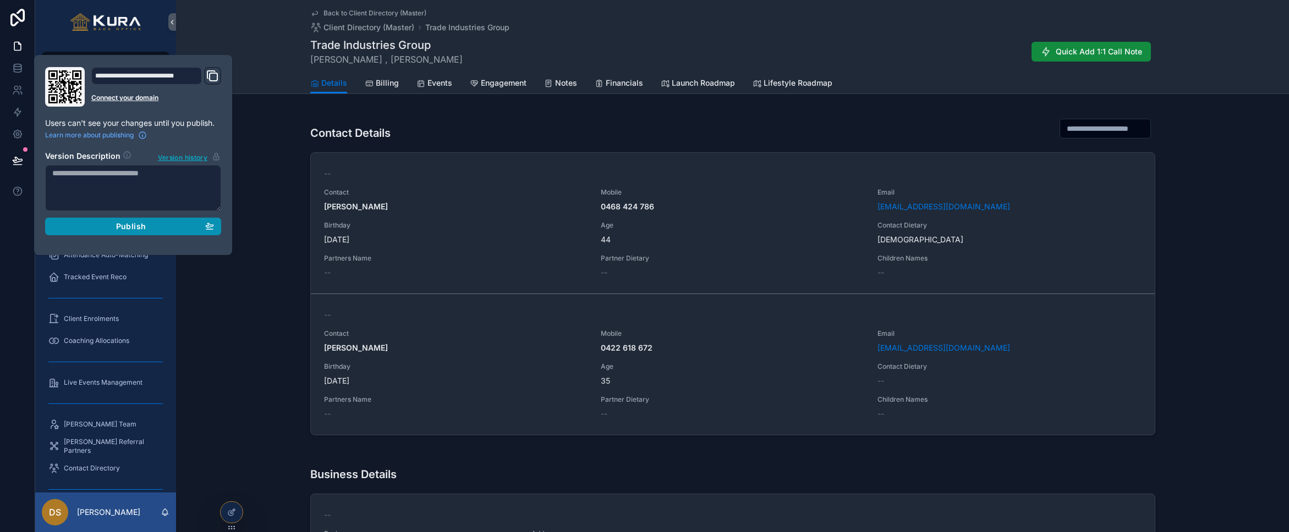
click at [133, 230] on span "Publish" at bounding box center [131, 227] width 30 height 10
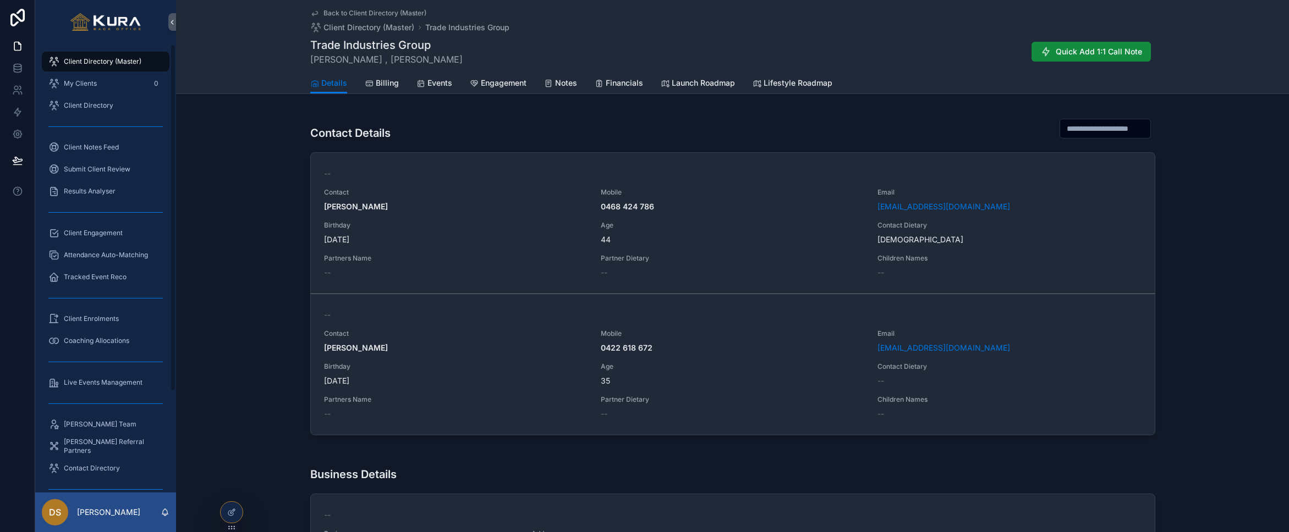
click at [90, 66] on div "Client Directory (Master)" at bounding box center [105, 62] width 114 height 18
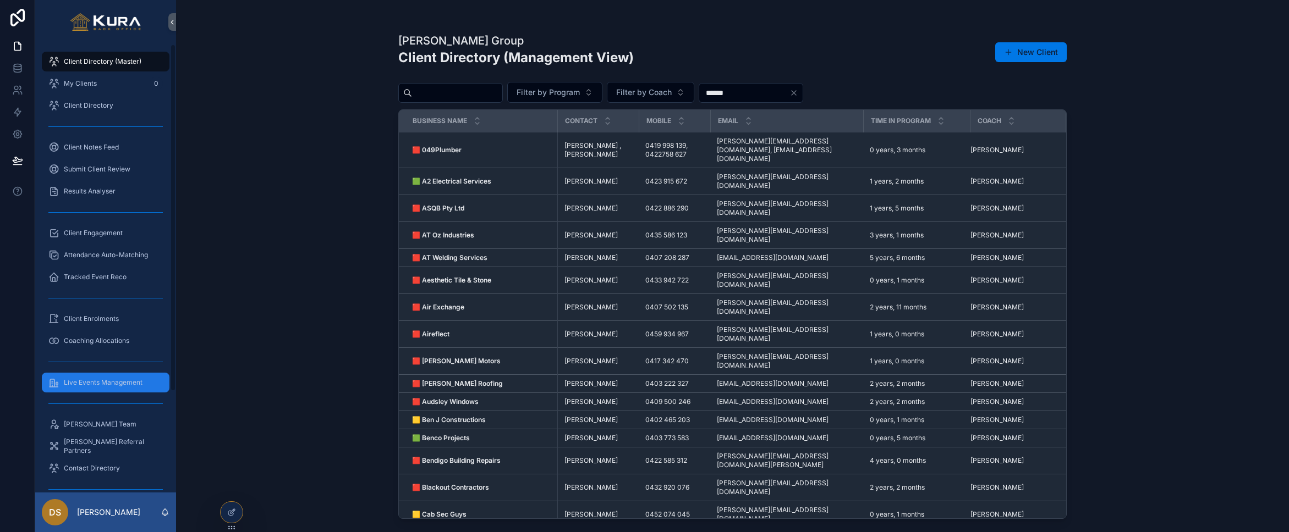
click at [120, 386] on span "Live Events Management" at bounding box center [103, 382] width 79 height 9
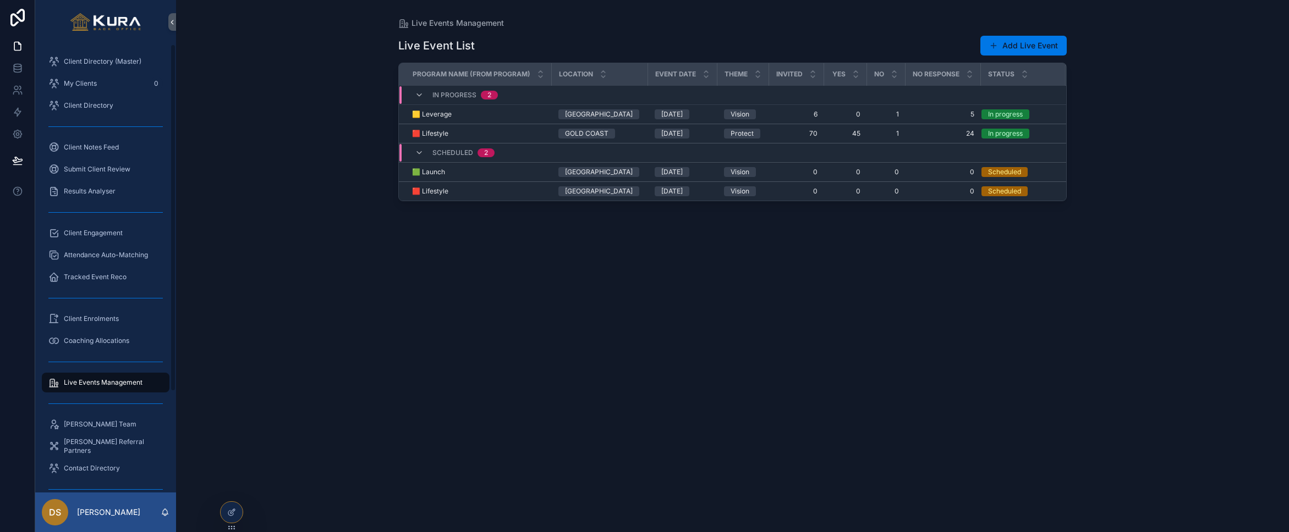
click at [367, 262] on div "Live Events Management Live Event List Add Live Event Program Name (from Progra…" at bounding box center [732, 266] width 1113 height 532
click at [288, 161] on div "Live Events Management Live Event List Add Live Event Program Name (from Progra…" at bounding box center [732, 266] width 1113 height 532
